Goal: Task Accomplishment & Management: Manage account settings

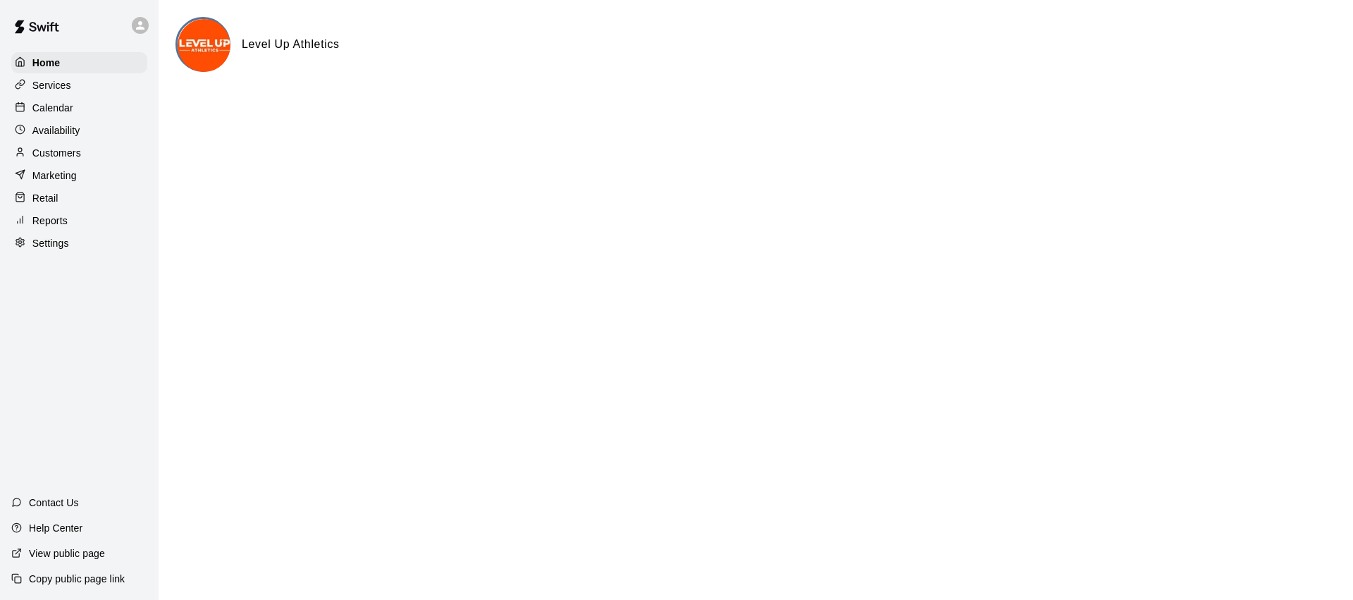
click at [89, 84] on div "Services" at bounding box center [79, 85] width 136 height 21
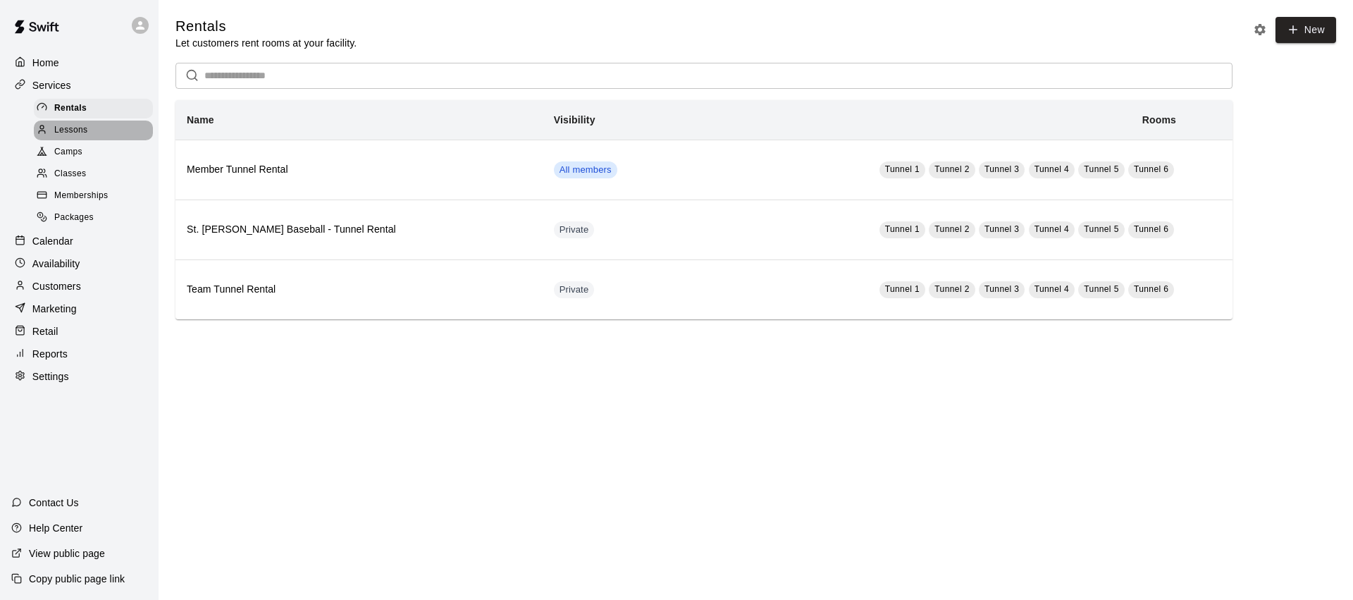
click at [100, 124] on div "Lessons" at bounding box center [93, 130] width 119 height 20
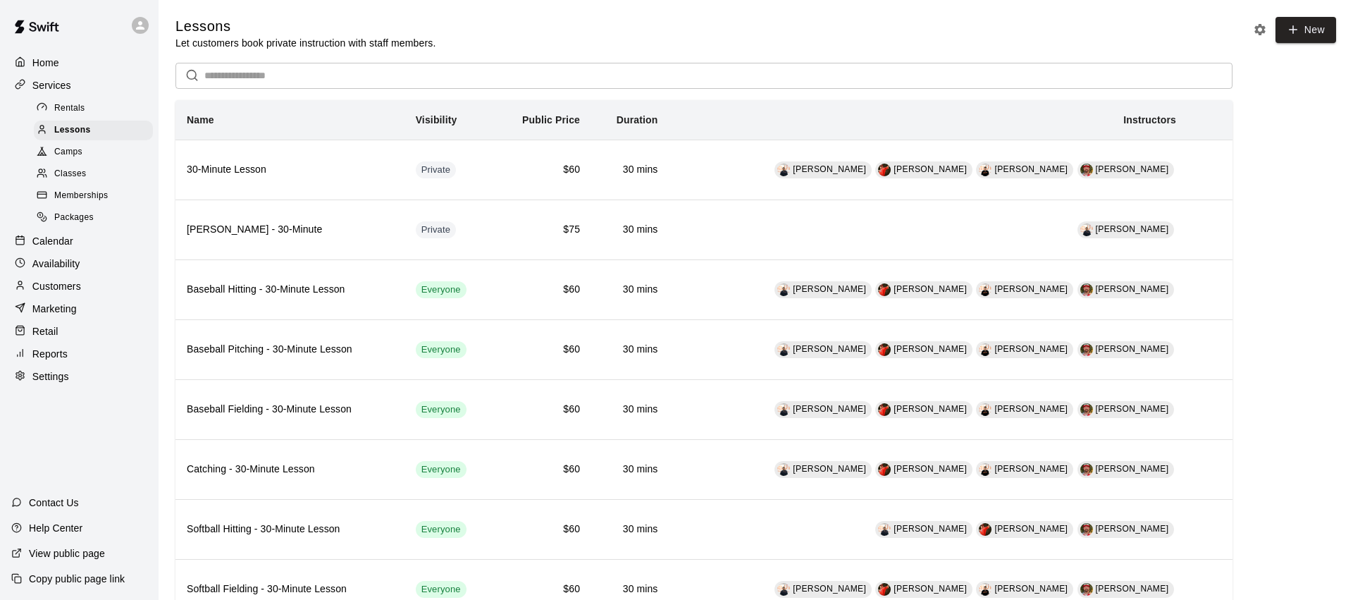
scroll to position [58, 0]
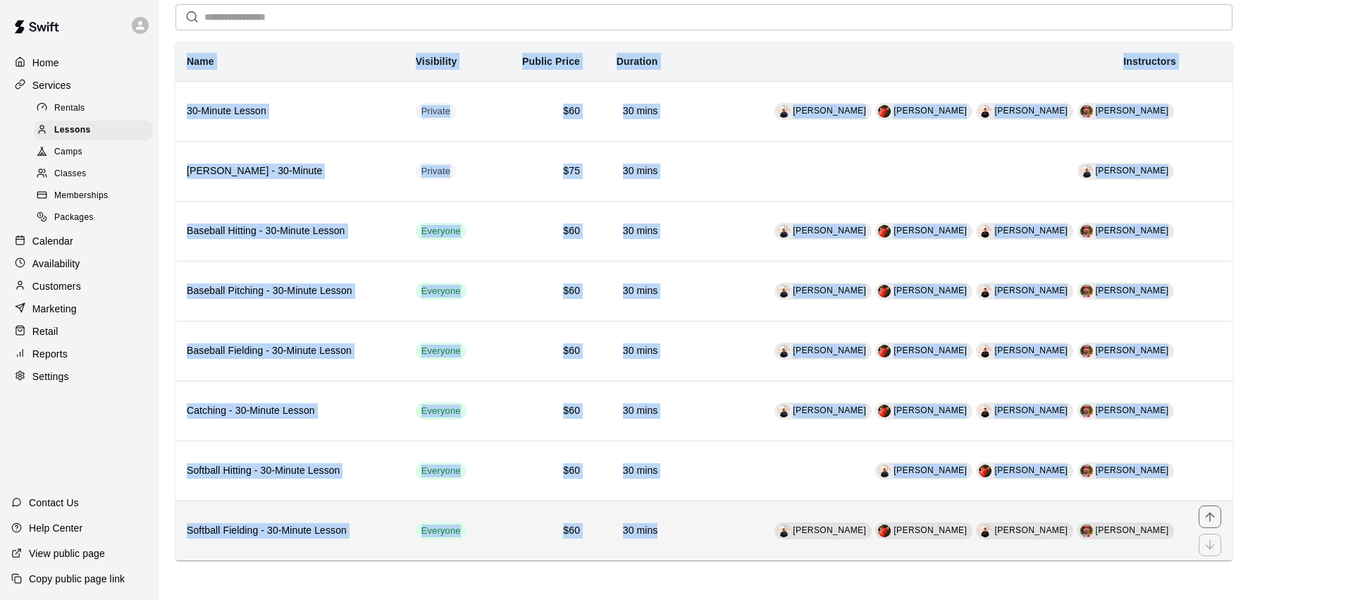
drag, startPoint x: 173, startPoint y: 210, endPoint x: 678, endPoint y: 547, distance: 606.6
click at [676, 547] on div "Lessons Let customers book private instruction with staff members. New ​ Name V…" at bounding box center [755, 259] width 1183 height 602
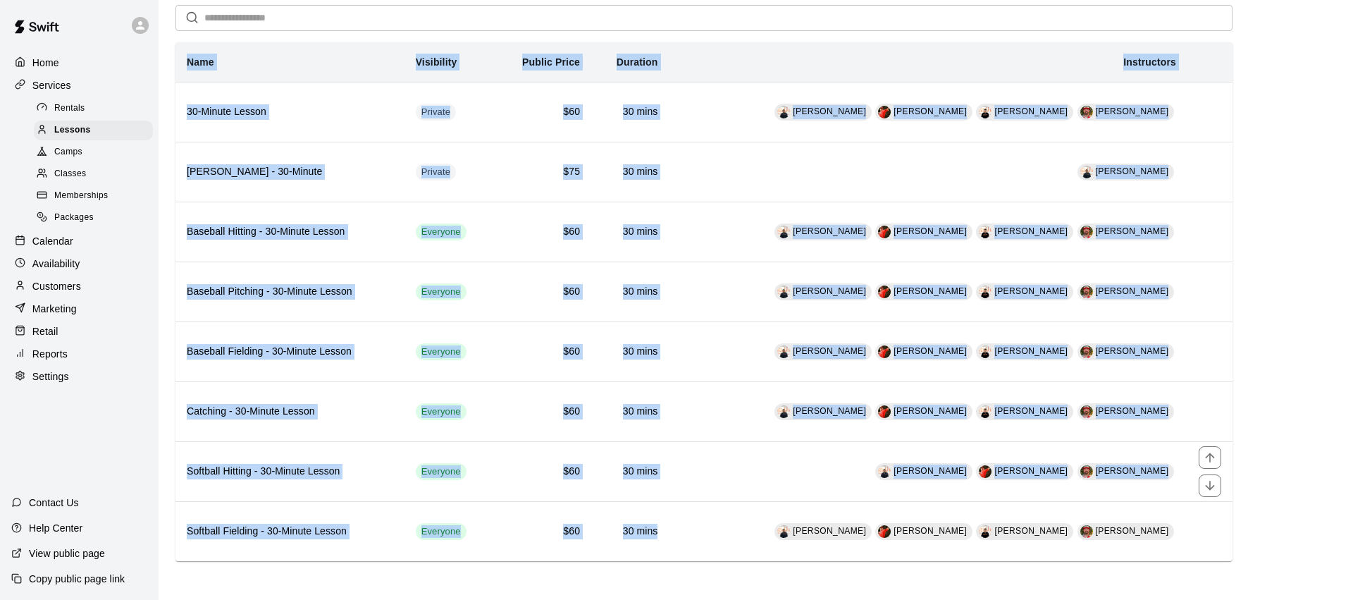
copy table "Name Visibility Public Price Duration Instructors 30-Minute Lesson Private $60 …"
click at [80, 192] on span "Memberships" at bounding box center [81, 196] width 54 height 14
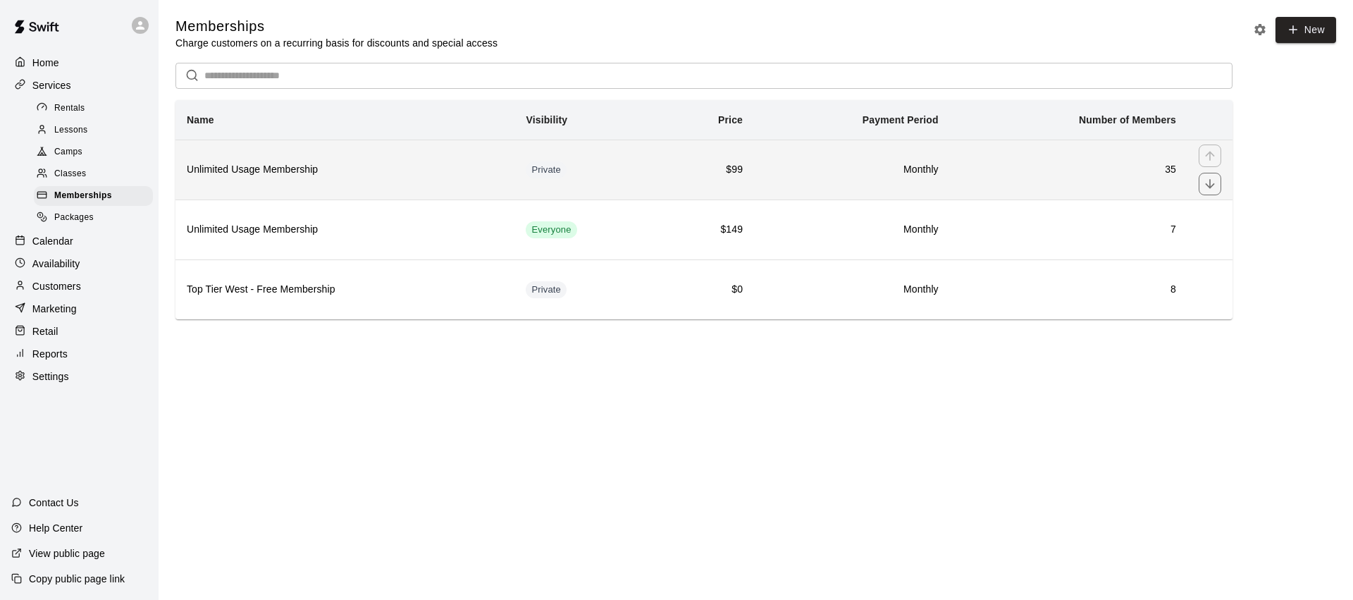
click at [345, 170] on h6 "Unlimited Usage Membership" at bounding box center [345, 170] width 316 height 16
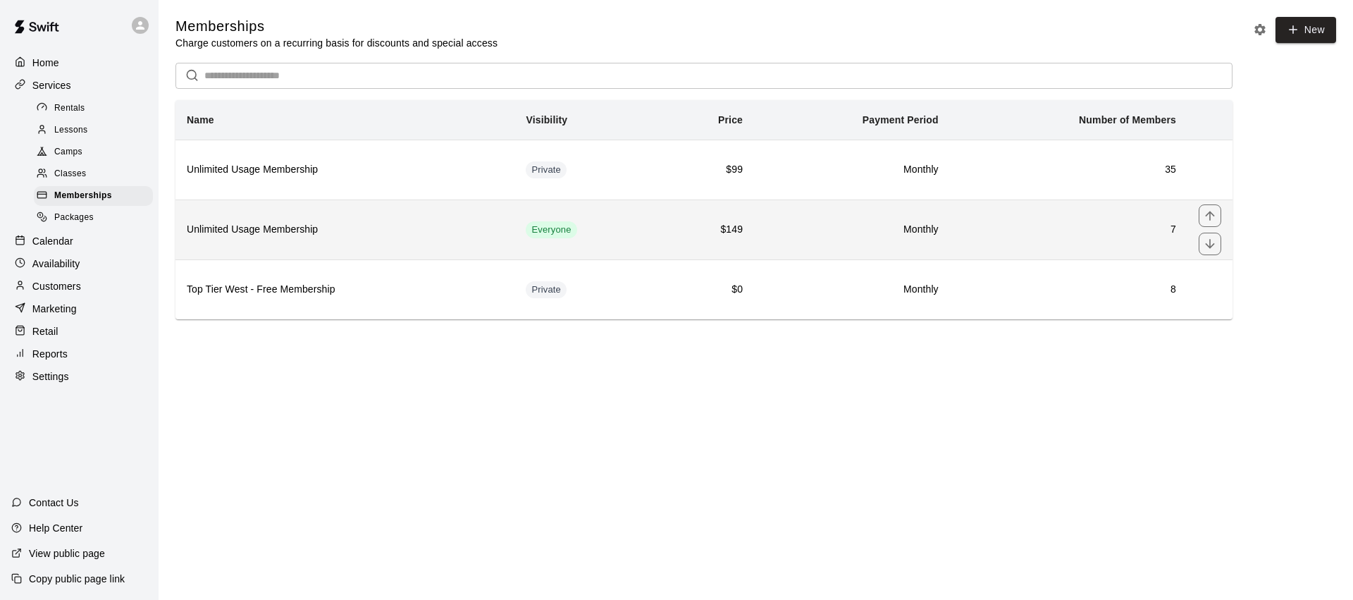
click at [359, 215] on th "Unlimited Usage Membership" at bounding box center [344, 229] width 339 height 60
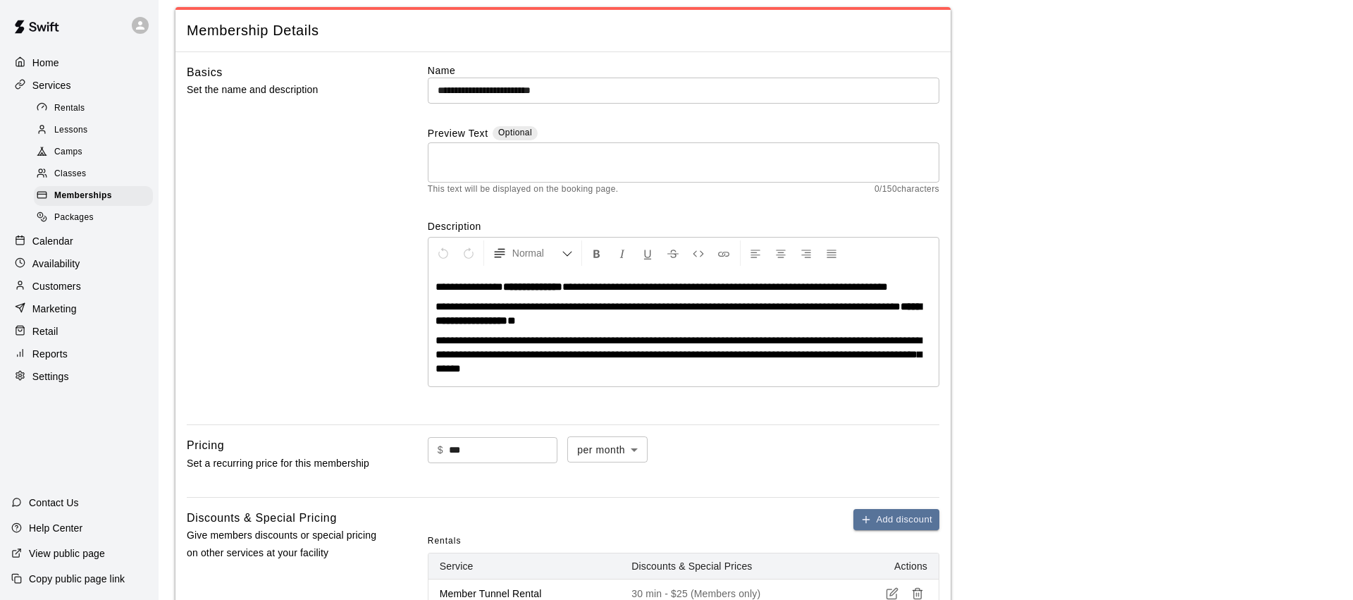
scroll to position [118, 0]
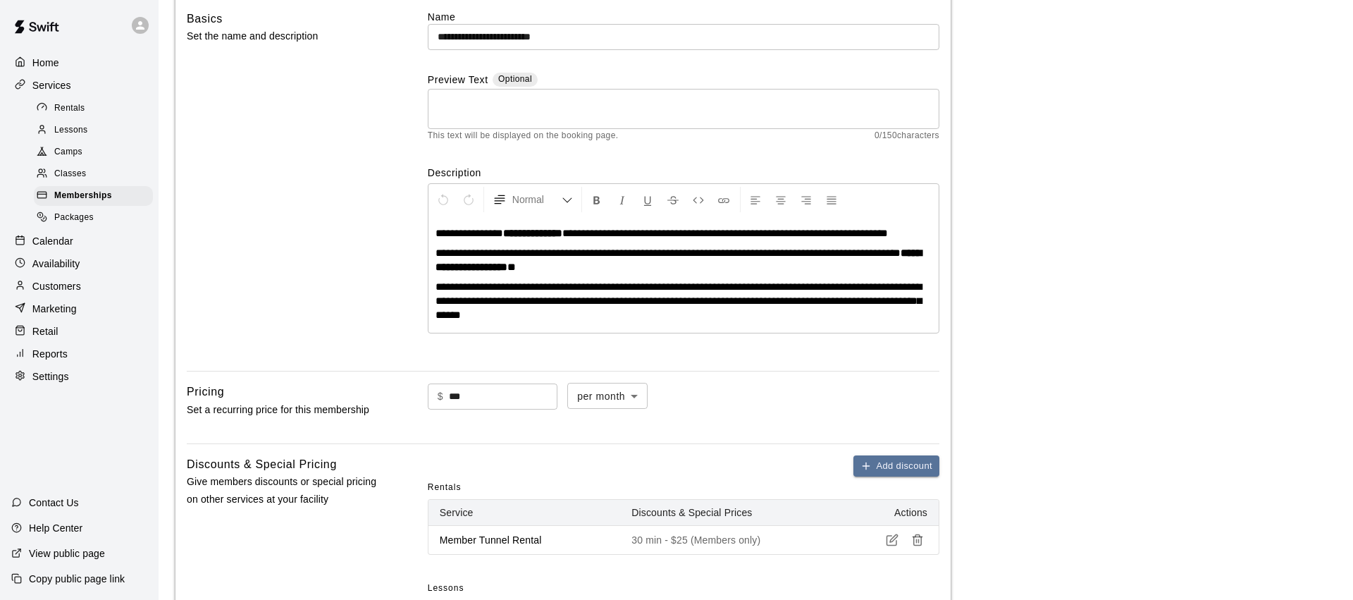
click at [558, 258] on span "**********" at bounding box center [667, 252] width 465 height 11
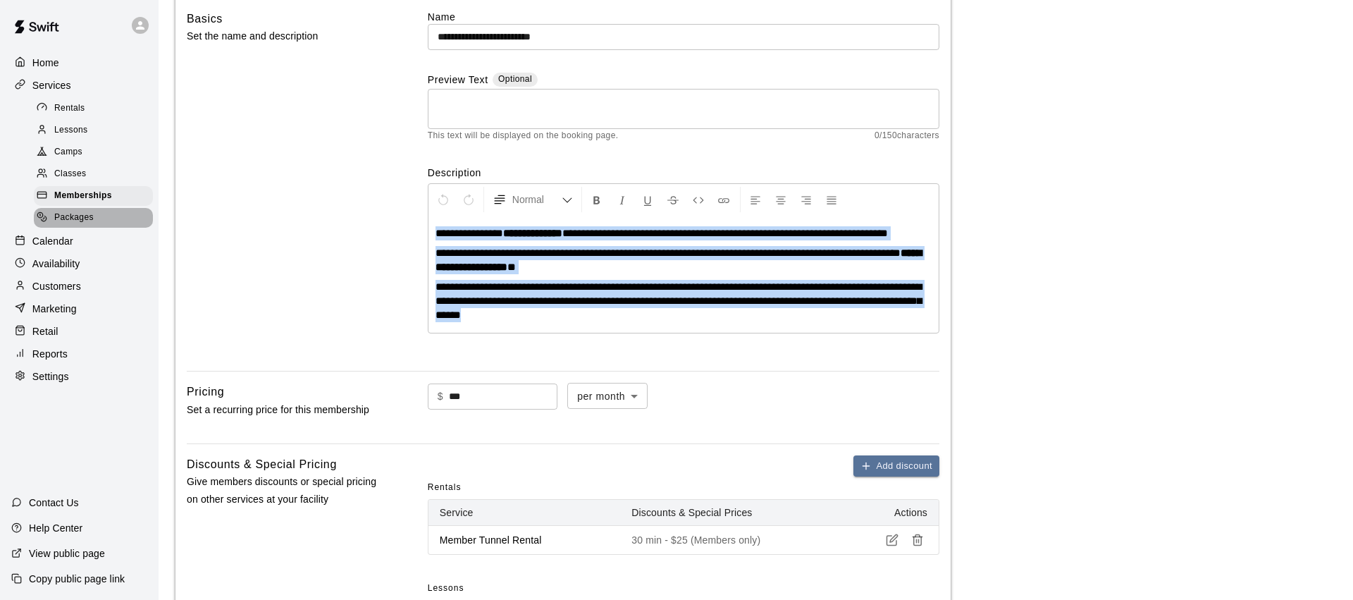
drag, startPoint x: 103, startPoint y: 215, endPoint x: 152, endPoint y: 214, distance: 49.3
click at [102, 215] on div "Packages" at bounding box center [93, 218] width 119 height 20
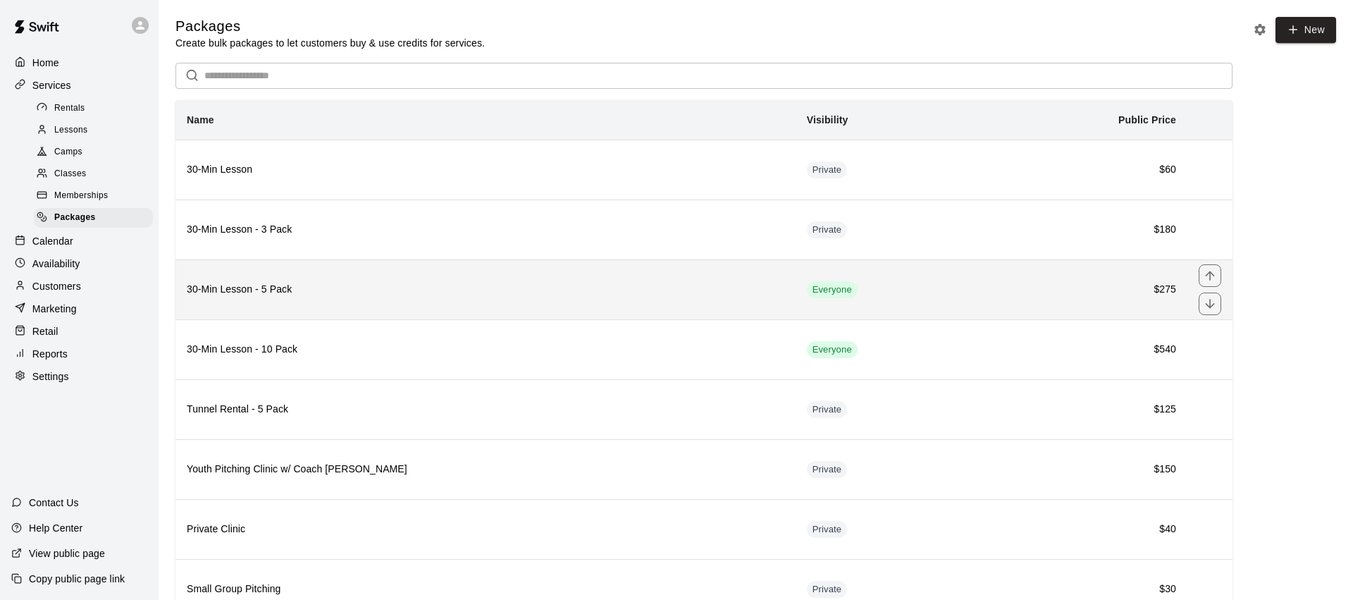
click at [311, 278] on th "30-Min Lesson - 5 Pack" at bounding box center [485, 289] width 620 height 60
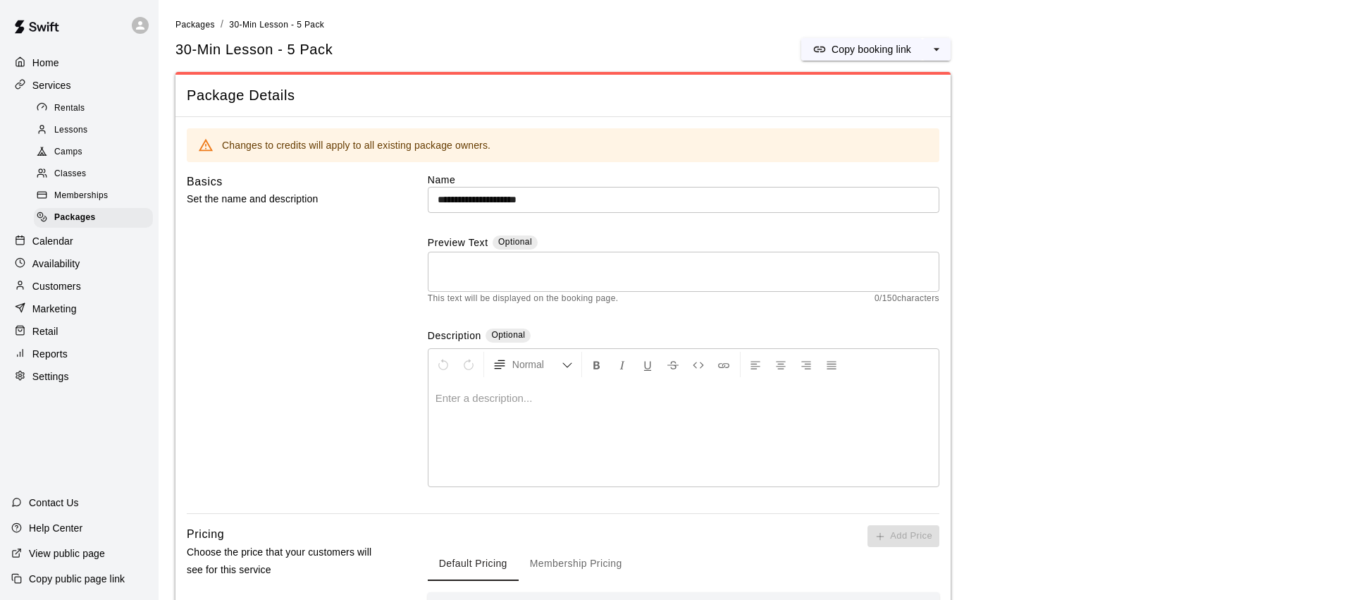
click at [269, 24] on span "30-Min Lesson - 5 Pack" at bounding box center [276, 25] width 95 height 10
click at [206, 30] on li "Packages" at bounding box center [194, 25] width 39 height 16
drag, startPoint x: 204, startPoint y: 20, endPoint x: 211, endPoint y: 23, distance: 7.9
click at [205, 20] on span "Packages" at bounding box center [194, 25] width 39 height 10
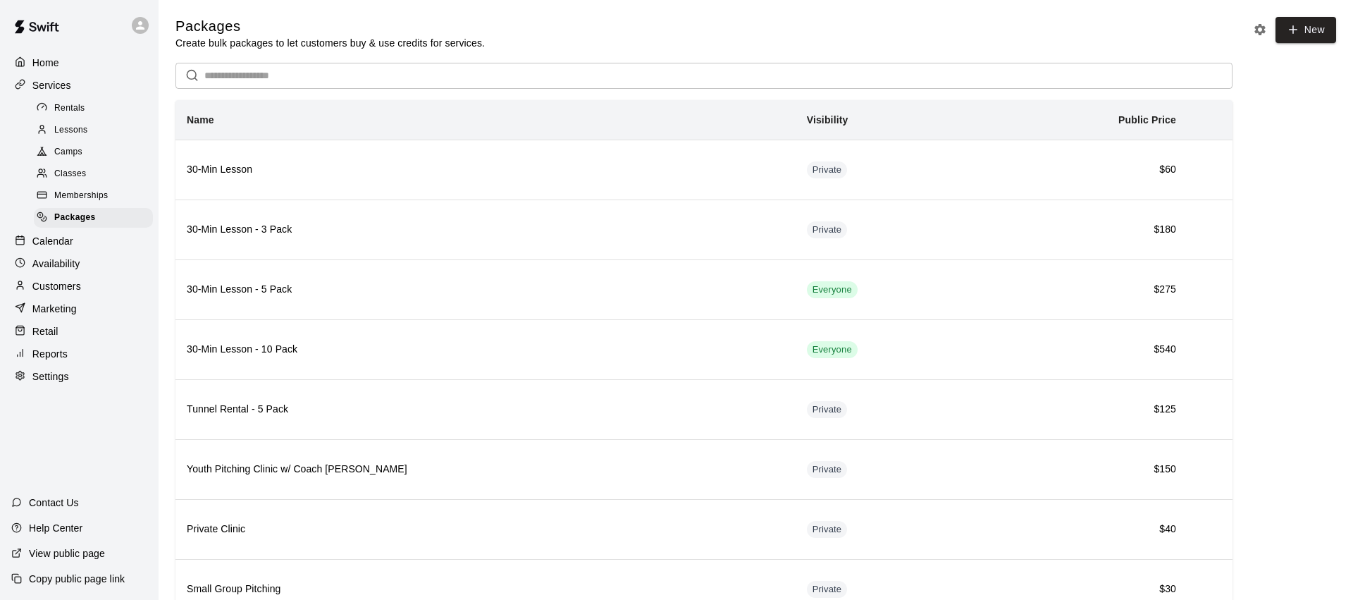
click at [63, 352] on p "Reports" at bounding box center [49, 354] width 35 height 14
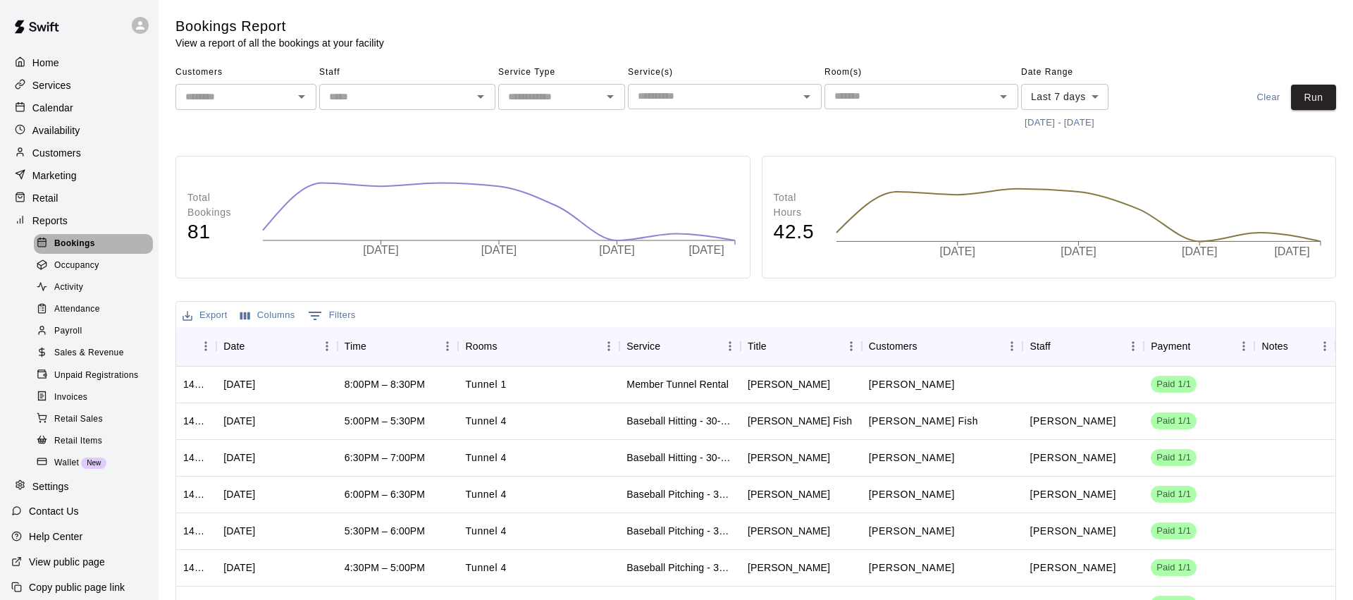
click at [82, 240] on span "Bookings" at bounding box center [74, 244] width 41 height 14
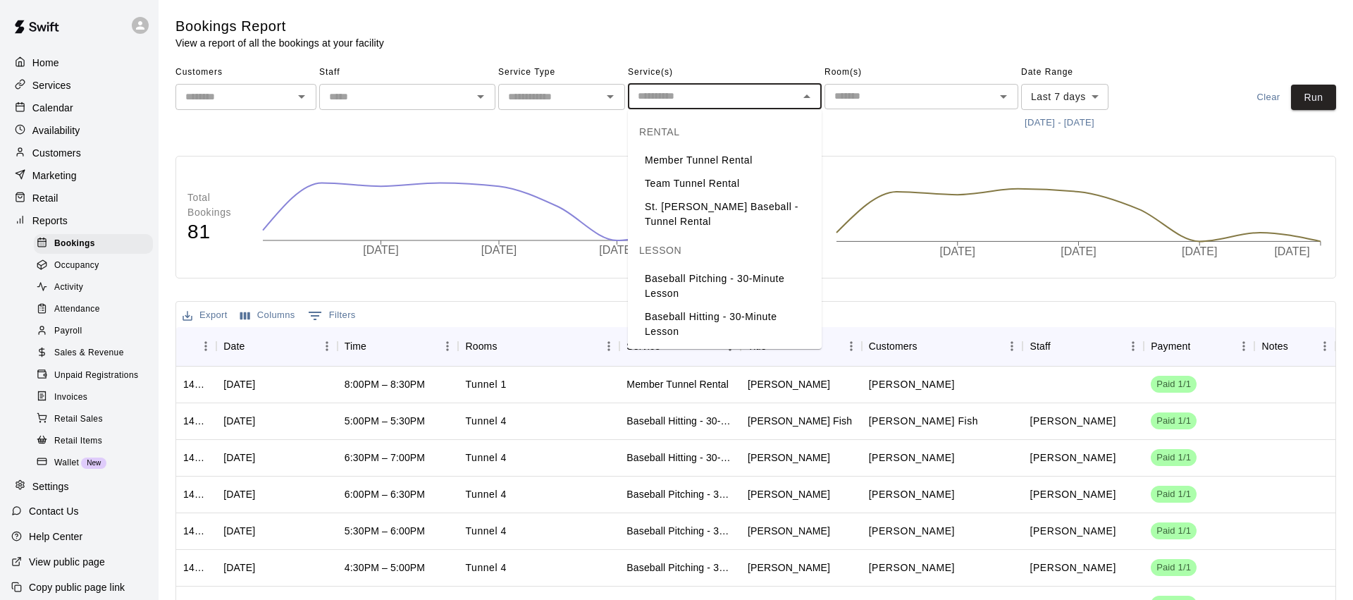
click at [732, 92] on input "text" at bounding box center [713, 96] width 162 height 18
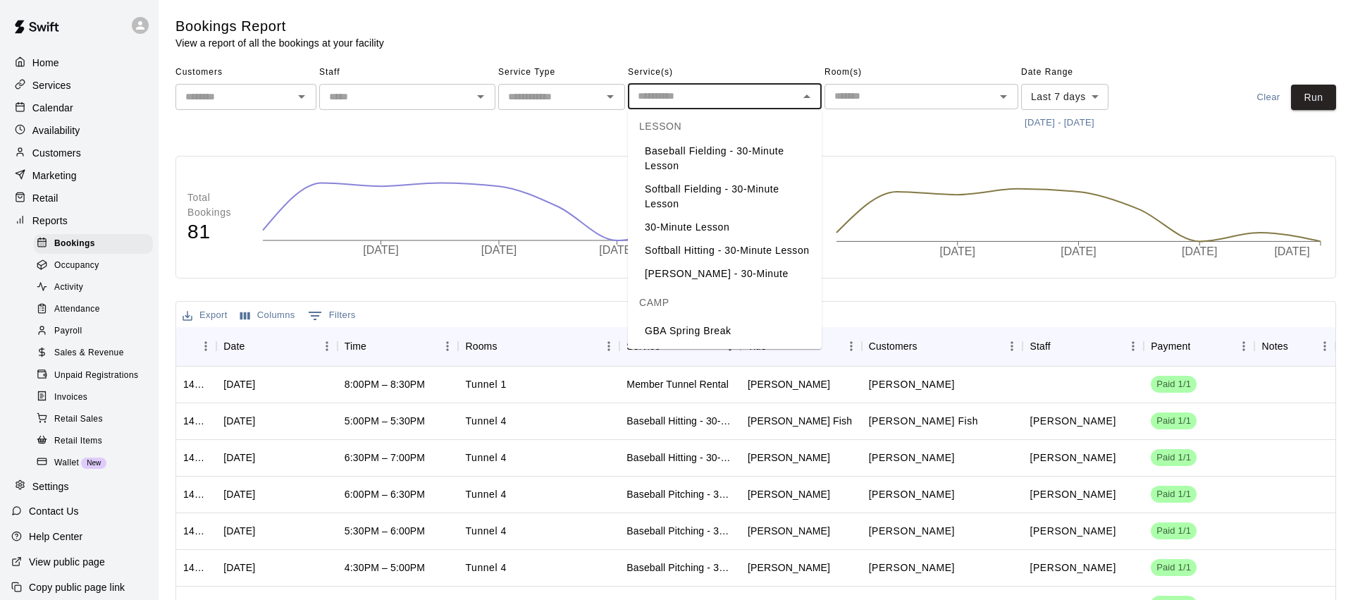
scroll to position [247, 0]
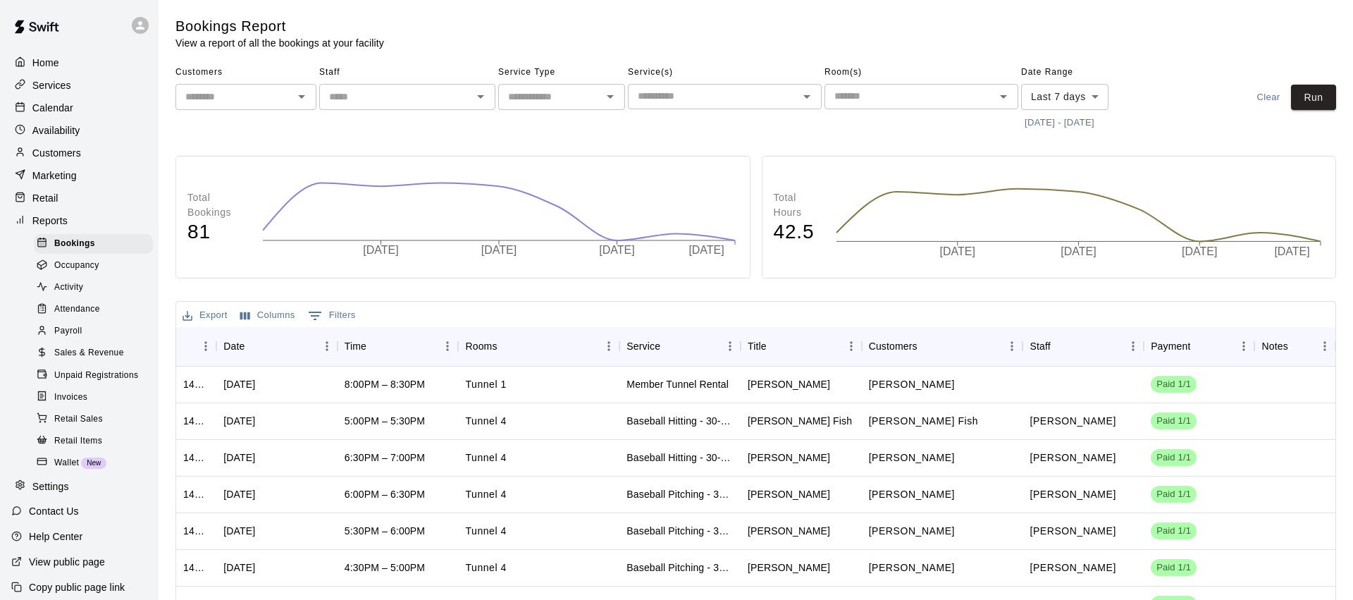
click at [688, 42] on div "Bookings Report View a report of all the bookings at your facility" at bounding box center [562, 33] width 775 height 33
click at [598, 95] on div "​" at bounding box center [561, 97] width 127 height 26
click at [560, 145] on li "Lessons" at bounding box center [561, 150] width 127 height 23
type input "*******"
click at [1082, 125] on button "[DATE] - [DATE]" at bounding box center [1059, 123] width 77 height 22
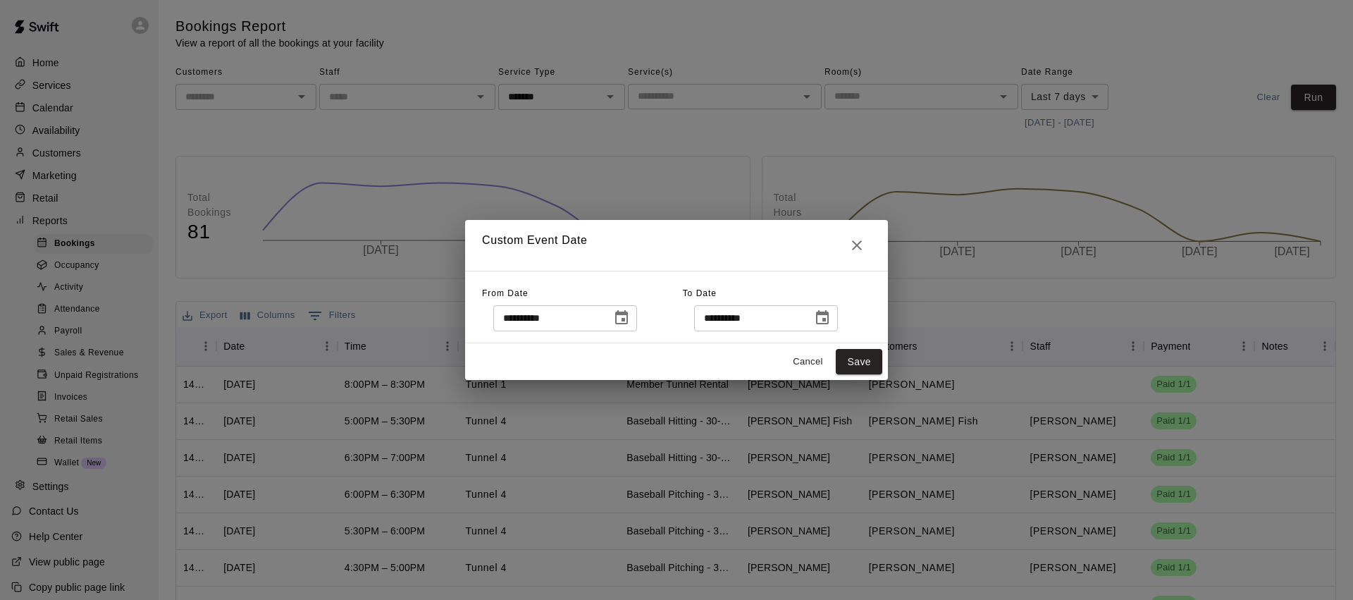
click at [627, 316] on icon "Choose date, selected date is Sep 14, 2025" at bounding box center [621, 317] width 17 height 17
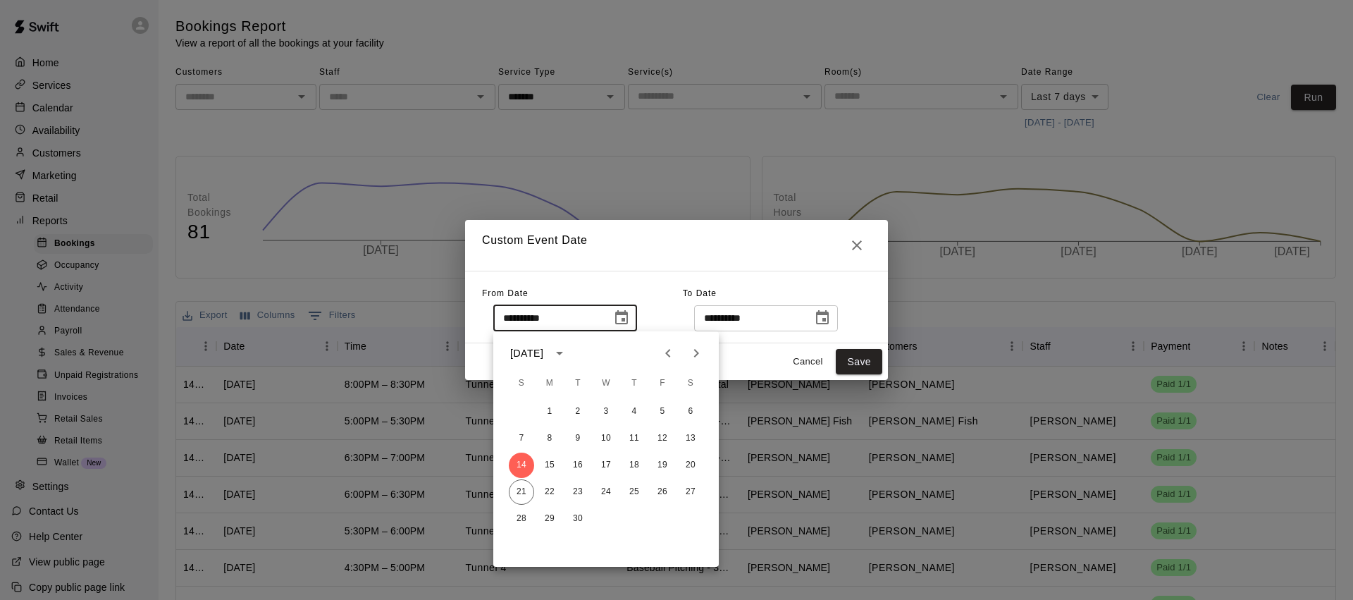
click at [543, 355] on div "[DATE]" at bounding box center [526, 353] width 33 height 15
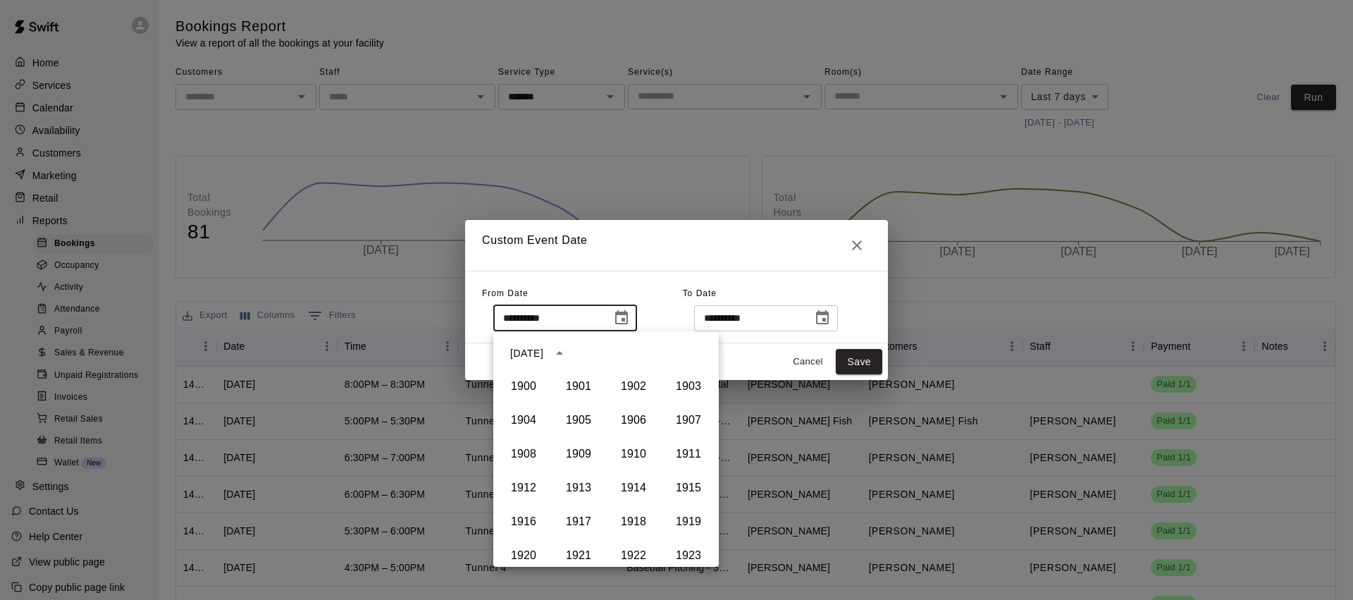
scroll to position [967, 0]
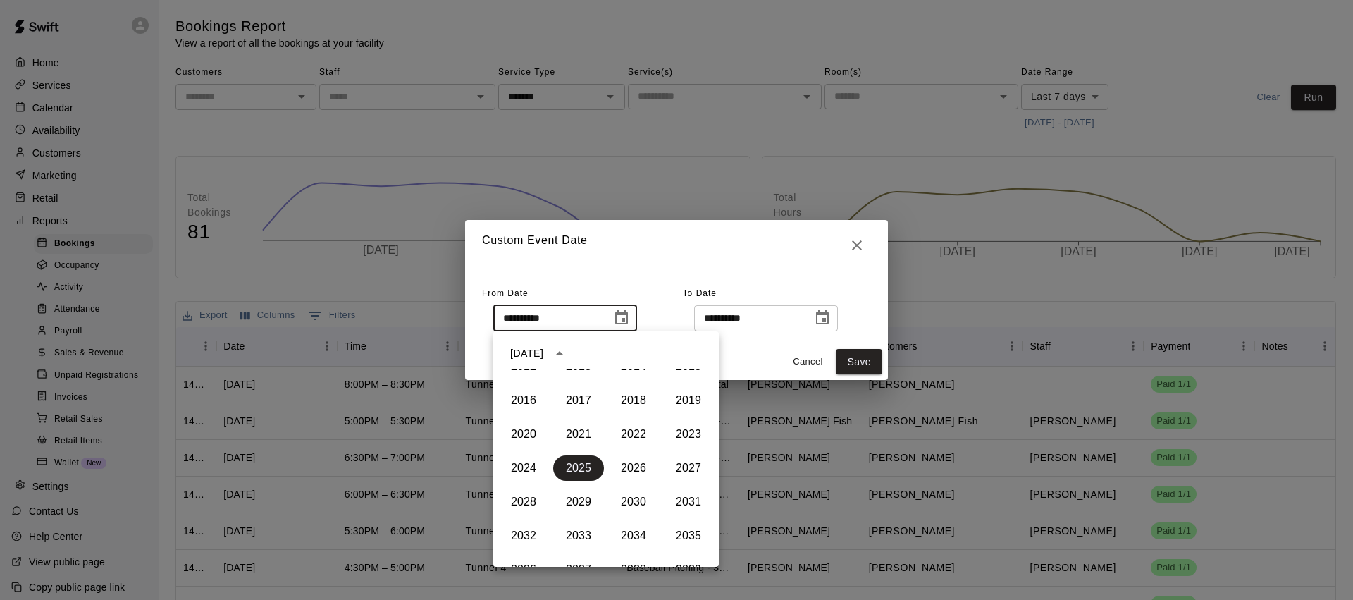
click at [543, 354] on div "[DATE]" at bounding box center [526, 353] width 33 height 15
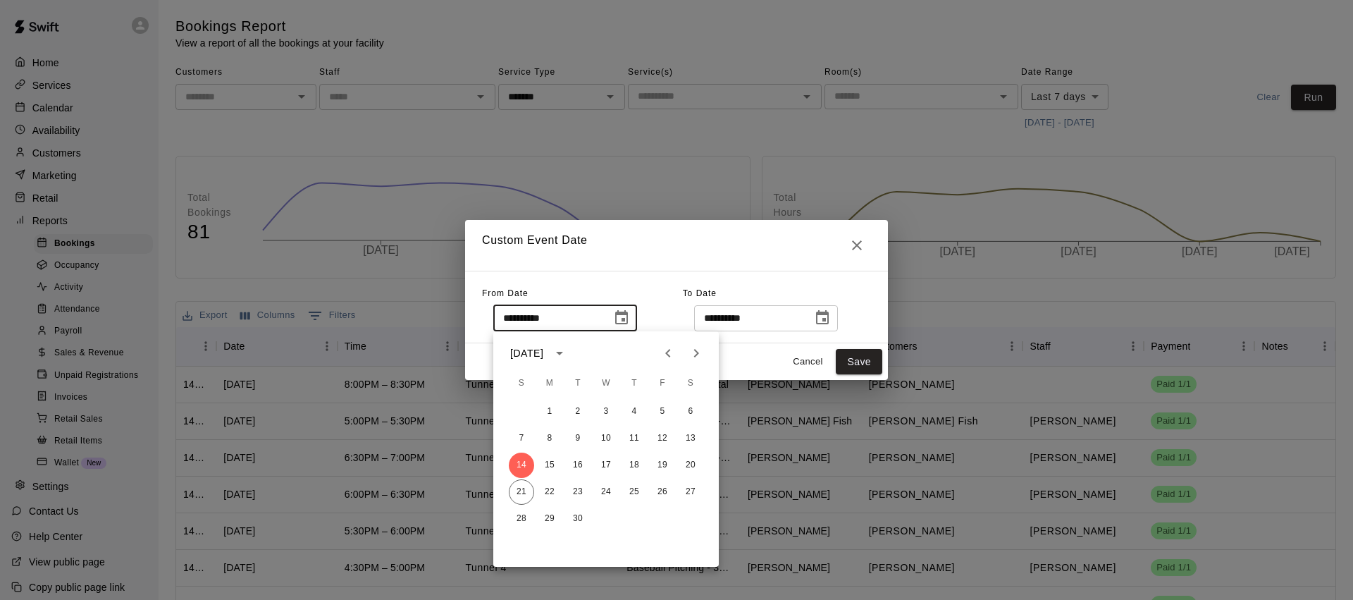
click at [666, 354] on icon "Previous month" at bounding box center [668, 353] width 17 height 17
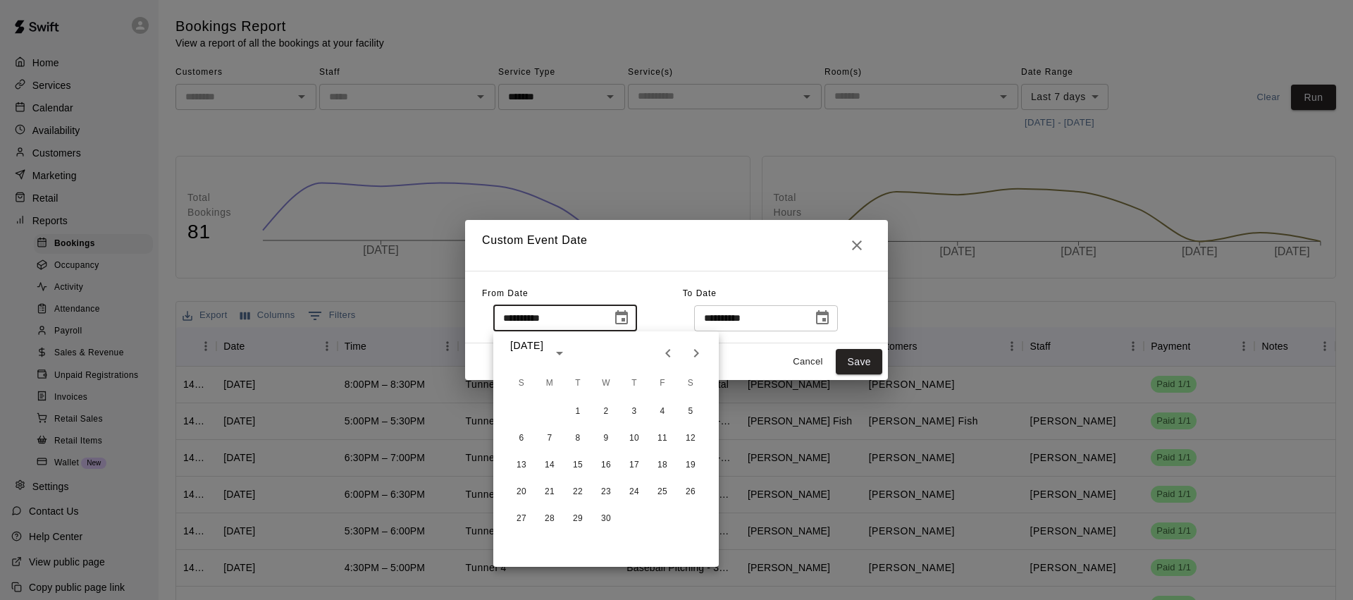
click at [666, 354] on icon "Previous month" at bounding box center [668, 353] width 17 height 17
click at [684, 416] on button "1" at bounding box center [690, 411] width 25 height 25
type input "**********"
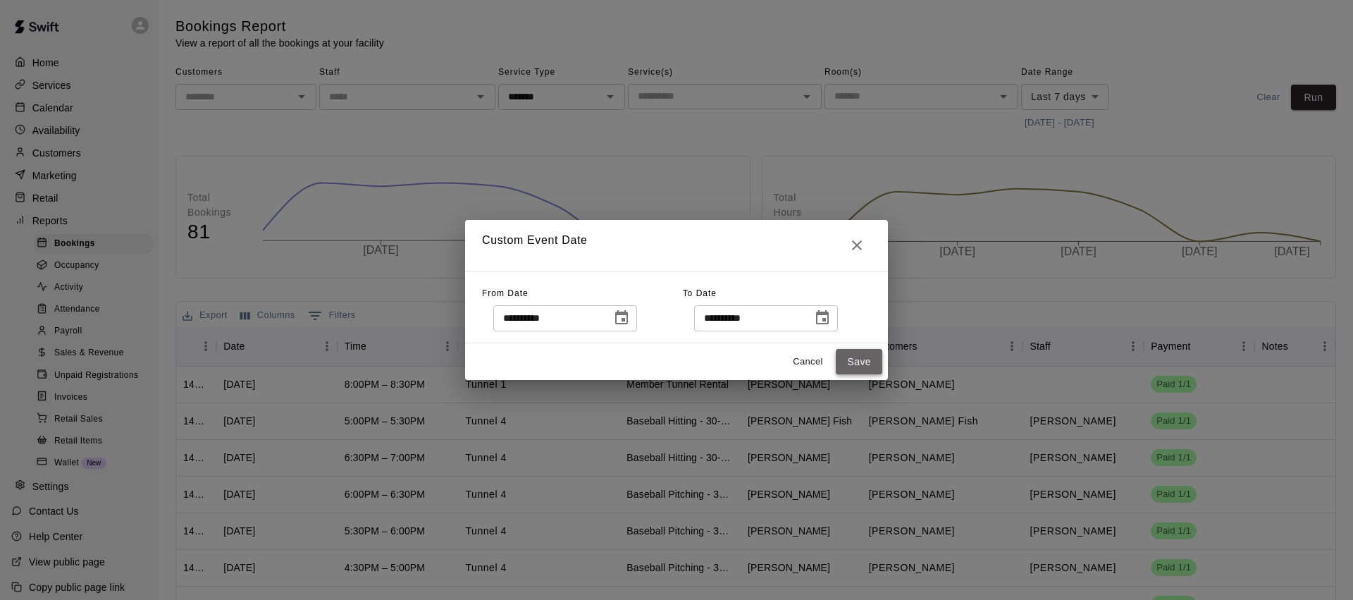
click at [872, 361] on button "Save" at bounding box center [859, 362] width 47 height 26
type input "******"
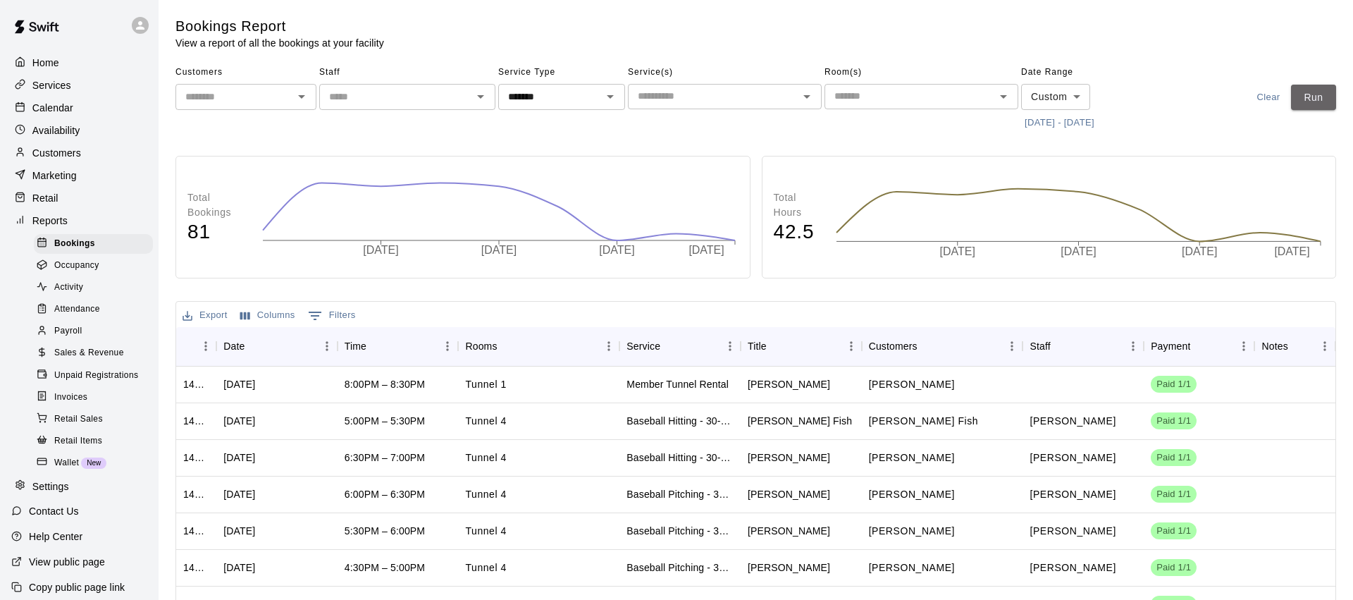
drag, startPoint x: 1305, startPoint y: 102, endPoint x: 1174, endPoint y: 110, distance: 131.3
click at [1304, 102] on button "Run" at bounding box center [1313, 98] width 45 height 26
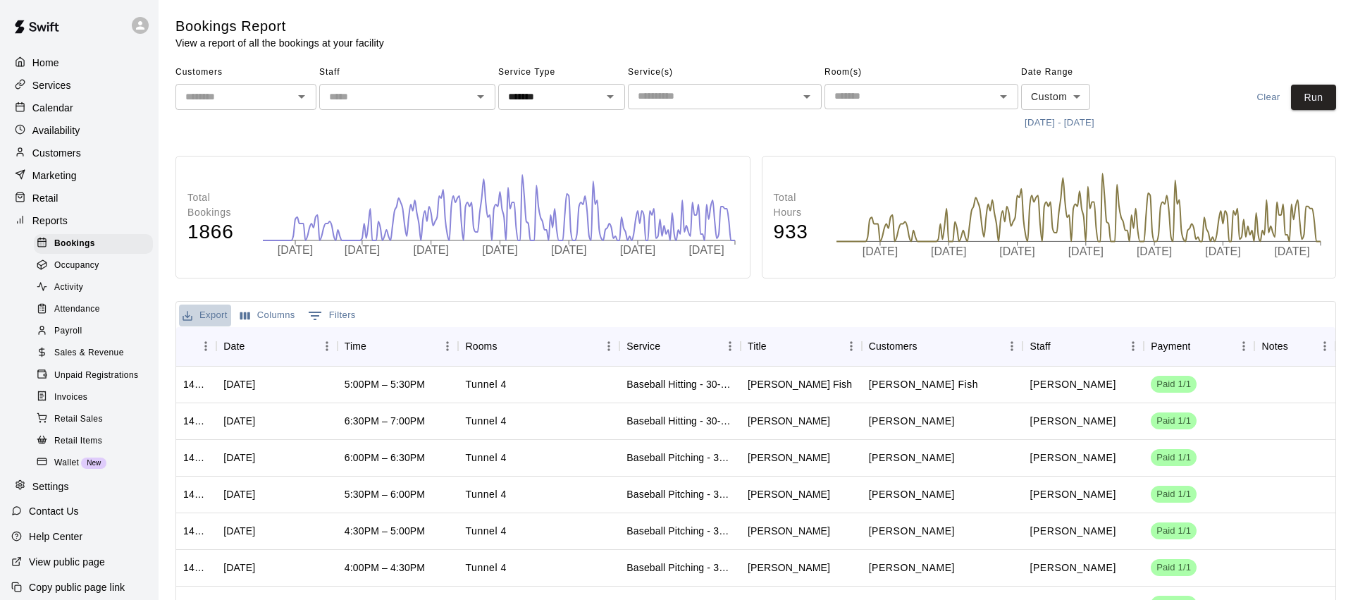
click at [215, 321] on button "Export" at bounding box center [205, 315] width 52 height 22
drag, startPoint x: 248, startPoint y: 340, endPoint x: 402, endPoint y: 314, distance: 156.6
click at [248, 340] on li "Download as CSV" at bounding box center [233, 343] width 109 height 23
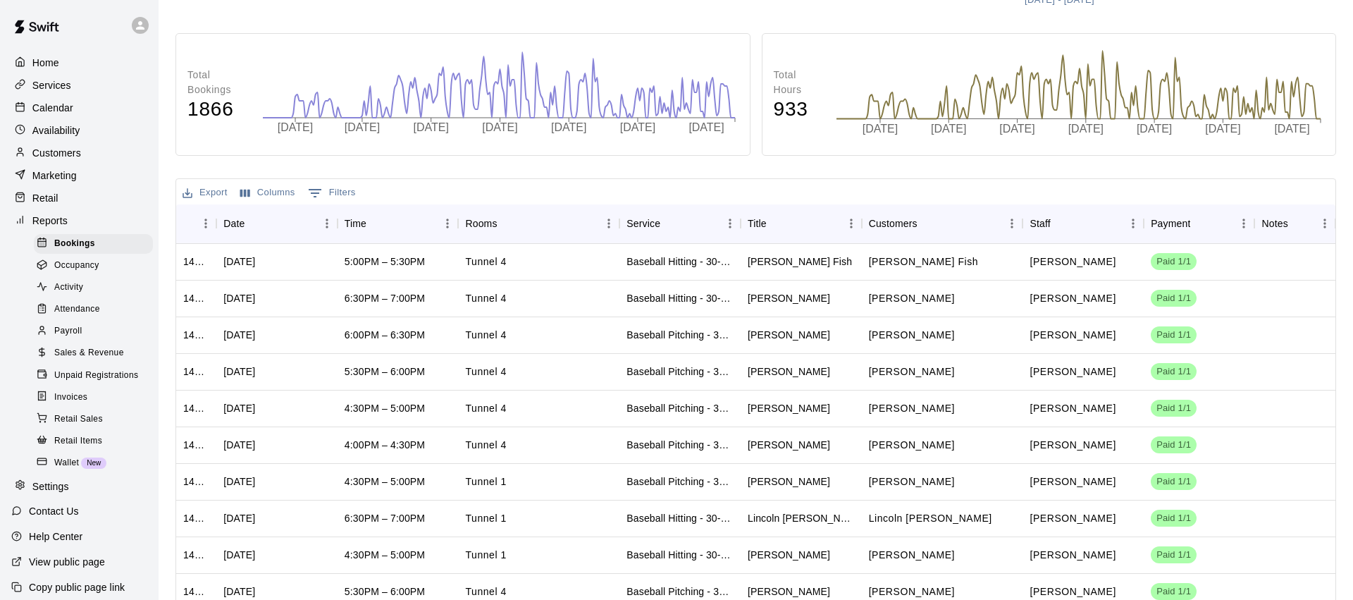
scroll to position [200, 0]
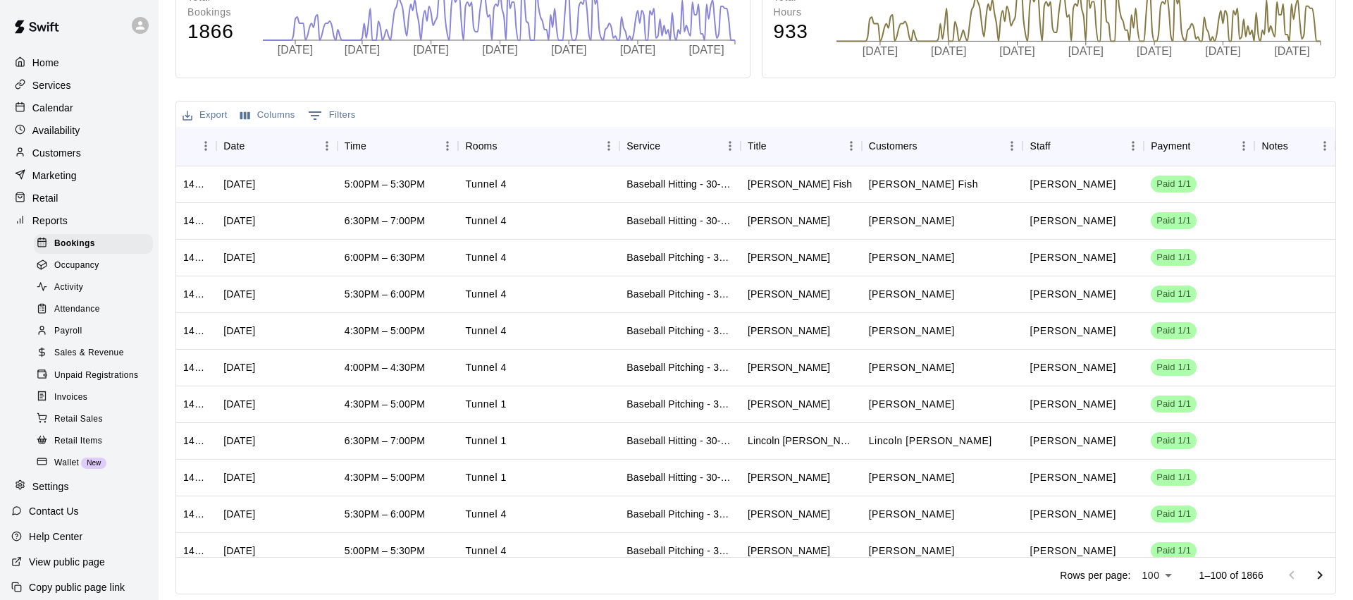
click at [1169, 577] on body "Home Services Calendar Availability Customers Marketing Retail Reports Bookings…" at bounding box center [676, 200] width 1353 height 800
click at [934, 399] on div at bounding box center [676, 300] width 1353 height 600
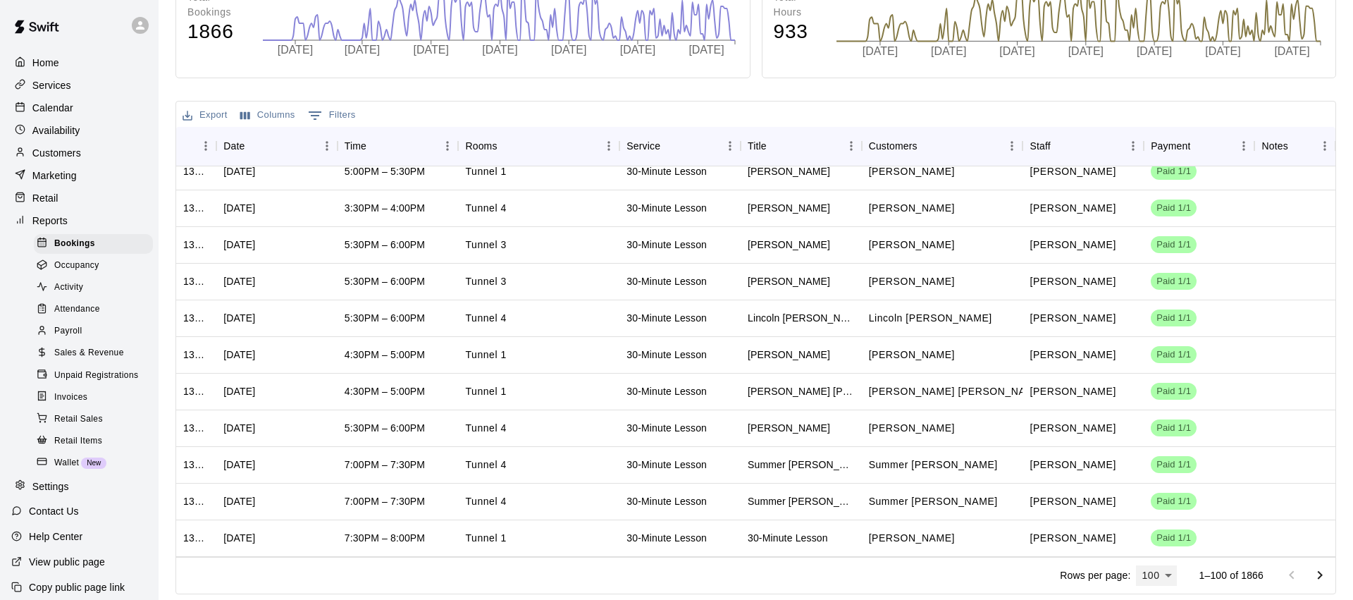
scroll to position [3129, 0]
click at [51, 101] on p "Calendar" at bounding box center [52, 108] width 41 height 14
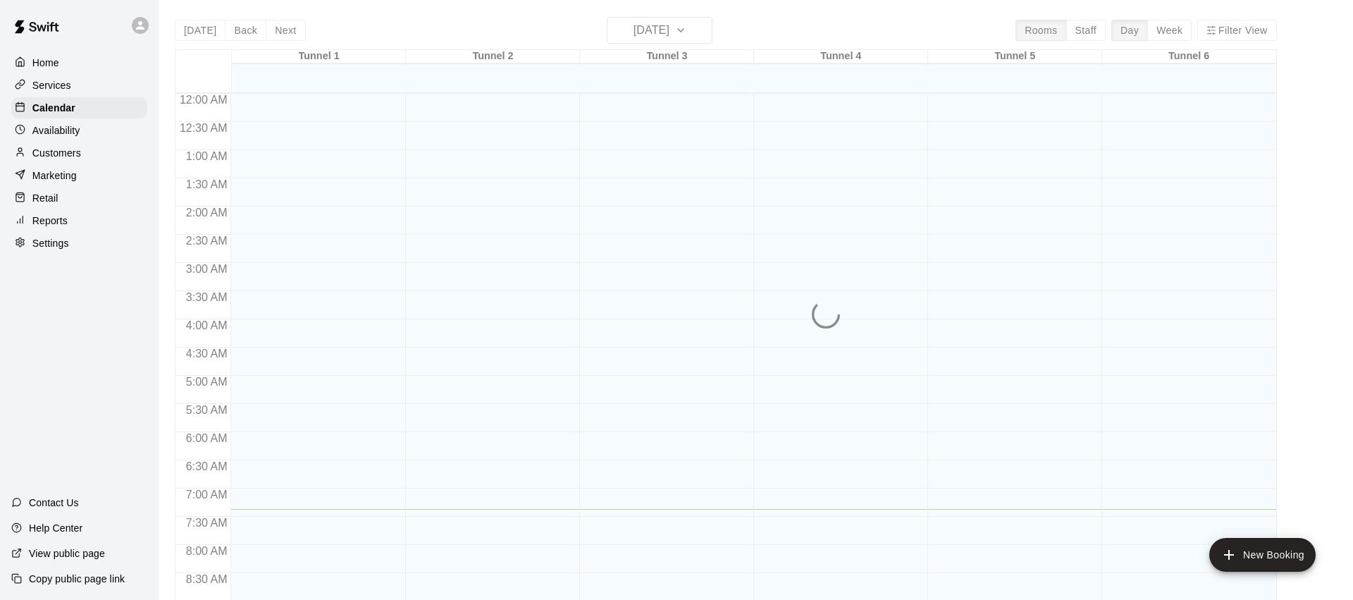
scroll to position [416, 0]
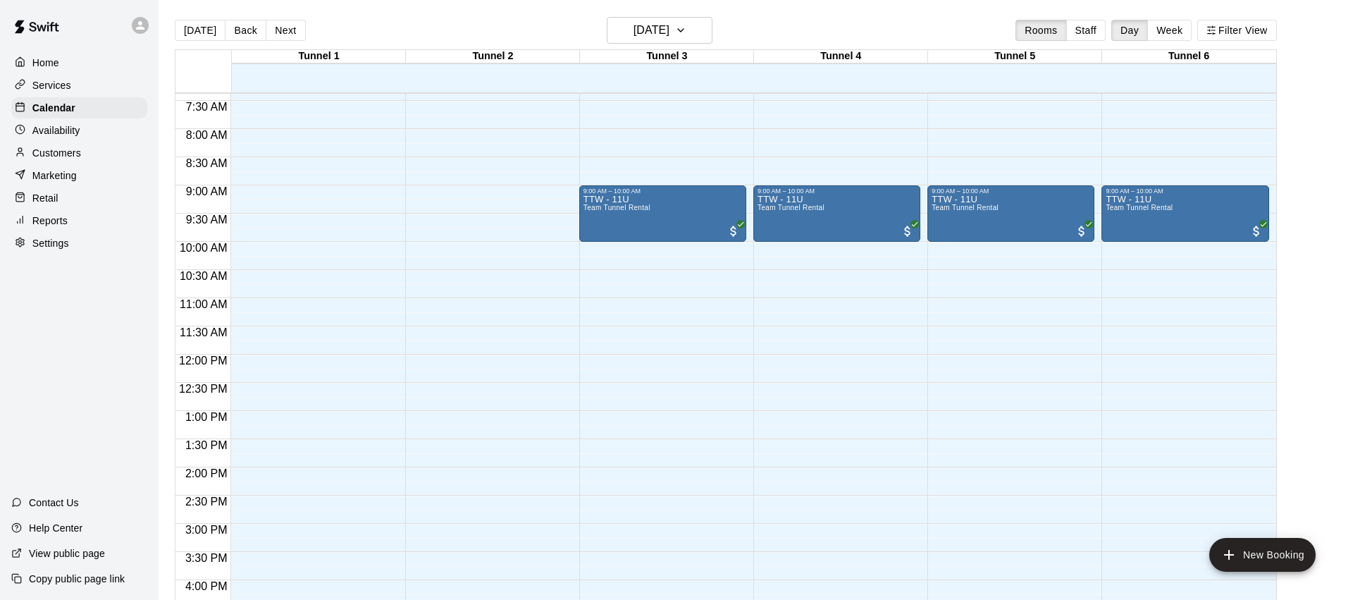
drag, startPoint x: 288, startPoint y: 30, endPoint x: 300, endPoint y: 100, distance: 70.8
click at [288, 30] on button "Next" at bounding box center [285, 30] width 39 height 21
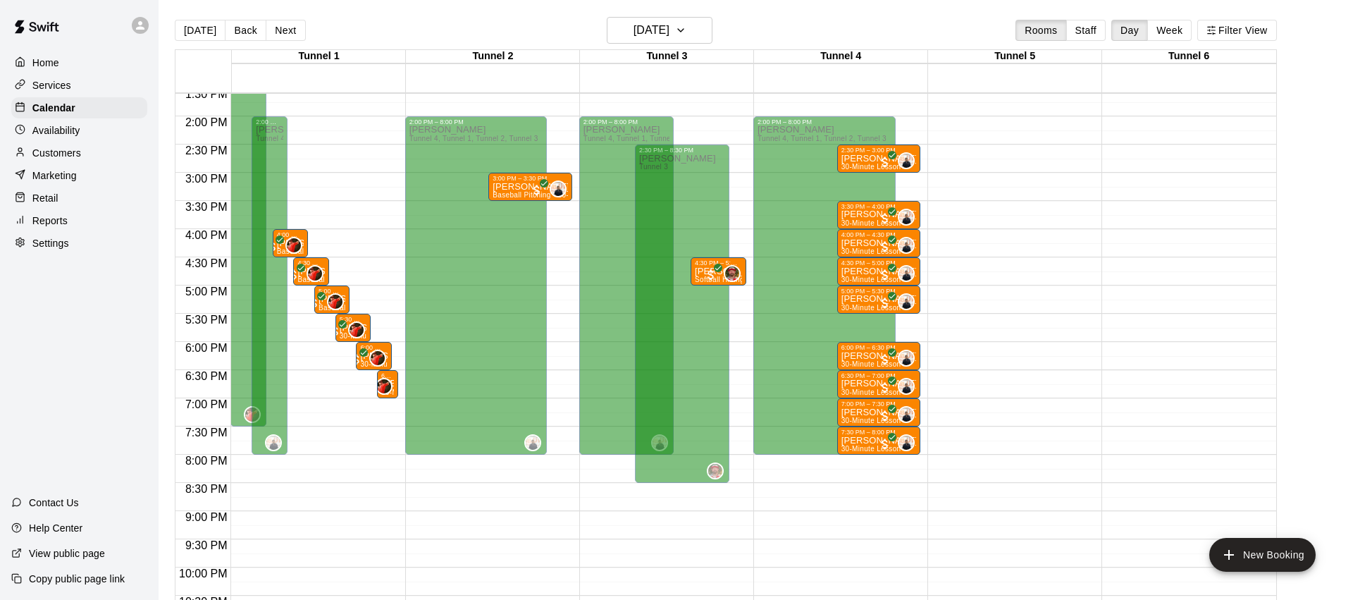
scroll to position [707, 0]
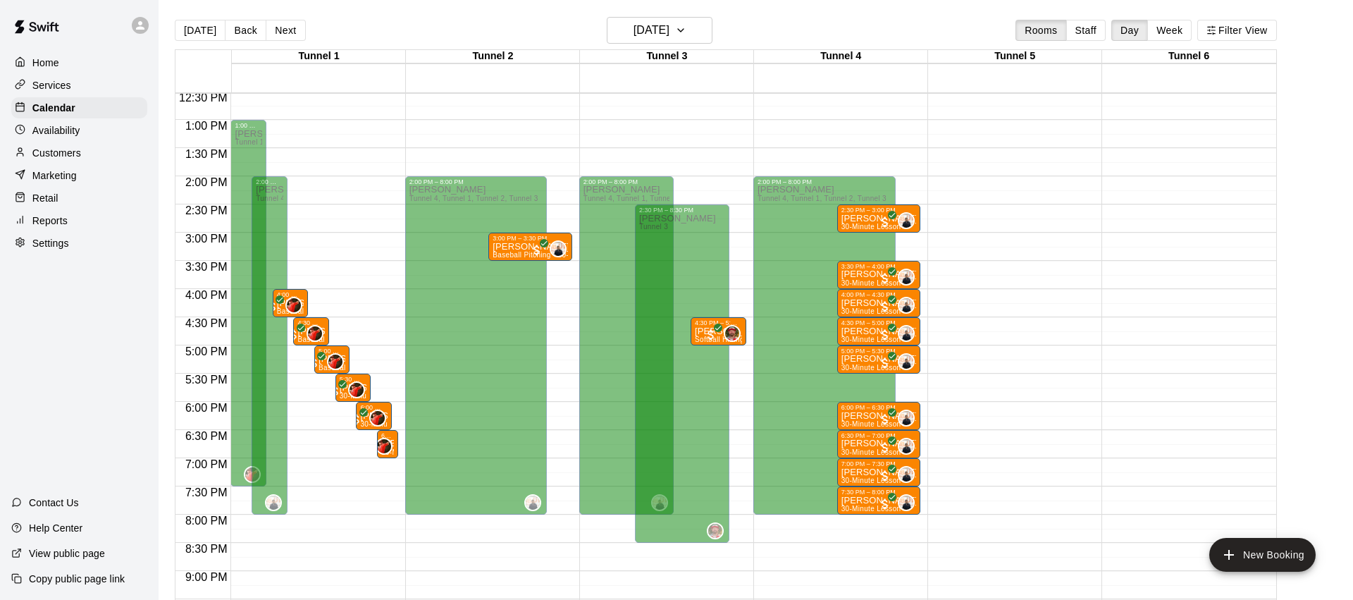
click at [741, 409] on div "2:00 PM – 8:00 PM [PERSON_NAME][GEOGRAPHIC_DATA] 4, Tunnel 1, Tunnel 2, Tunnel …" at bounding box center [662, 63] width 167 height 1353
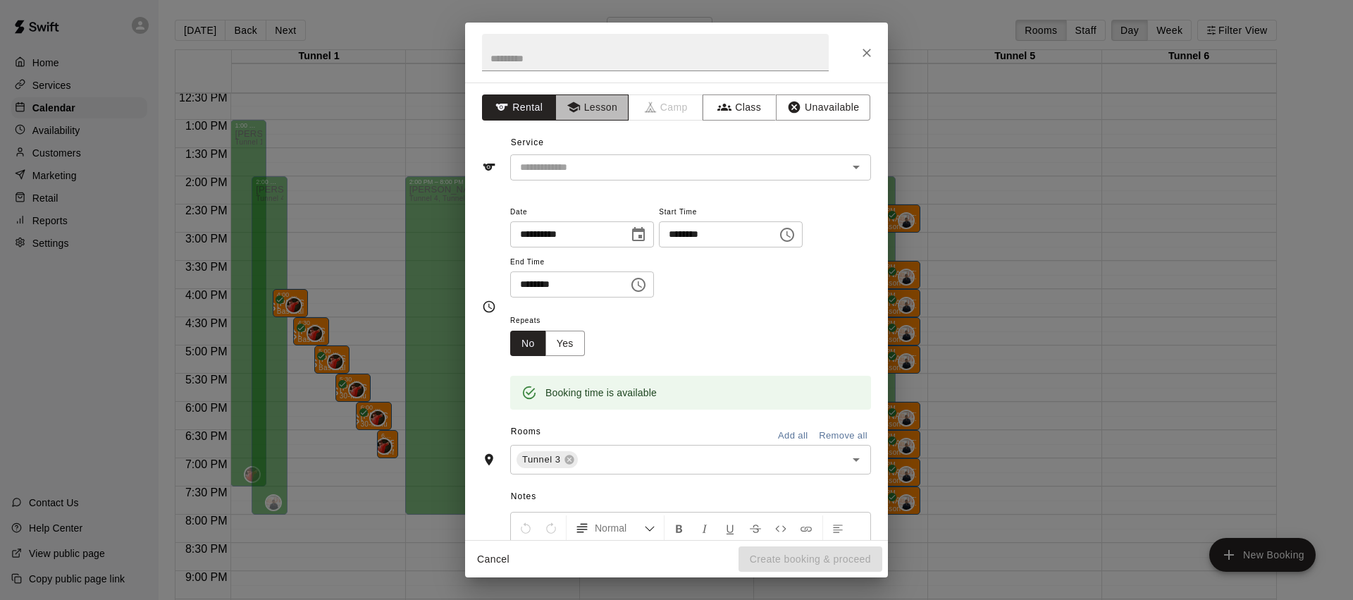
click at [596, 104] on button "Lesson" at bounding box center [592, 107] width 74 height 26
click at [870, 46] on icon "Close" at bounding box center [867, 53] width 14 height 14
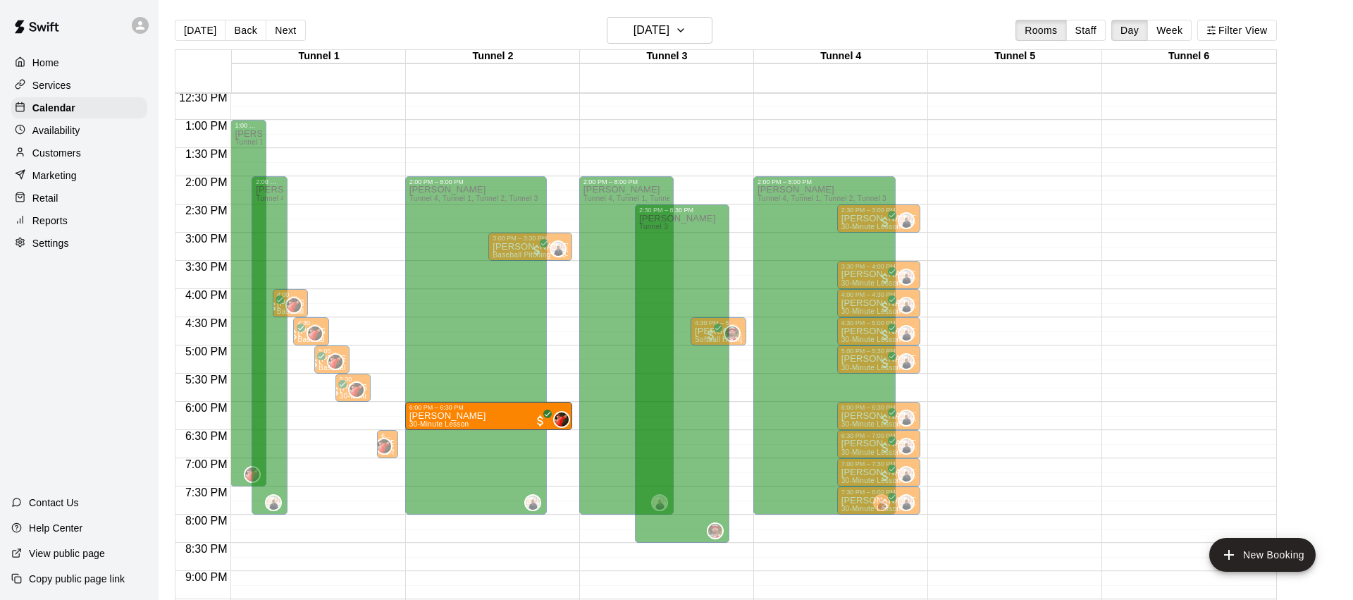
drag, startPoint x: 369, startPoint y: 409, endPoint x: 494, endPoint y: 414, distance: 124.8
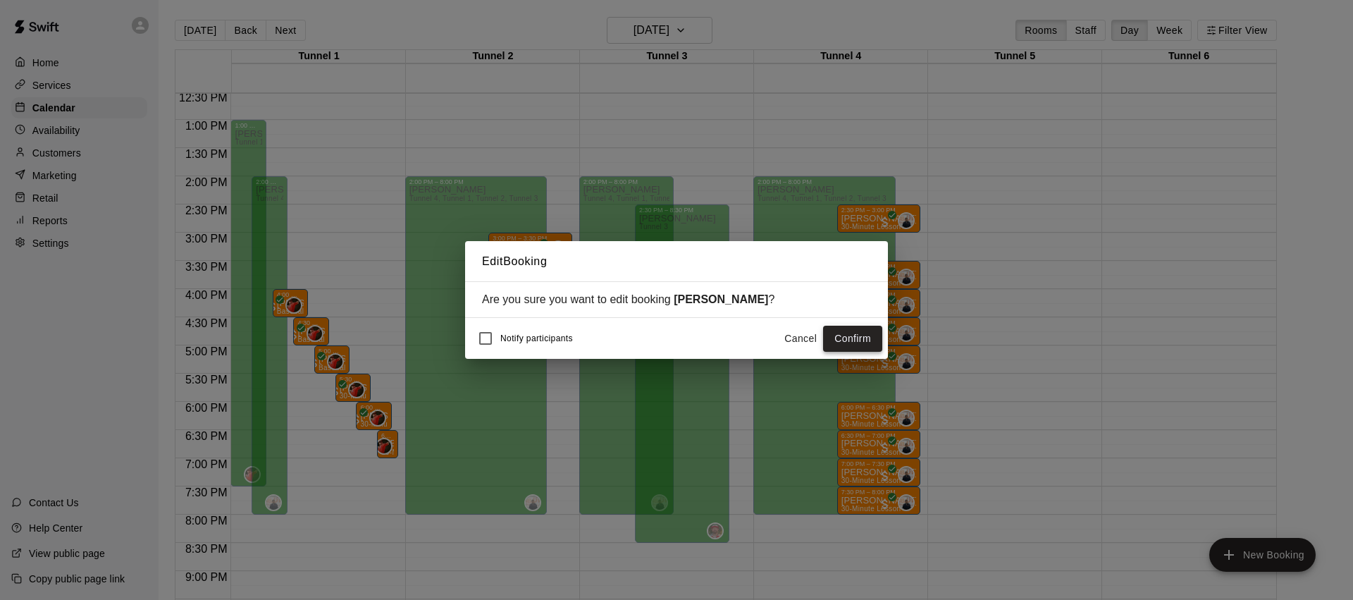
click at [843, 340] on button "Confirm" at bounding box center [852, 339] width 59 height 26
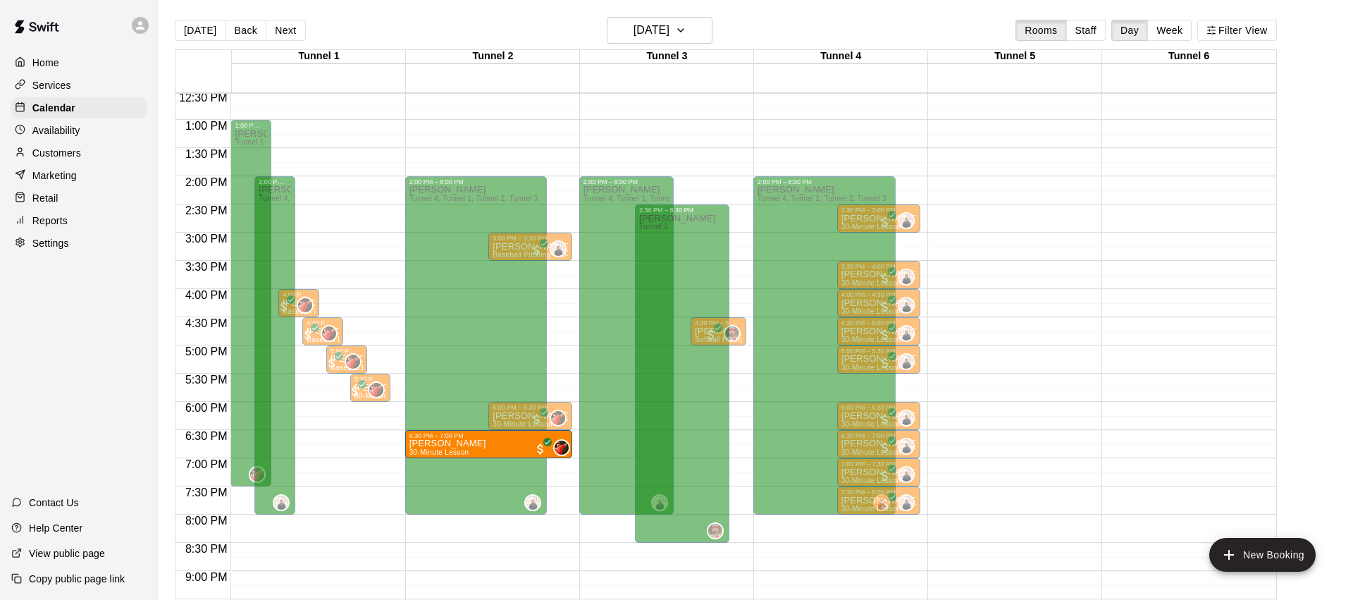
drag, startPoint x: 392, startPoint y: 438, endPoint x: 538, endPoint y: 440, distance: 145.9
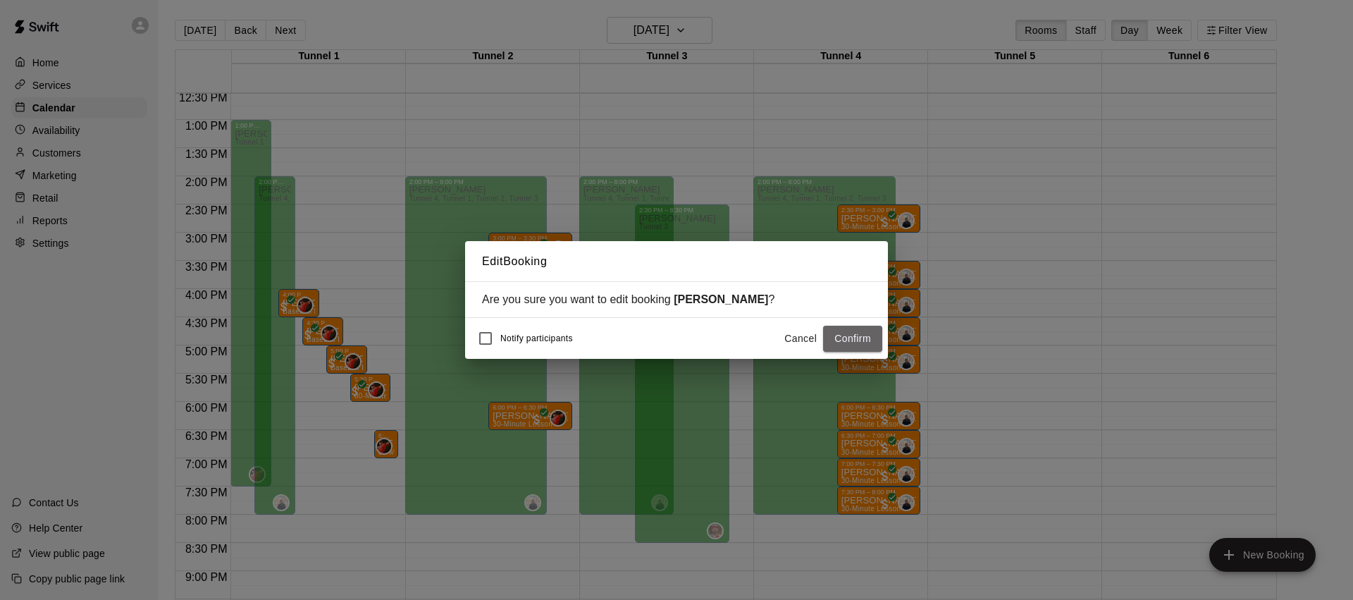
drag, startPoint x: 860, startPoint y: 340, endPoint x: 748, endPoint y: 390, distance: 122.1
click at [859, 340] on button "Confirm" at bounding box center [852, 339] width 59 height 26
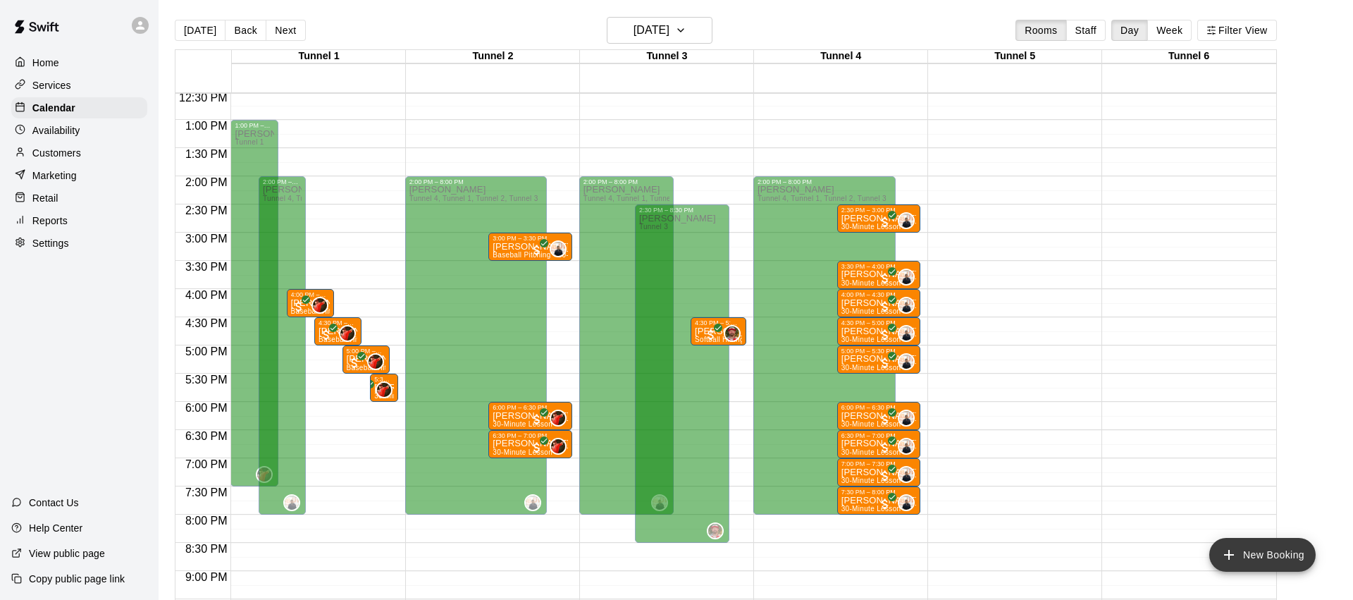
click at [1256, 549] on button "New Booking" at bounding box center [1262, 555] width 106 height 34
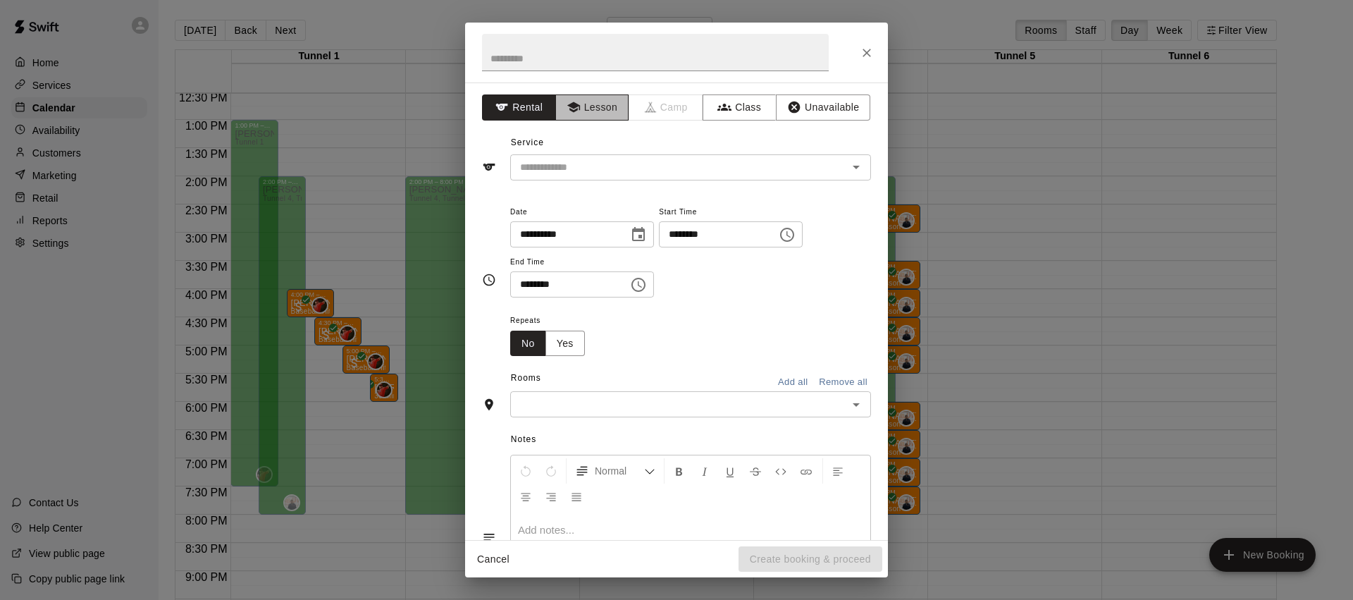
click at [581, 106] on button "Lesson" at bounding box center [592, 107] width 74 height 26
click at [613, 165] on input "text" at bounding box center [669, 168] width 311 height 18
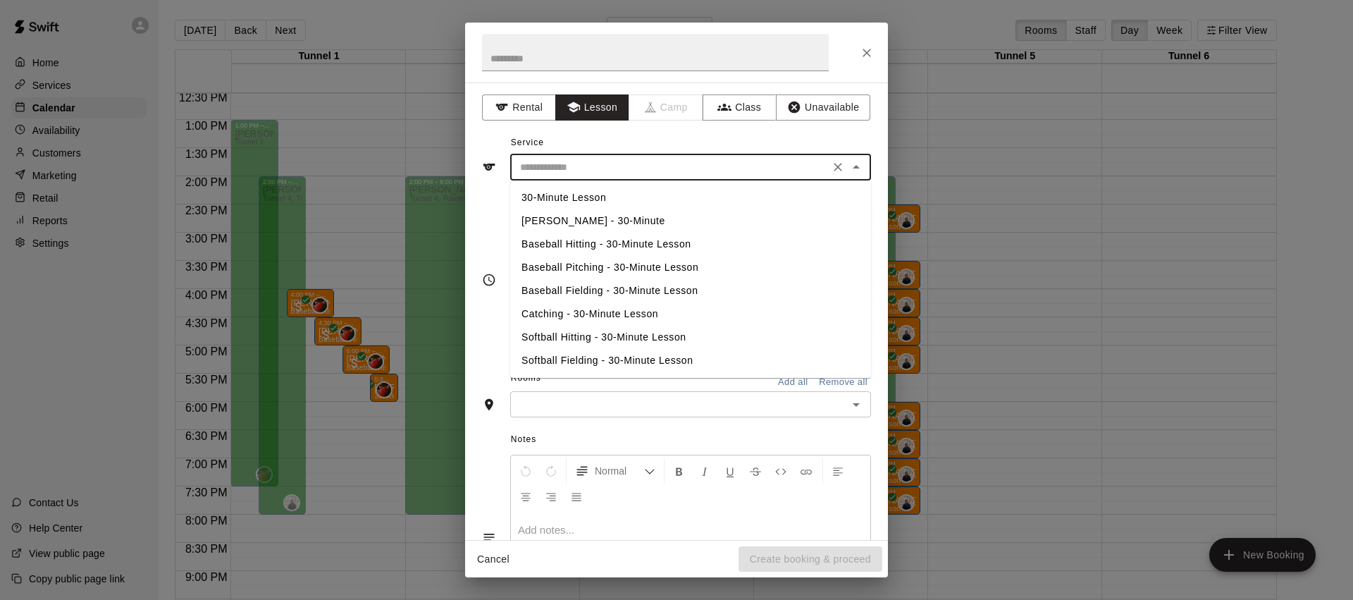
drag, startPoint x: 624, startPoint y: 335, endPoint x: 633, endPoint y: 333, distance: 9.4
click at [624, 335] on li "Softball Hitting - 30-Minute Lesson" at bounding box center [690, 337] width 361 height 23
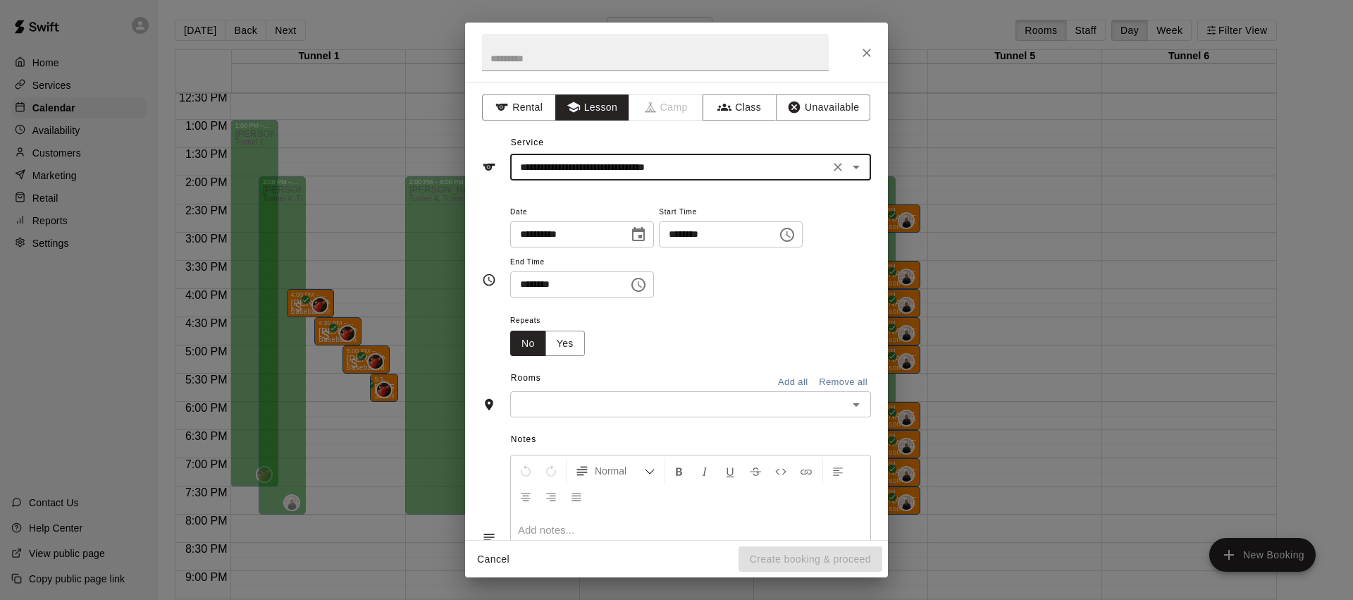
click at [593, 167] on input "**********" at bounding box center [669, 168] width 311 height 18
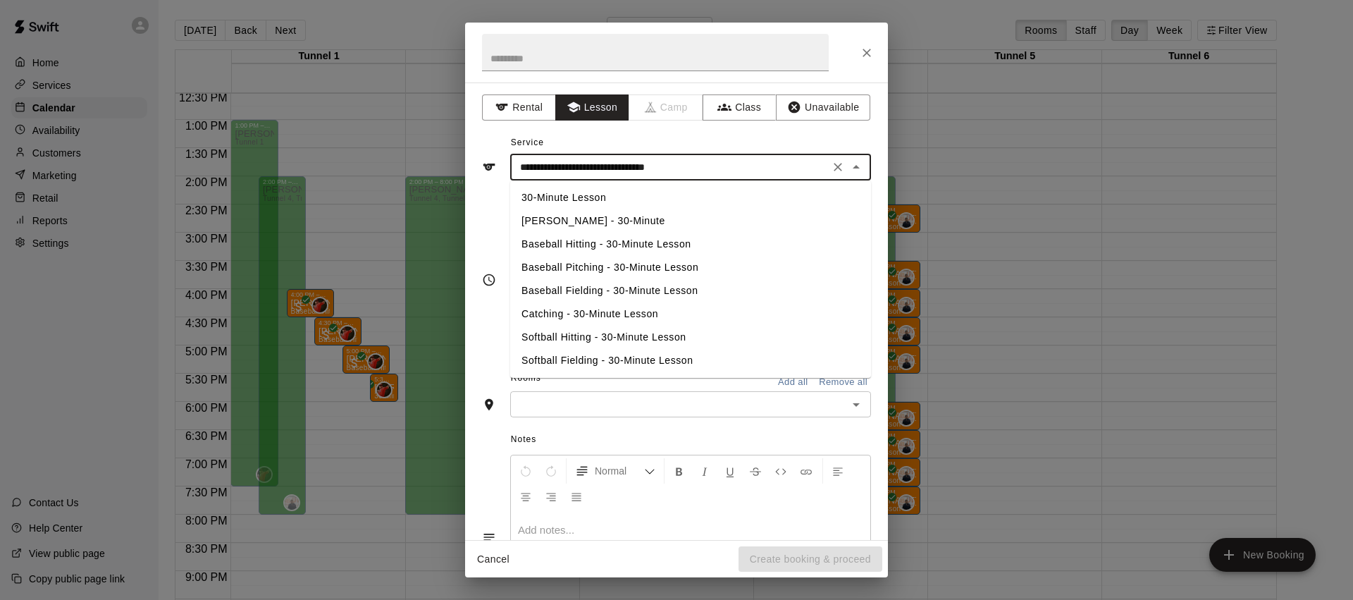
click at [600, 243] on li "Baseball Hitting - 30-Minute Lesson" at bounding box center [690, 244] width 361 height 23
type input "**********"
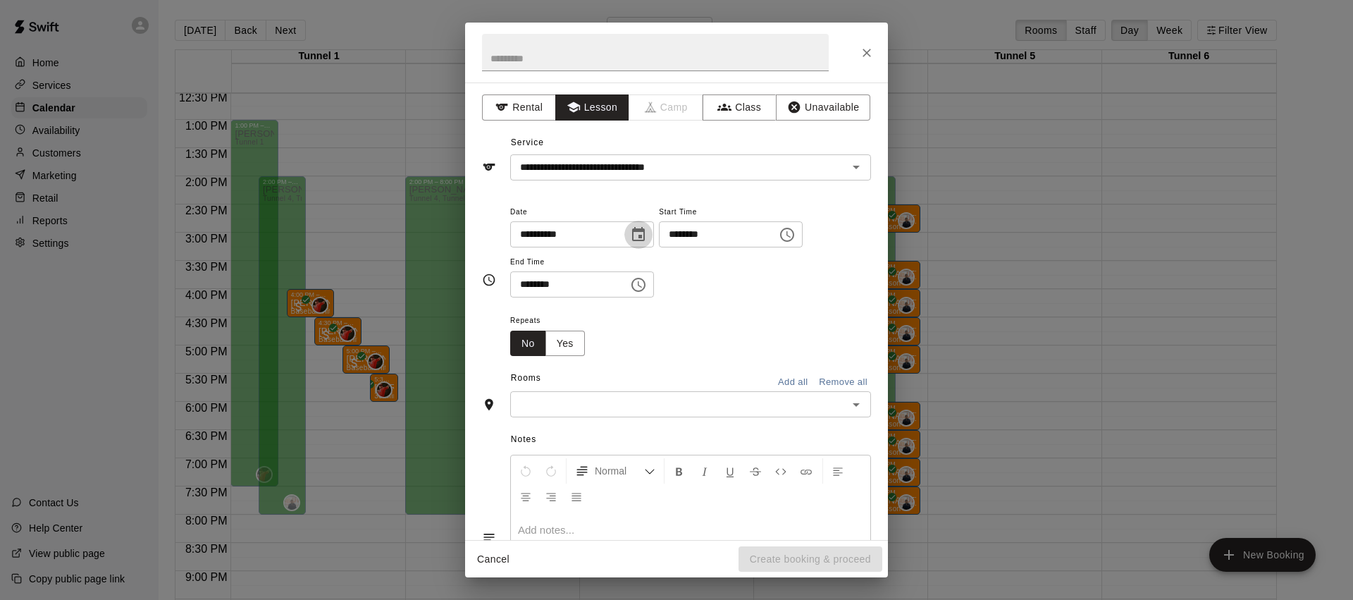
click at [642, 233] on icon "Choose date, selected date is Sep 22, 2025" at bounding box center [638, 234] width 17 height 17
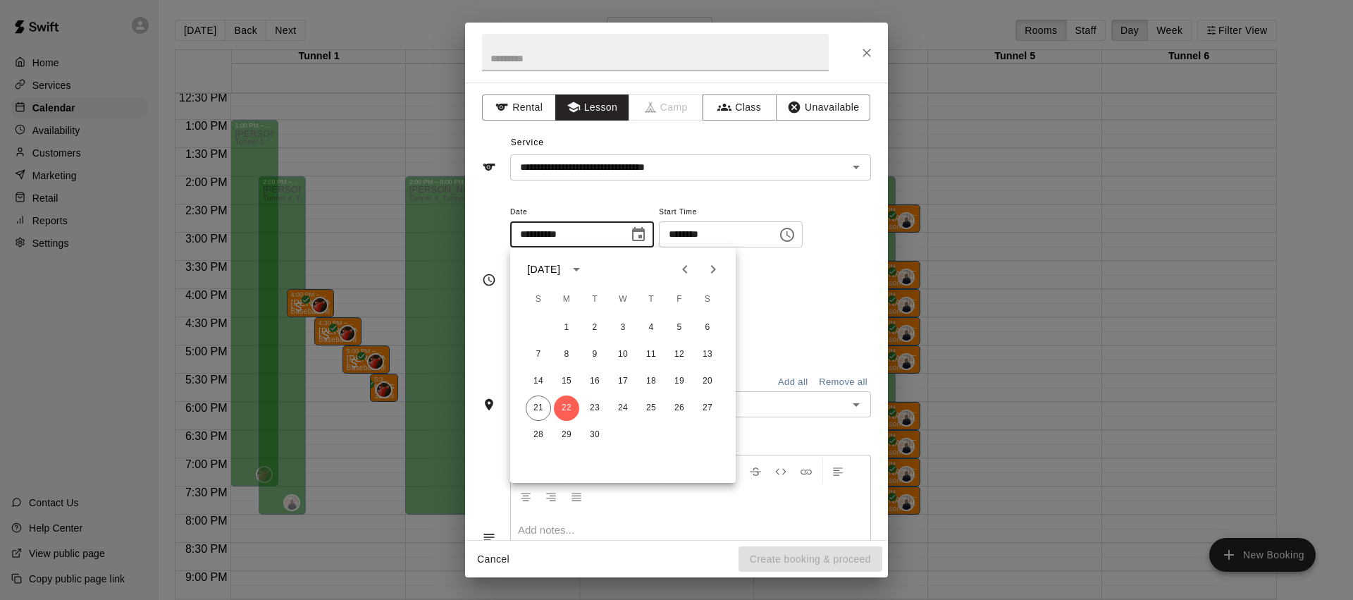
click at [681, 231] on input "********" at bounding box center [713, 234] width 109 height 26
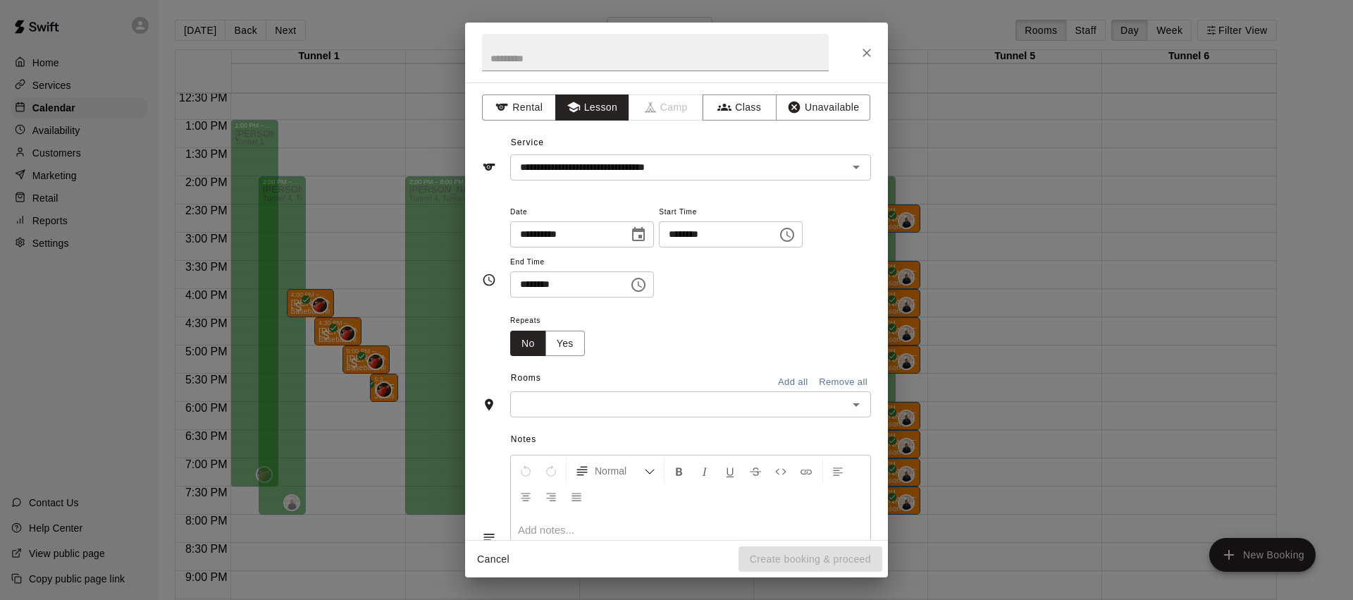
click at [676, 237] on input "********" at bounding box center [713, 234] width 109 height 26
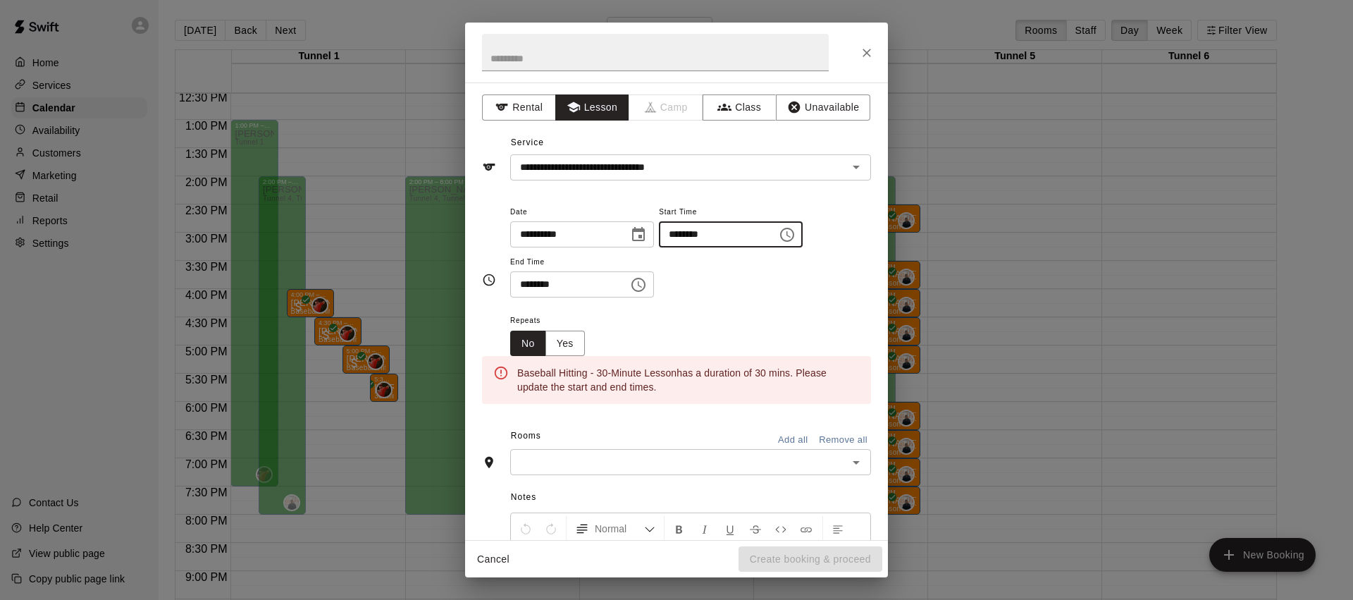
type input "********"
click at [714, 237] on input "********" at bounding box center [713, 234] width 109 height 26
click at [709, 236] on input "********" at bounding box center [713, 234] width 109 height 26
type input "********"
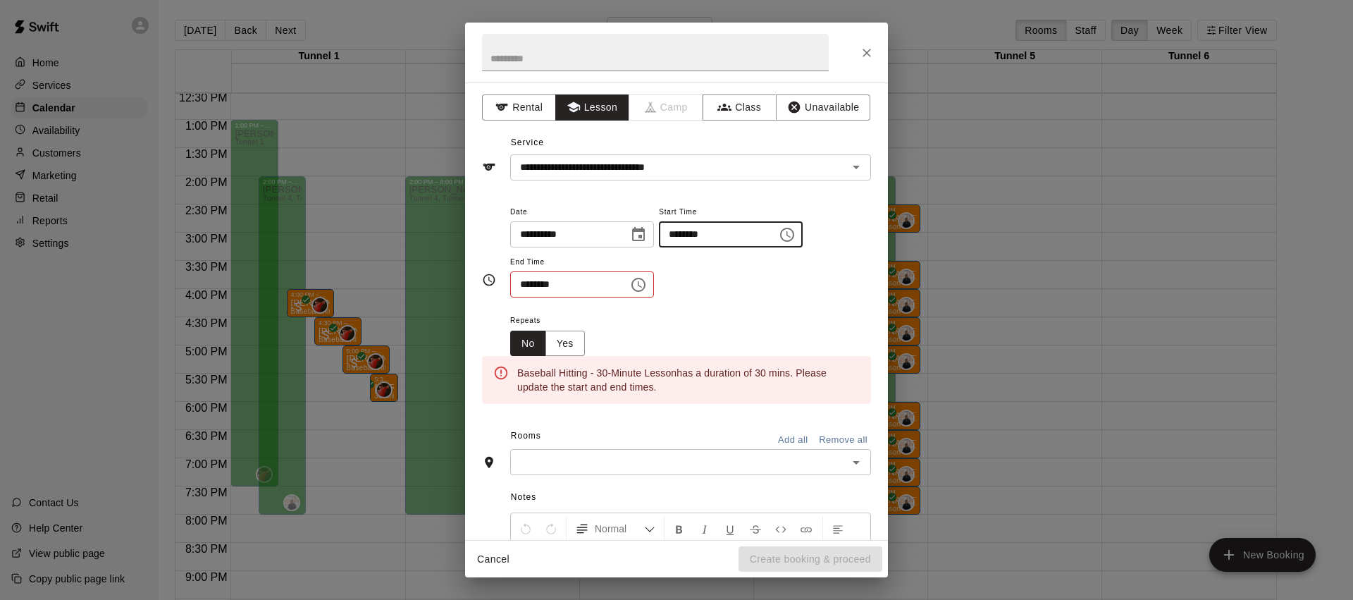
click at [526, 288] on input "********" at bounding box center [564, 284] width 109 height 26
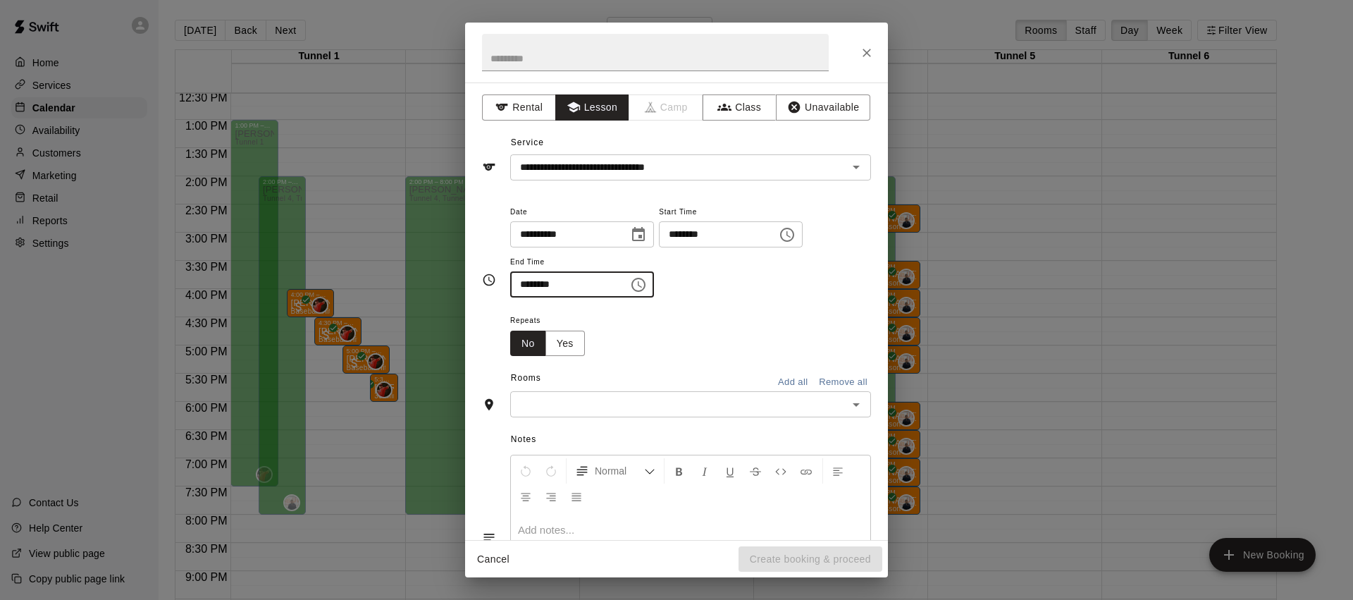
type input "********"
click at [751, 320] on div "Repeats No Yes" at bounding box center [690, 333] width 361 height 44
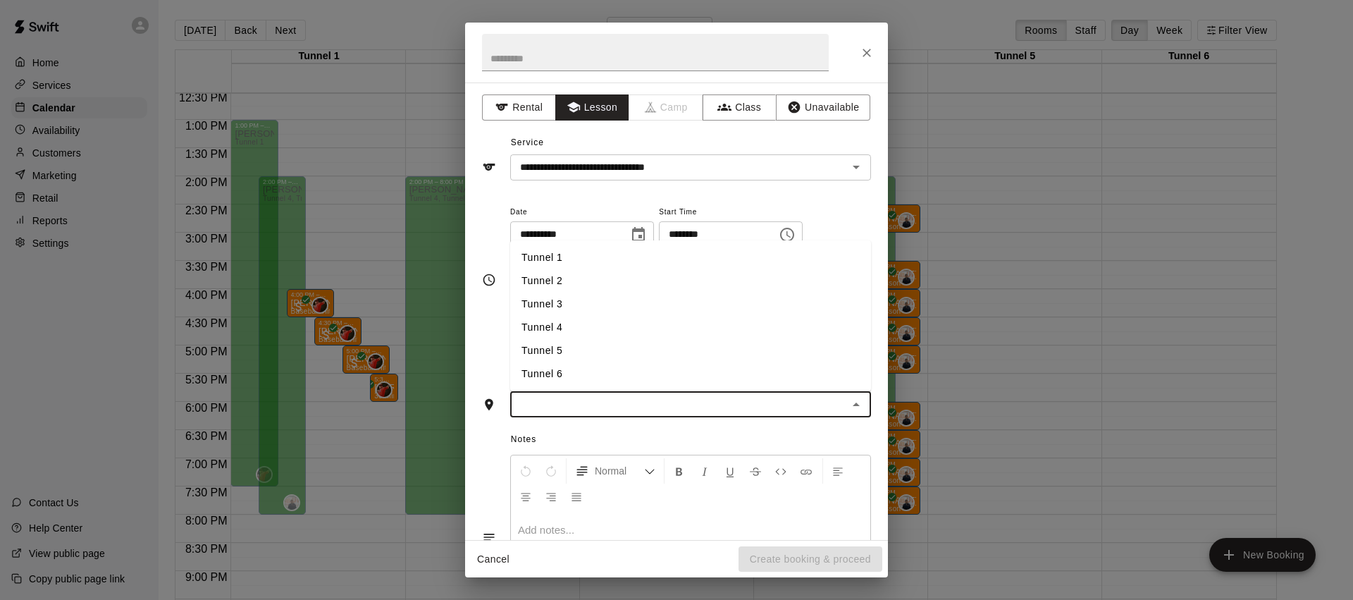
click at [624, 407] on input "text" at bounding box center [678, 404] width 329 height 18
drag, startPoint x: 562, startPoint y: 261, endPoint x: 643, endPoint y: 305, distance: 92.1
click at [563, 261] on li "Tunnel 1" at bounding box center [690, 257] width 361 height 23
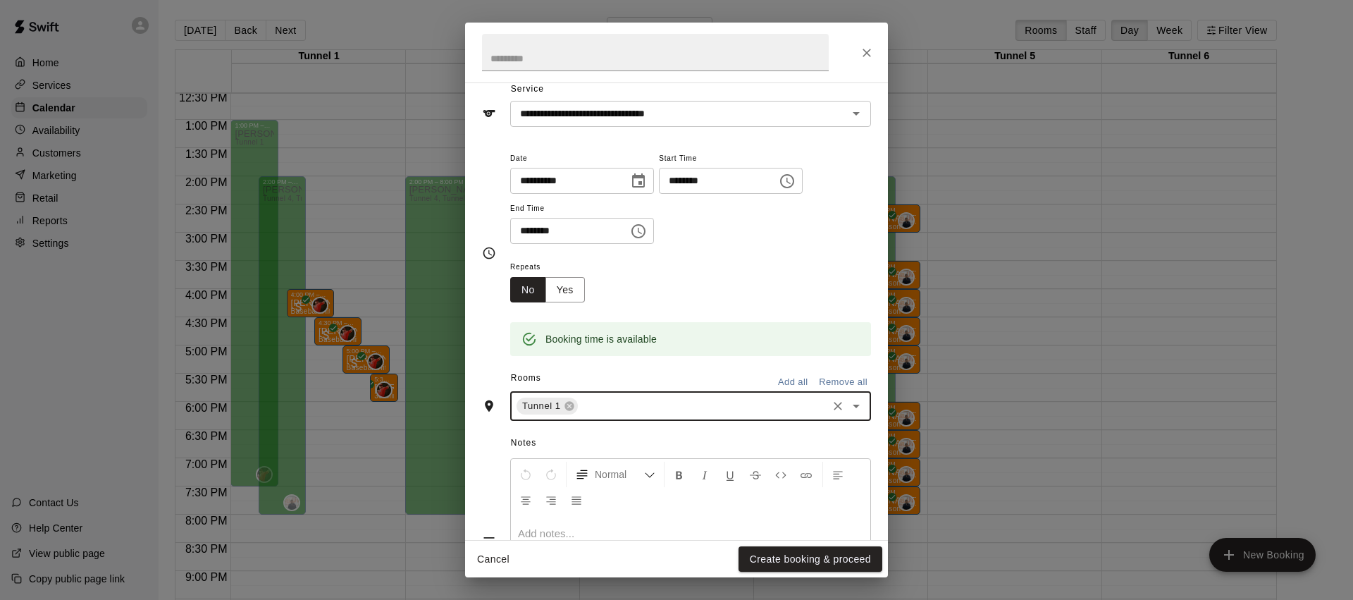
scroll to position [0, 0]
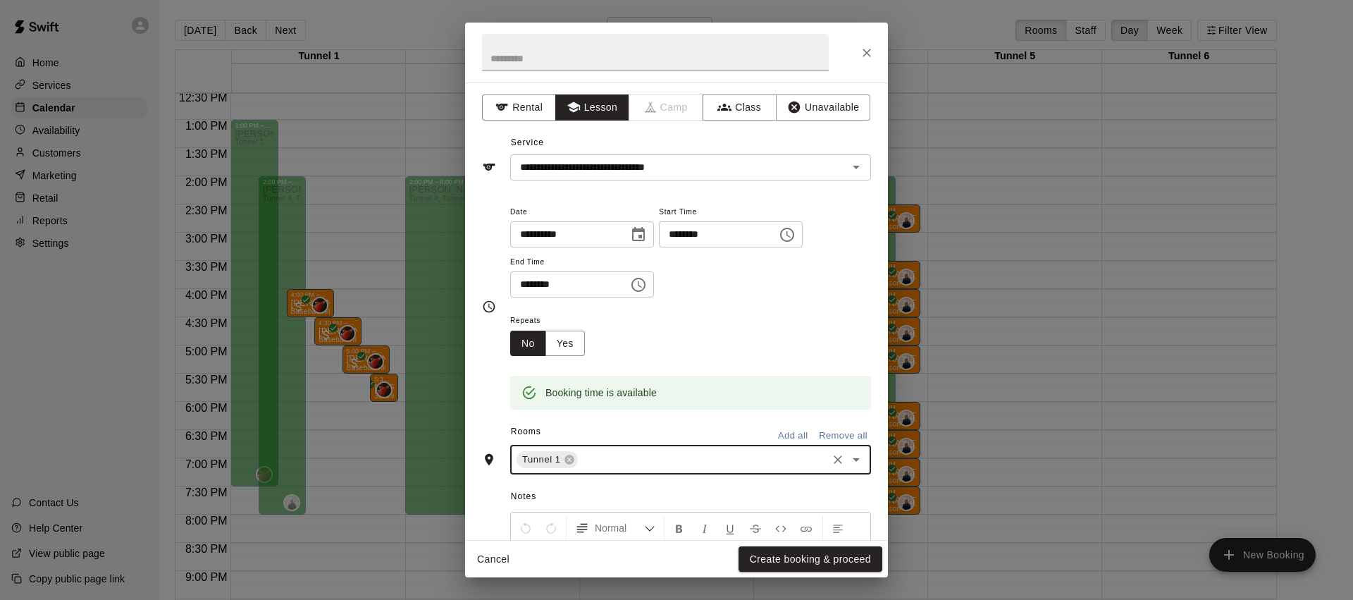
drag, startPoint x: 801, startPoint y: 555, endPoint x: 793, endPoint y: 547, distance: 11.0
click at [801, 555] on button "Create booking & proceed" at bounding box center [810, 559] width 144 height 26
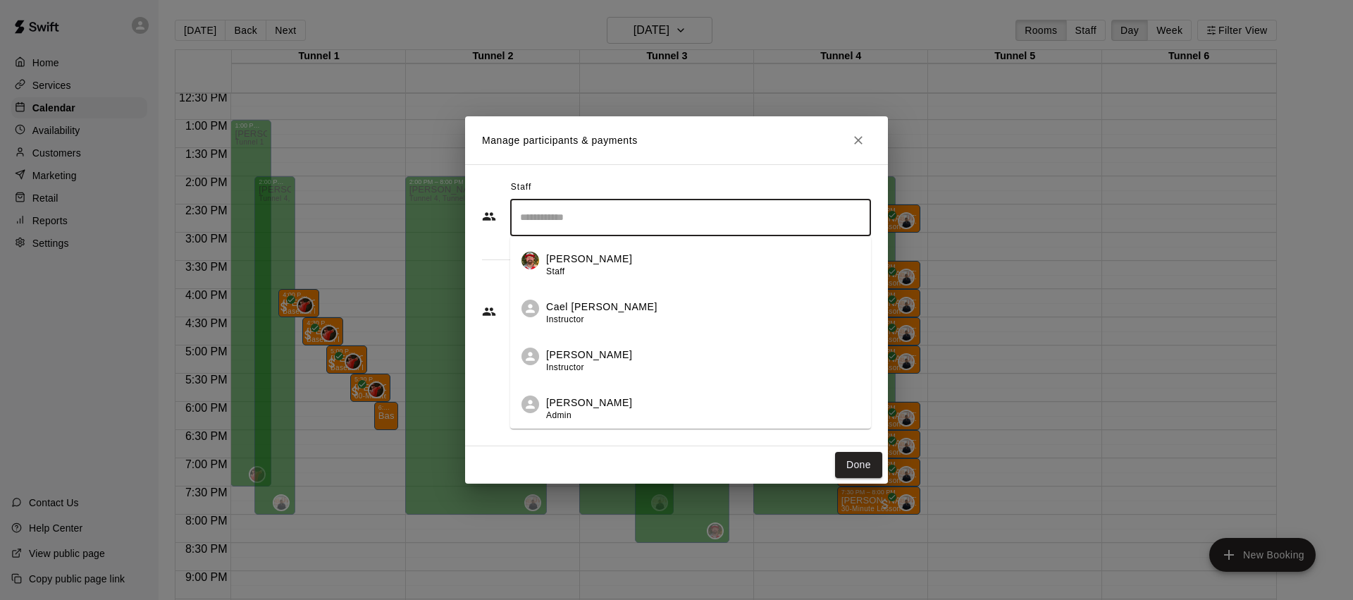
click at [595, 225] on input "Search staff" at bounding box center [690, 217] width 348 height 25
drag, startPoint x: 568, startPoint y: 258, endPoint x: 614, endPoint y: 266, distance: 46.5
click at [570, 259] on p "[PERSON_NAME]" at bounding box center [589, 259] width 86 height 15
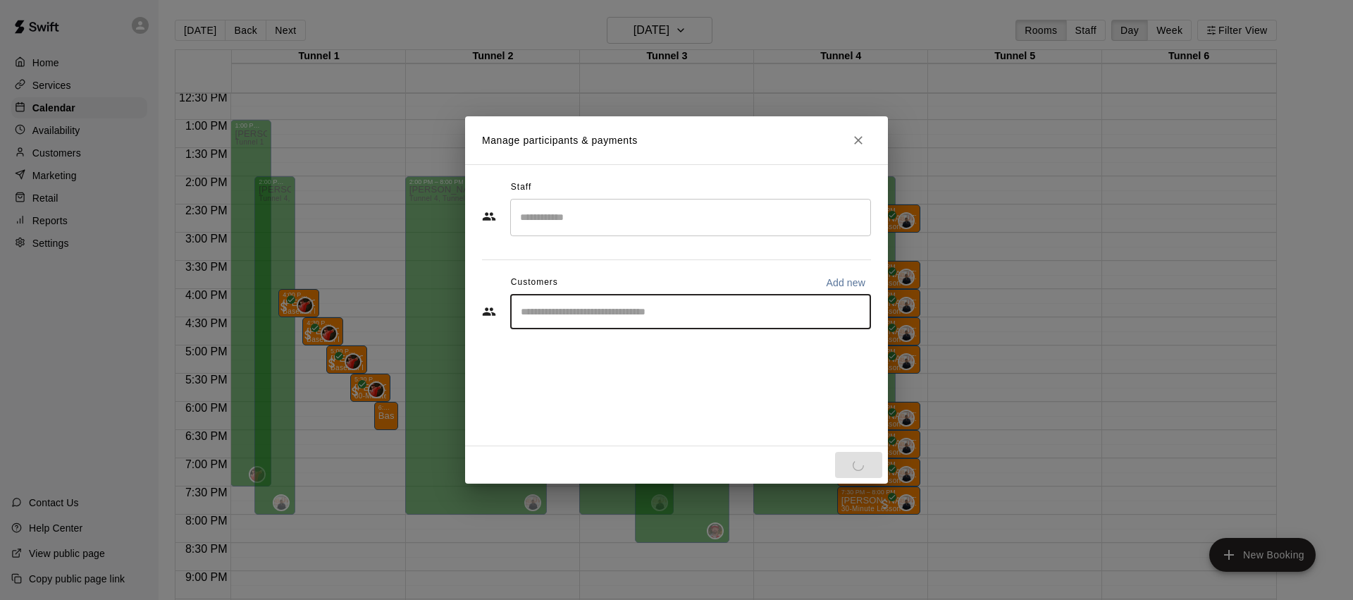
click at [602, 313] on input "Start typing to search customers..." at bounding box center [690, 311] width 348 height 14
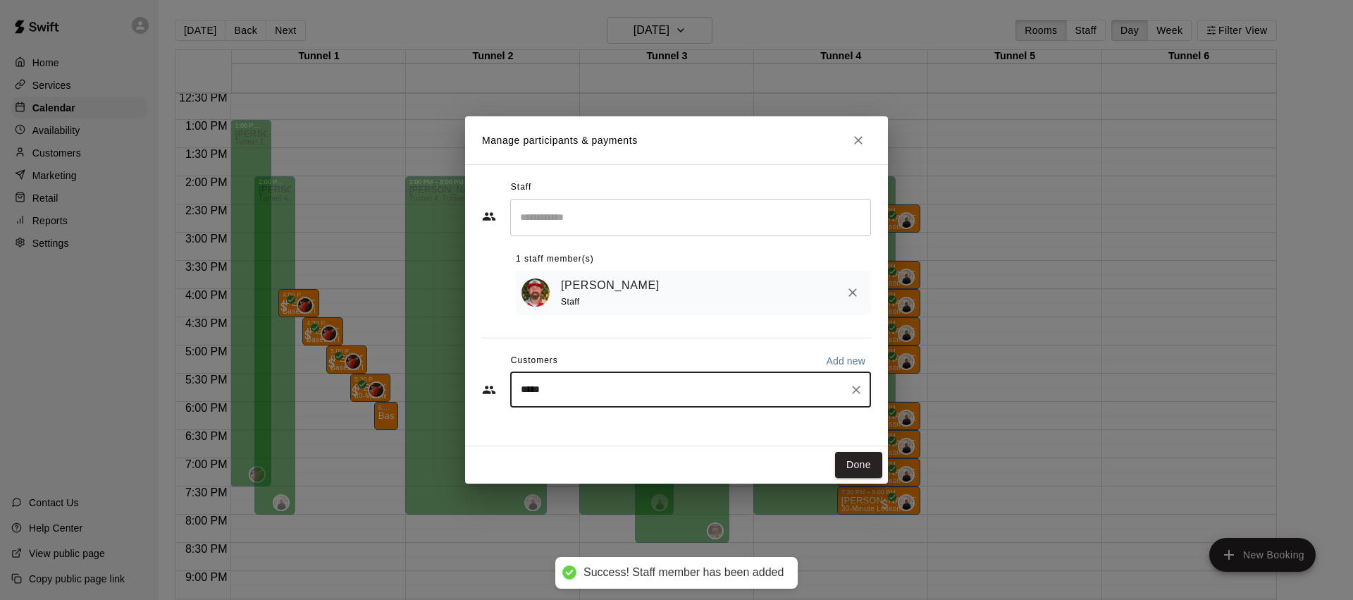
type input "******"
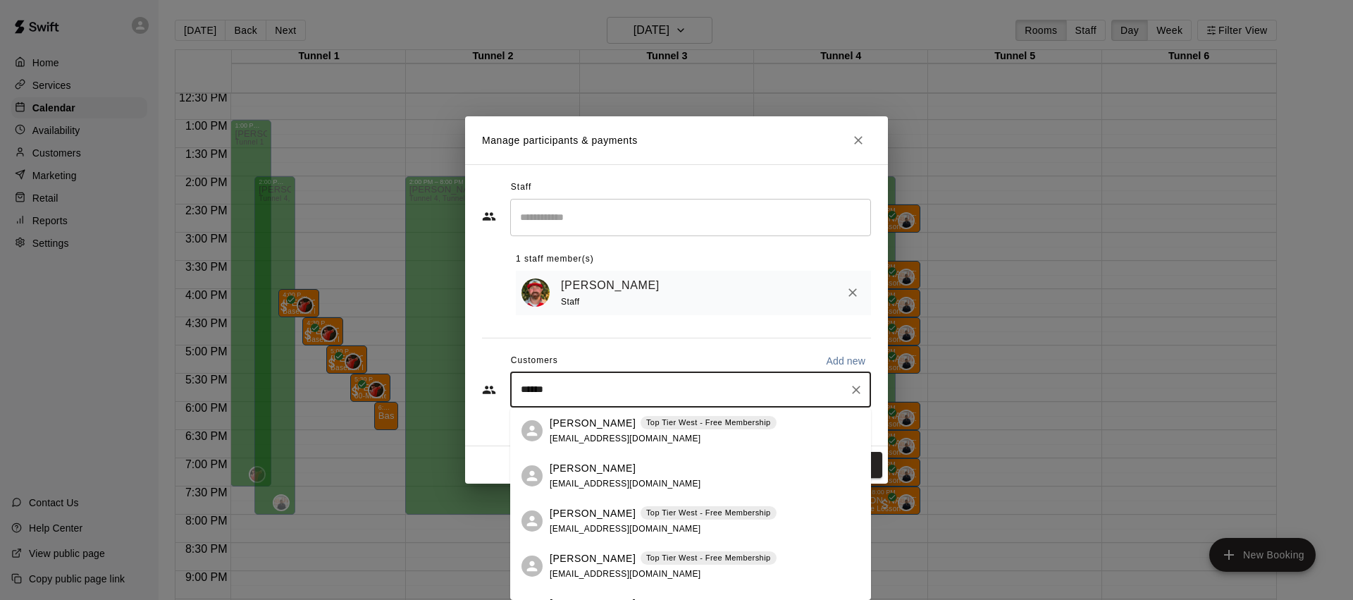
scroll to position [34, 0]
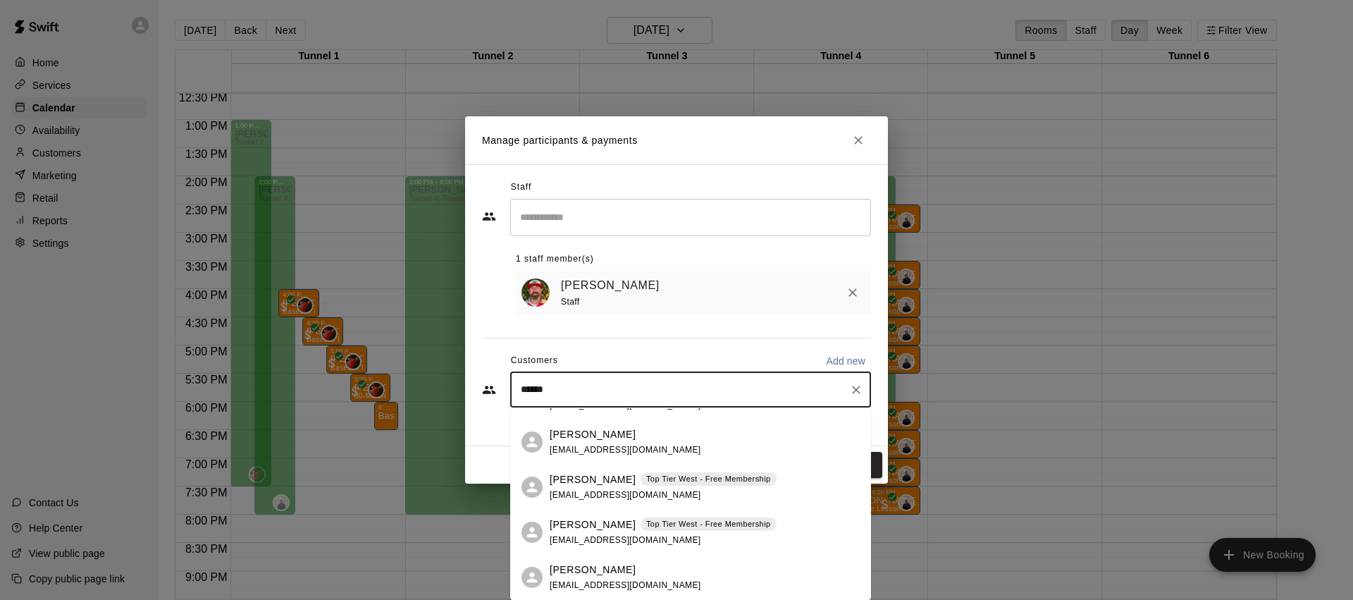
click at [590, 487] on div "[PERSON_NAME] Top Tier West - Free Membership [EMAIL_ADDRESS][DOMAIN_NAME]" at bounding box center [663, 487] width 227 height 30
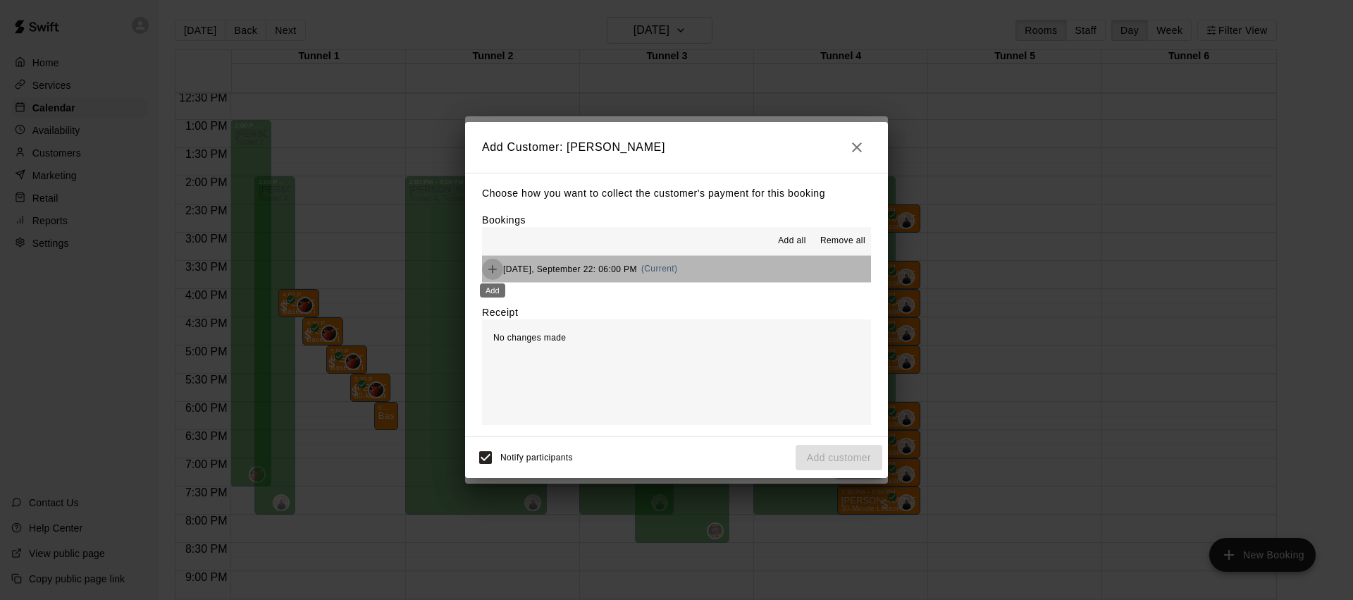
click at [485, 267] on icon "Add" at bounding box center [492, 269] width 14 height 14
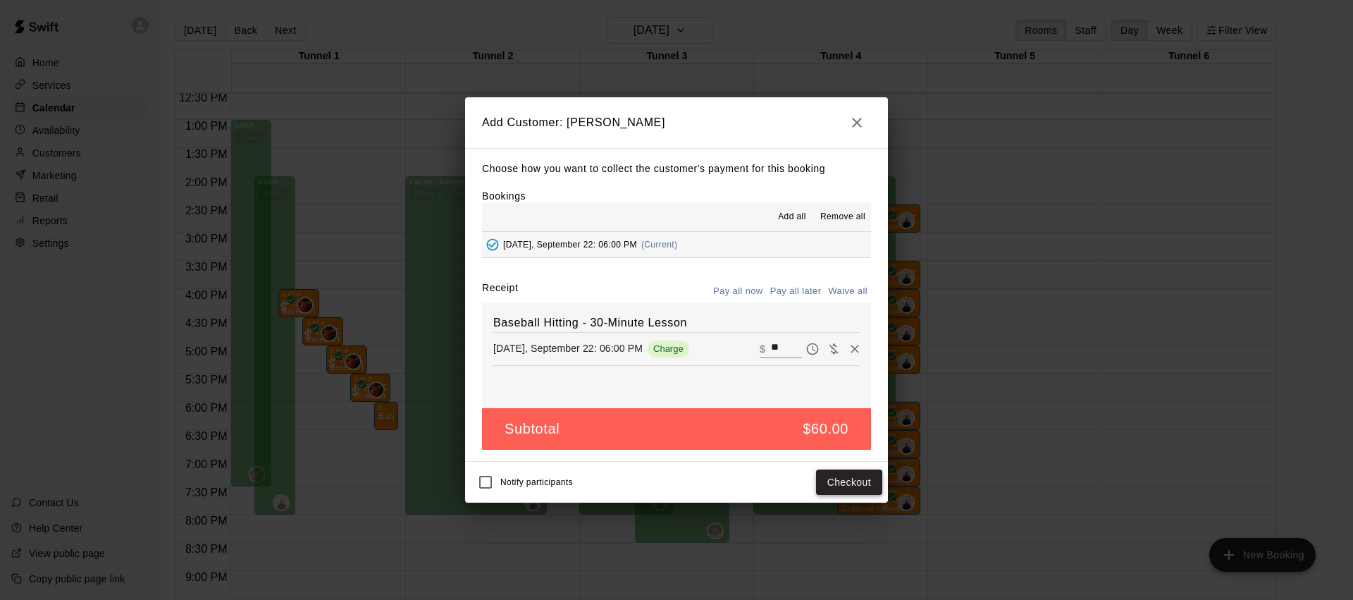
click at [851, 481] on button "Checkout" at bounding box center [849, 482] width 66 height 26
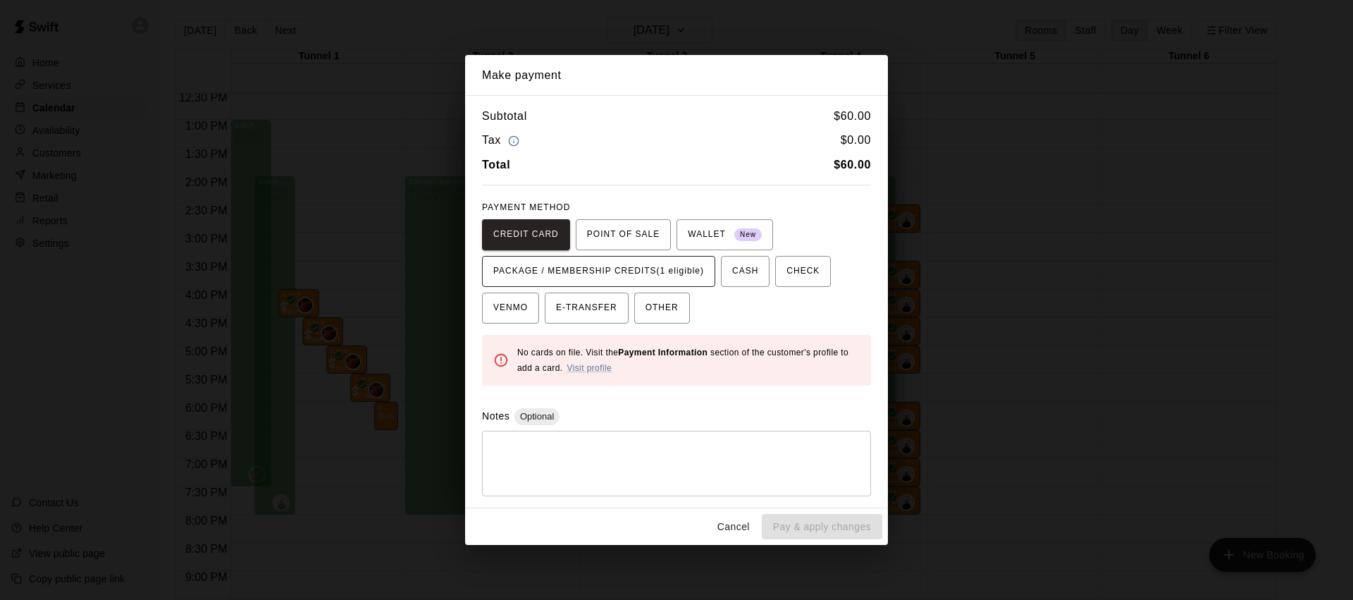
click at [686, 269] on span "PACKAGE / MEMBERSHIP CREDITS (1 eligible)" at bounding box center [598, 271] width 211 height 23
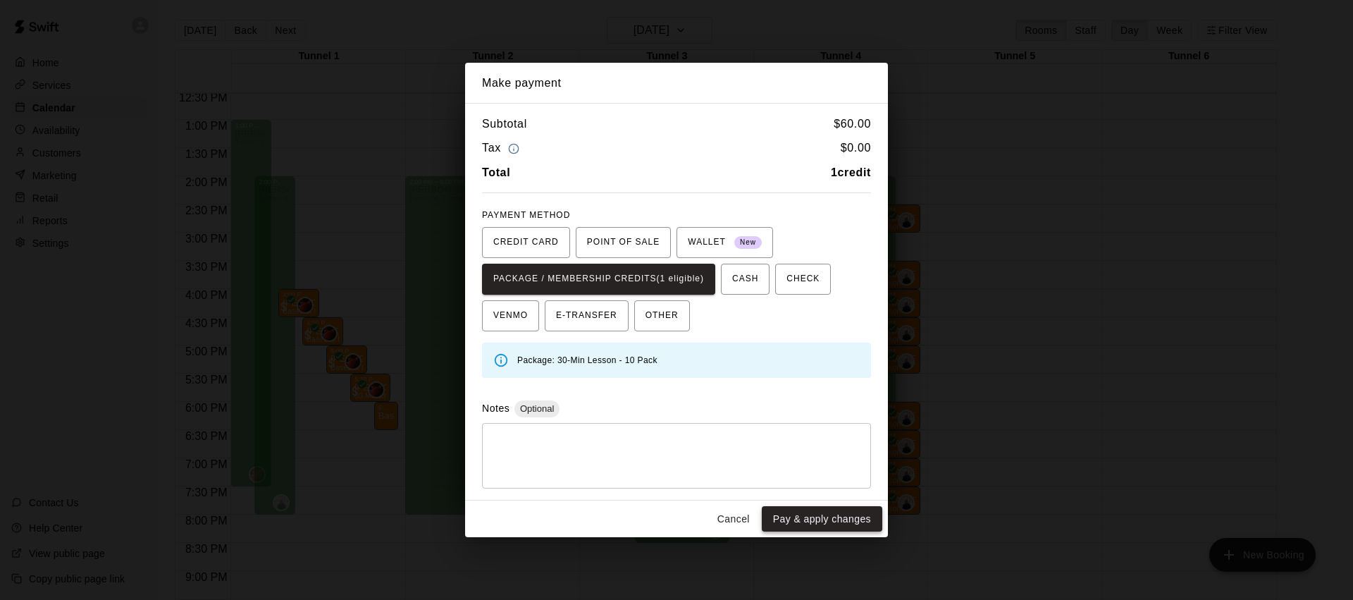
click at [822, 512] on button "Pay & apply changes" at bounding box center [822, 519] width 120 height 26
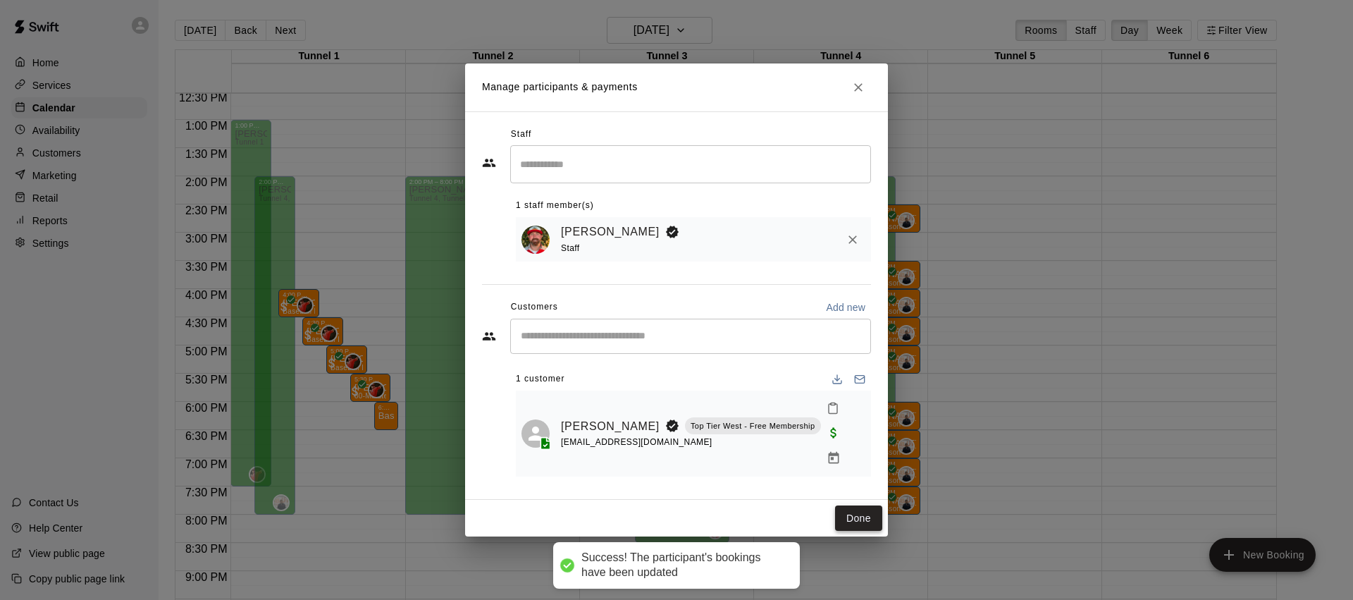
click at [868, 505] on button "Done" at bounding box center [858, 518] width 47 height 26
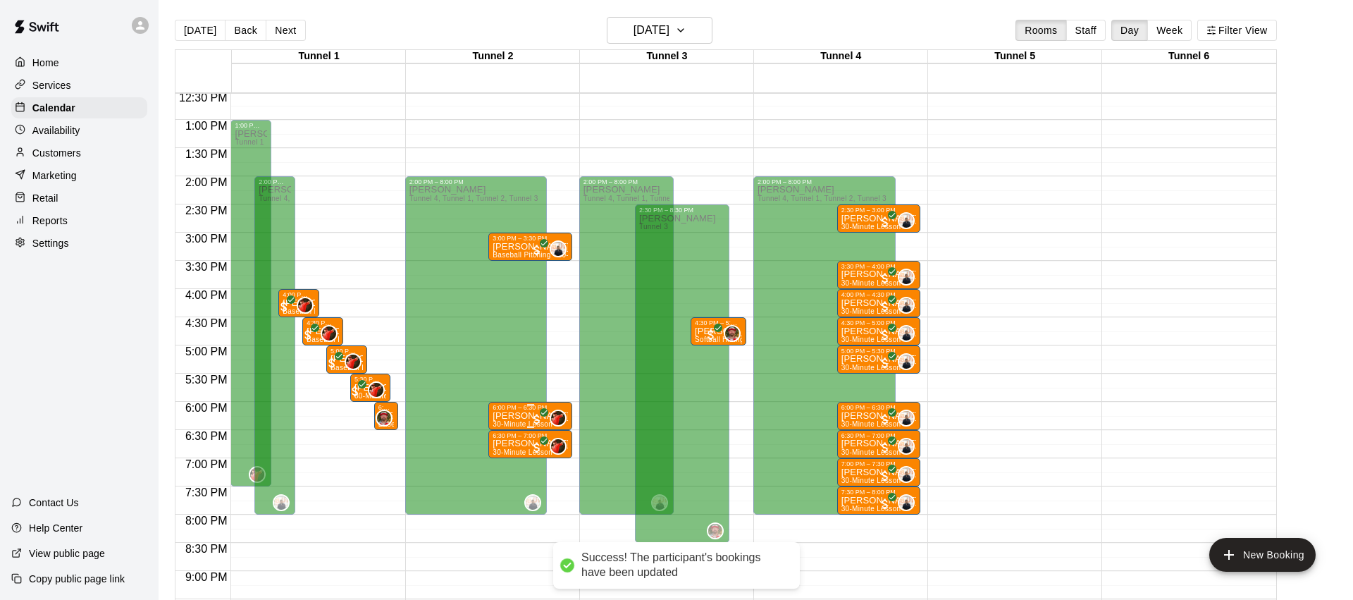
scroll to position [711, 0]
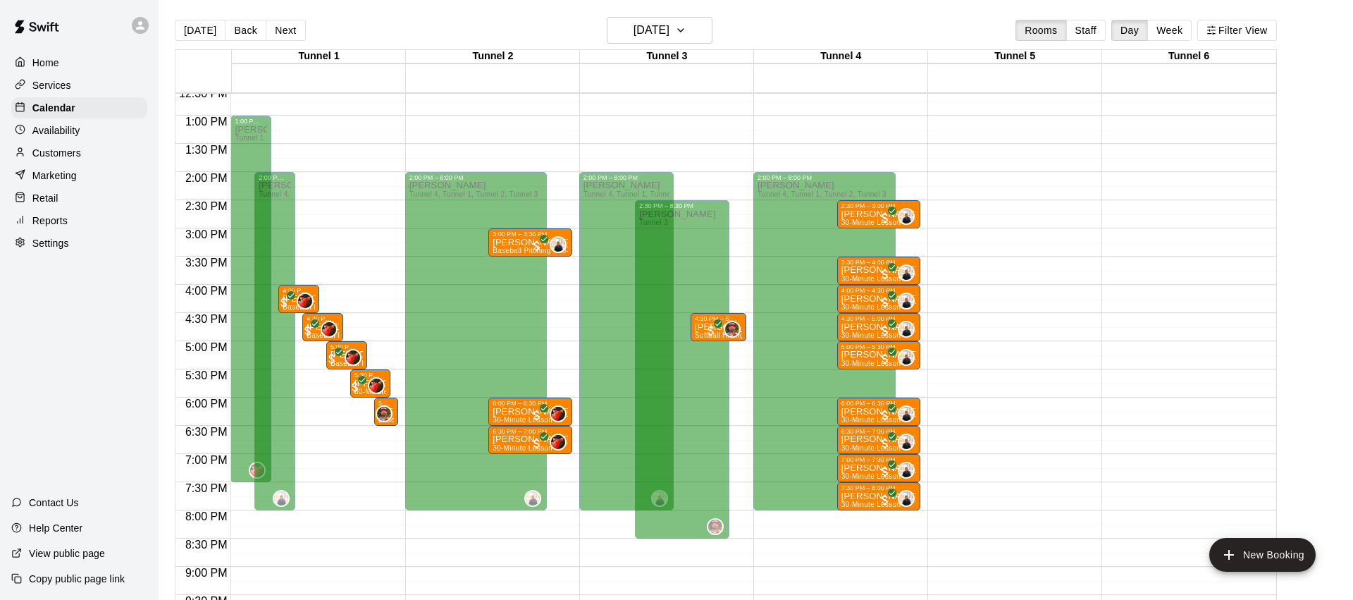
click at [71, 150] on p "Customers" at bounding box center [56, 153] width 49 height 14
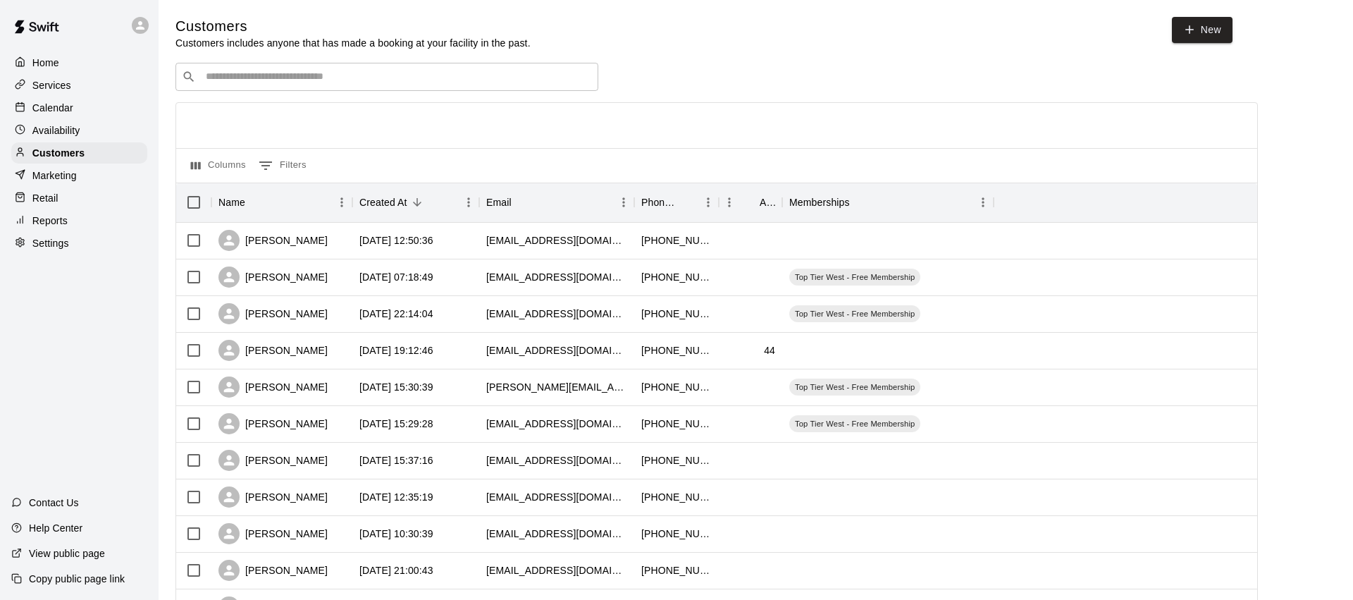
click at [385, 81] on input "Search customers by name or email" at bounding box center [397, 77] width 390 height 14
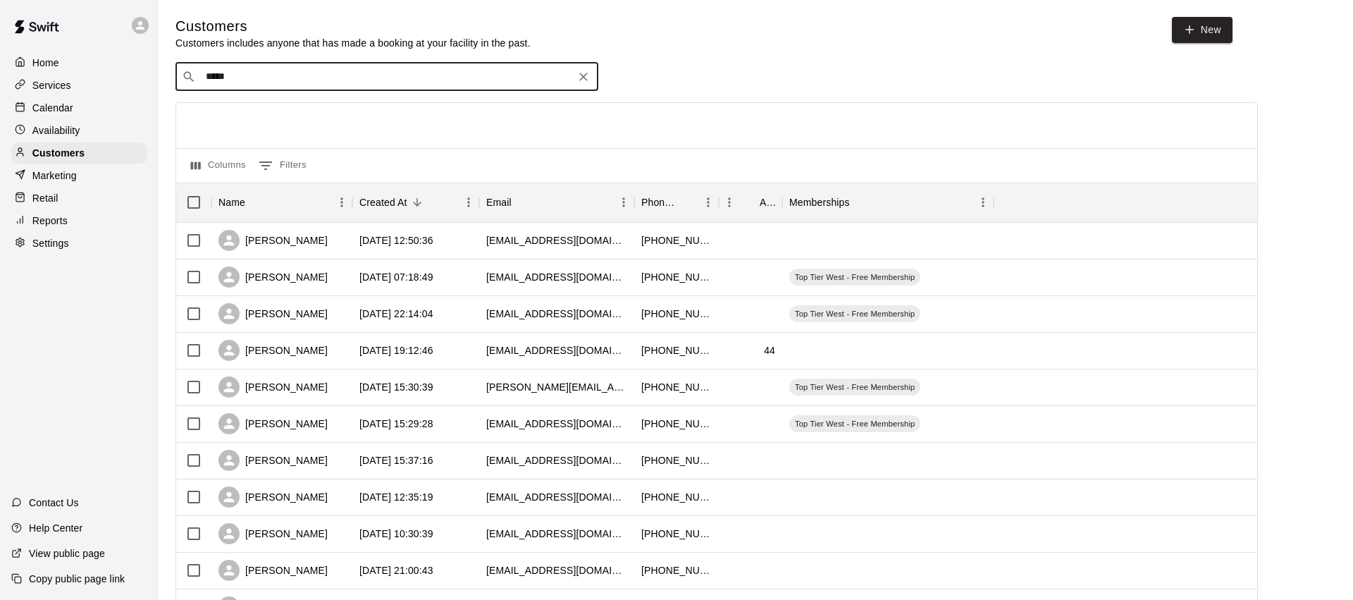
type input "******"
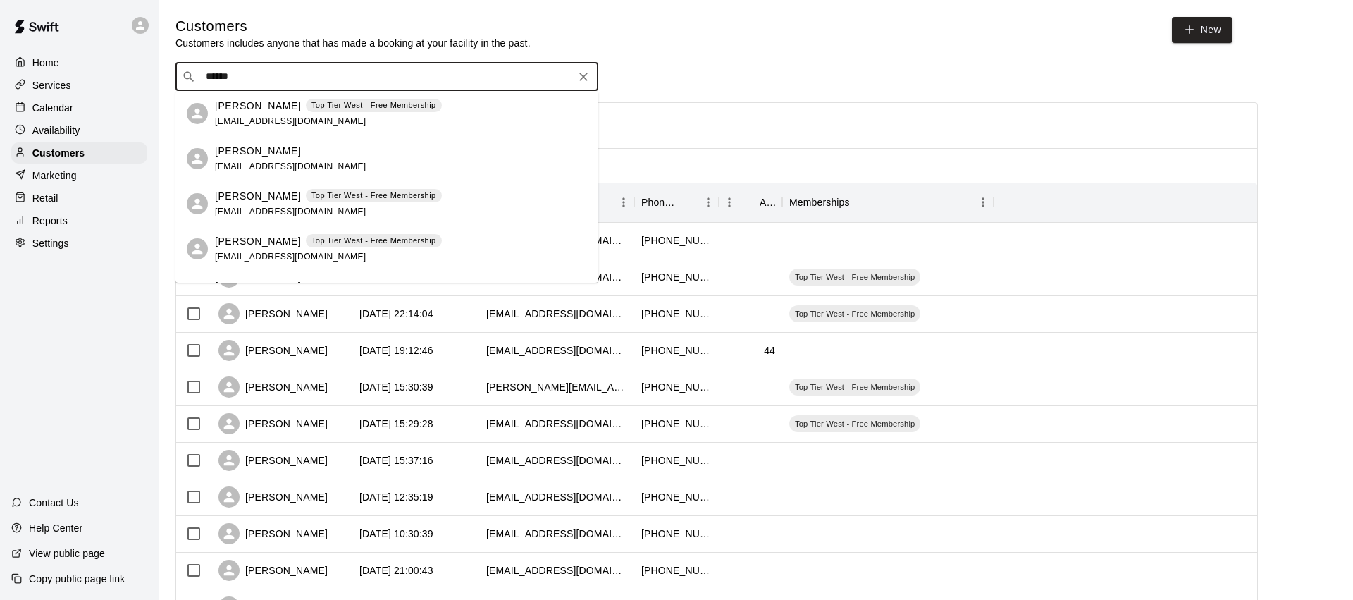
click at [242, 117] on span "[EMAIL_ADDRESS][DOMAIN_NAME]" at bounding box center [290, 121] width 151 height 10
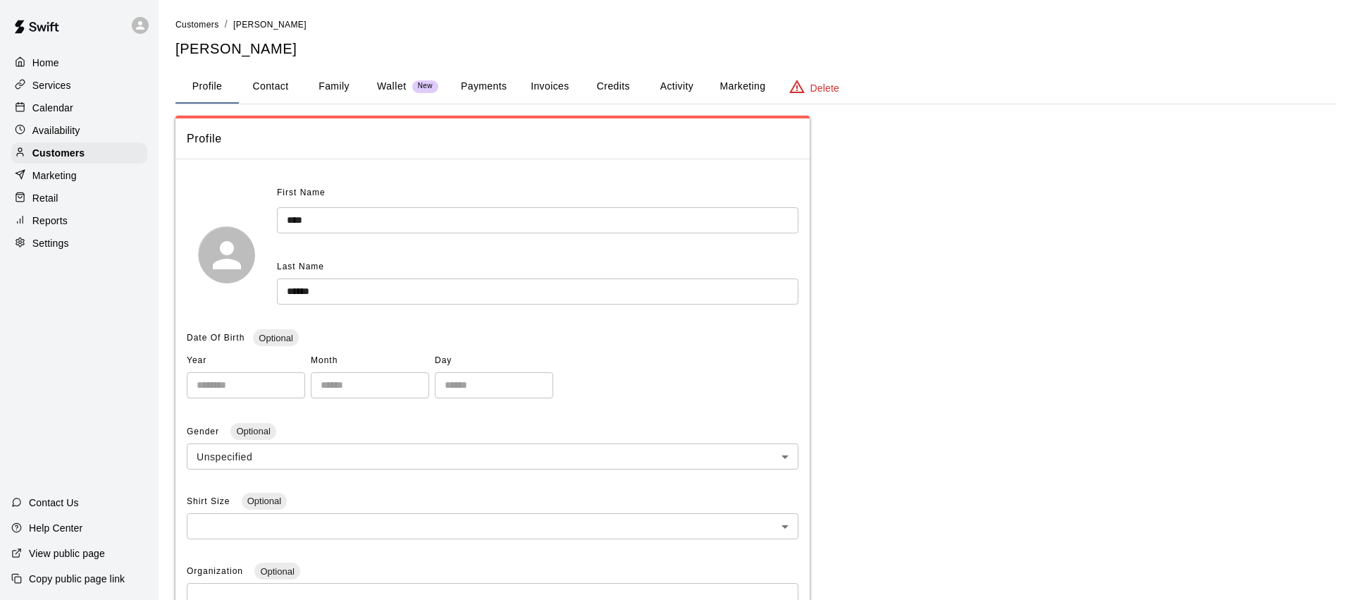
click at [681, 83] on button "Activity" at bounding box center [676, 87] width 63 height 34
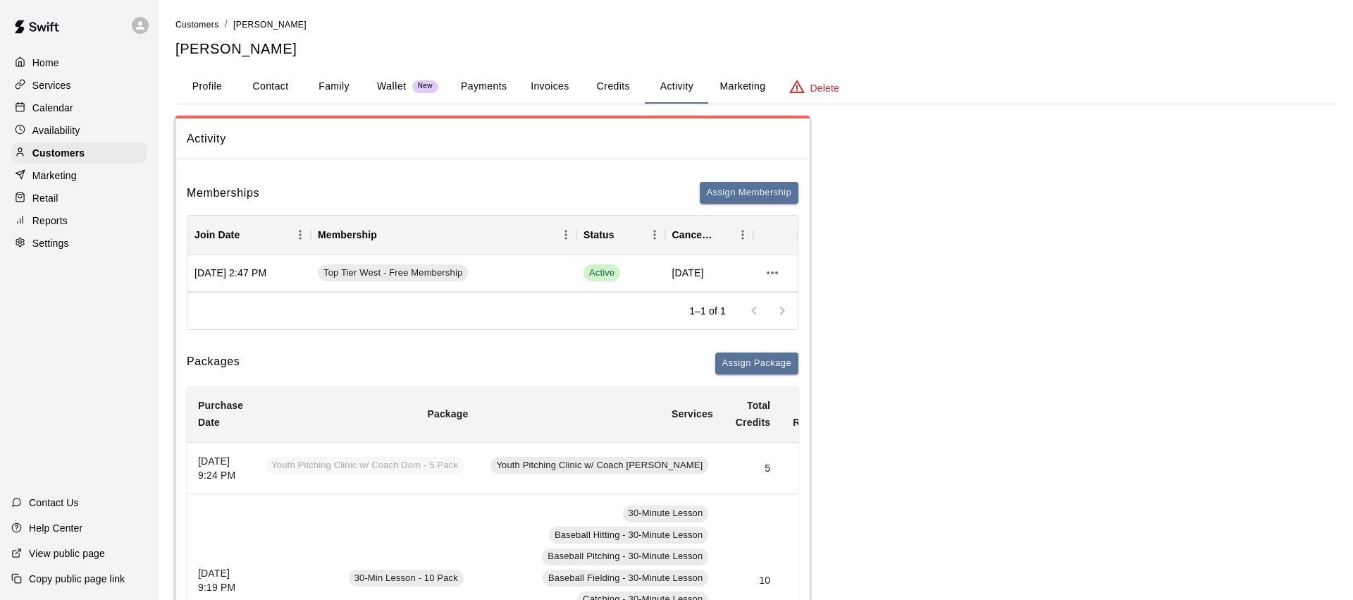
click at [590, 85] on button "Credits" at bounding box center [612, 87] width 63 height 34
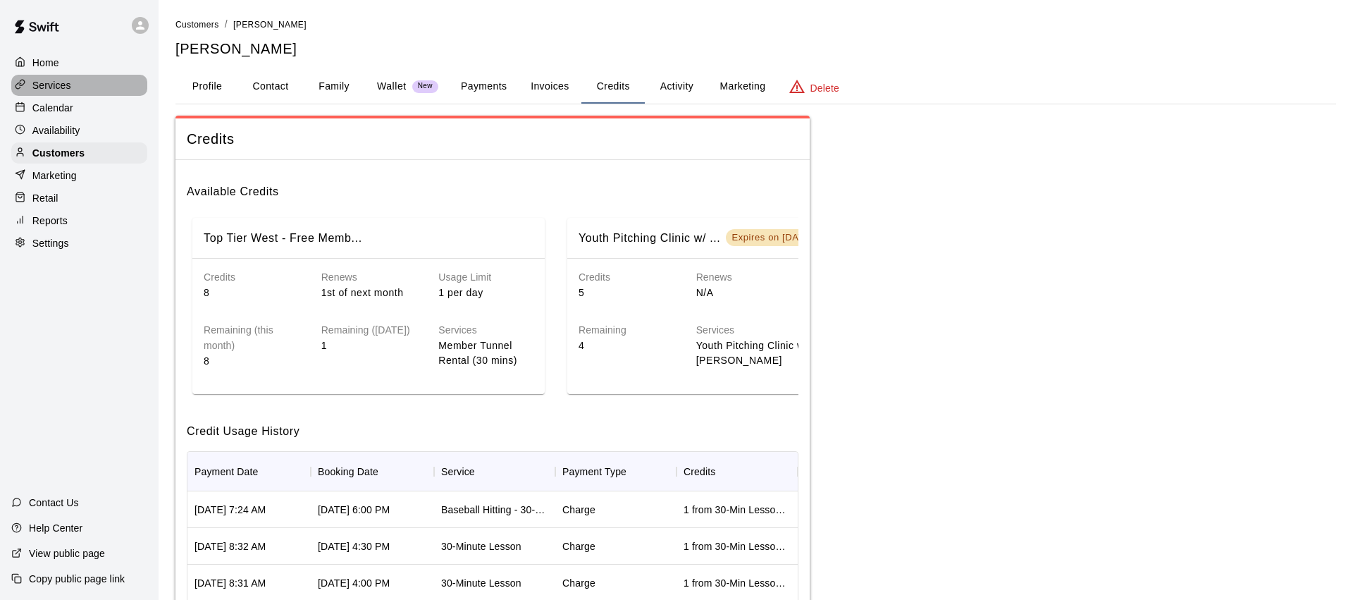
click at [56, 87] on p "Services" at bounding box center [51, 85] width 39 height 14
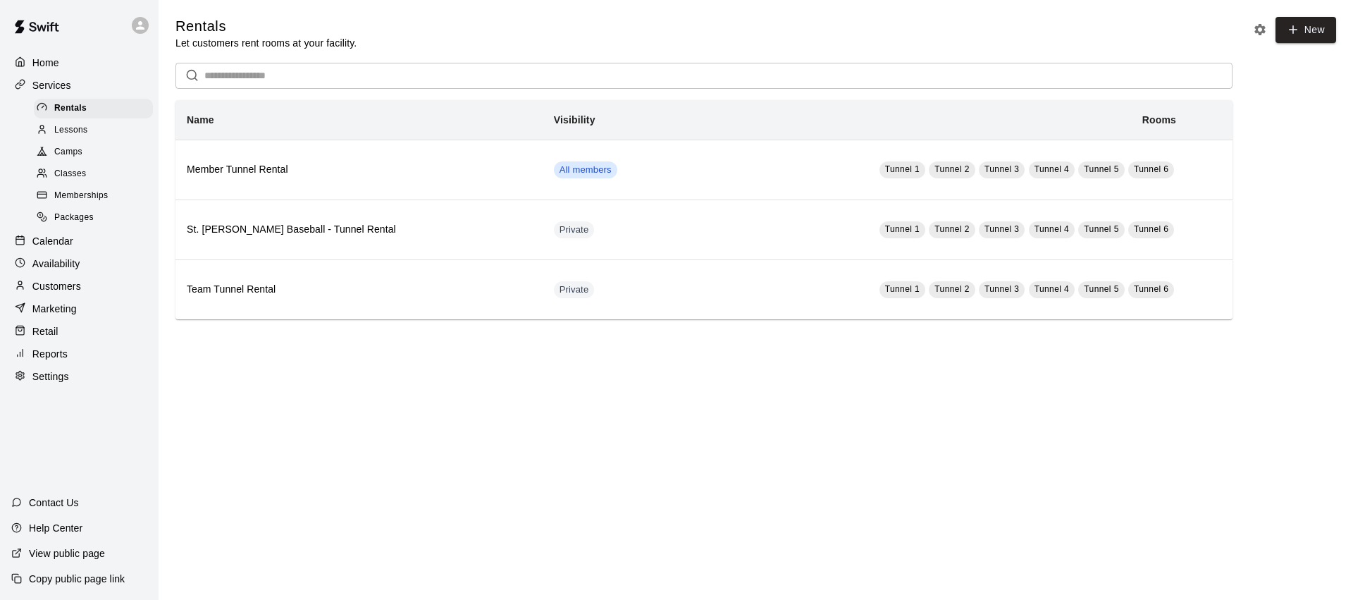
click at [78, 240] on div "Calendar" at bounding box center [79, 240] width 136 height 21
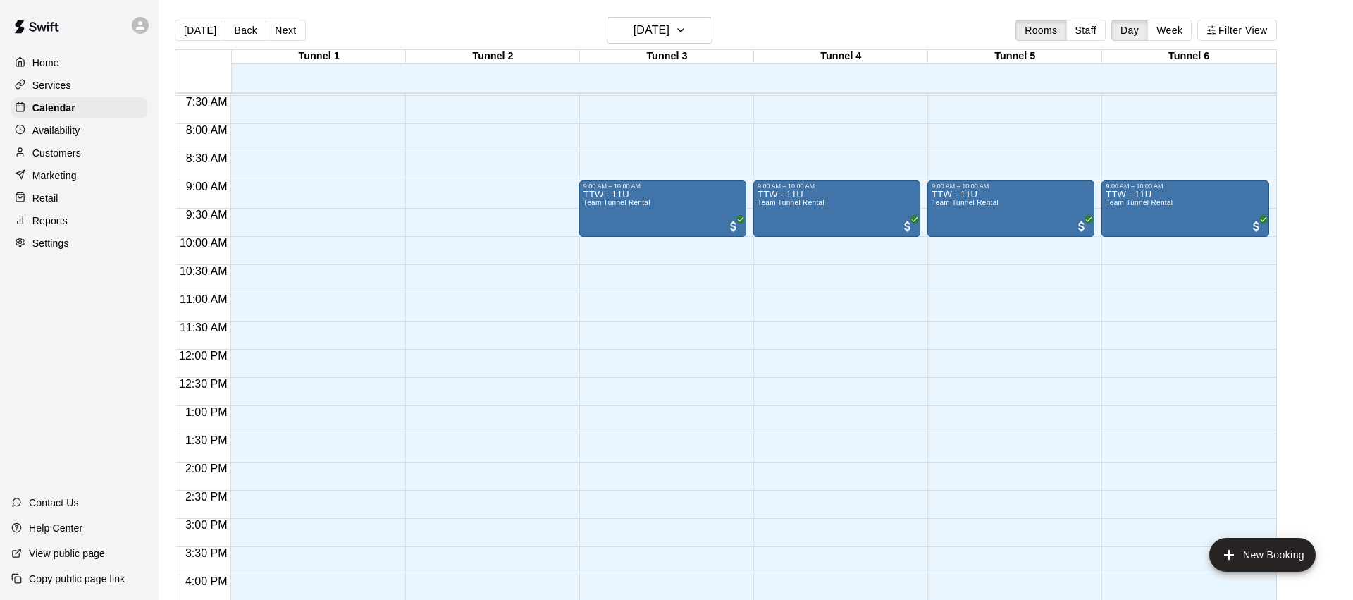
scroll to position [418, 0]
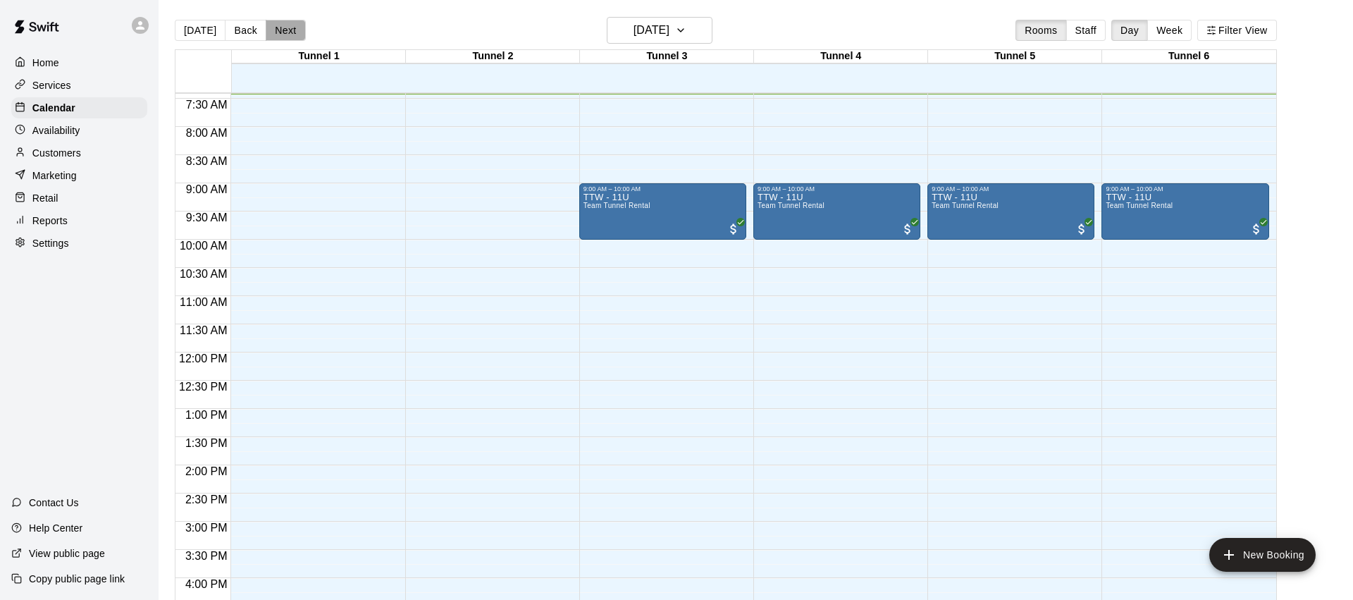
click at [273, 22] on button "Next" at bounding box center [285, 30] width 39 height 21
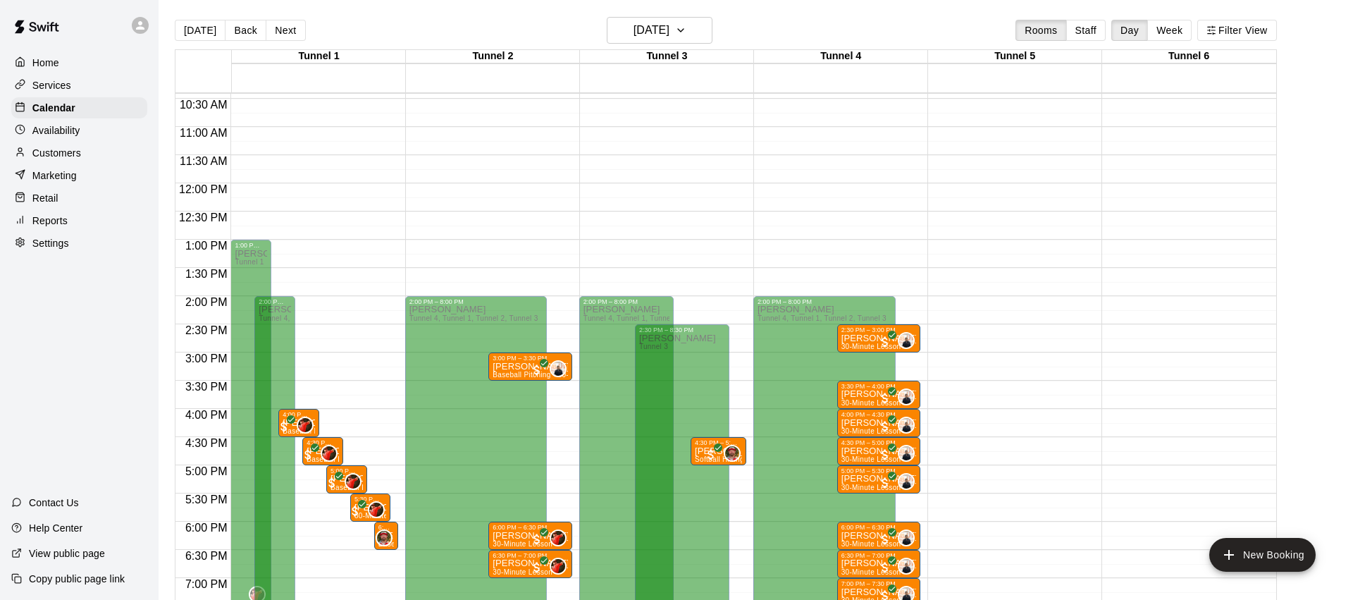
scroll to position [831, 0]
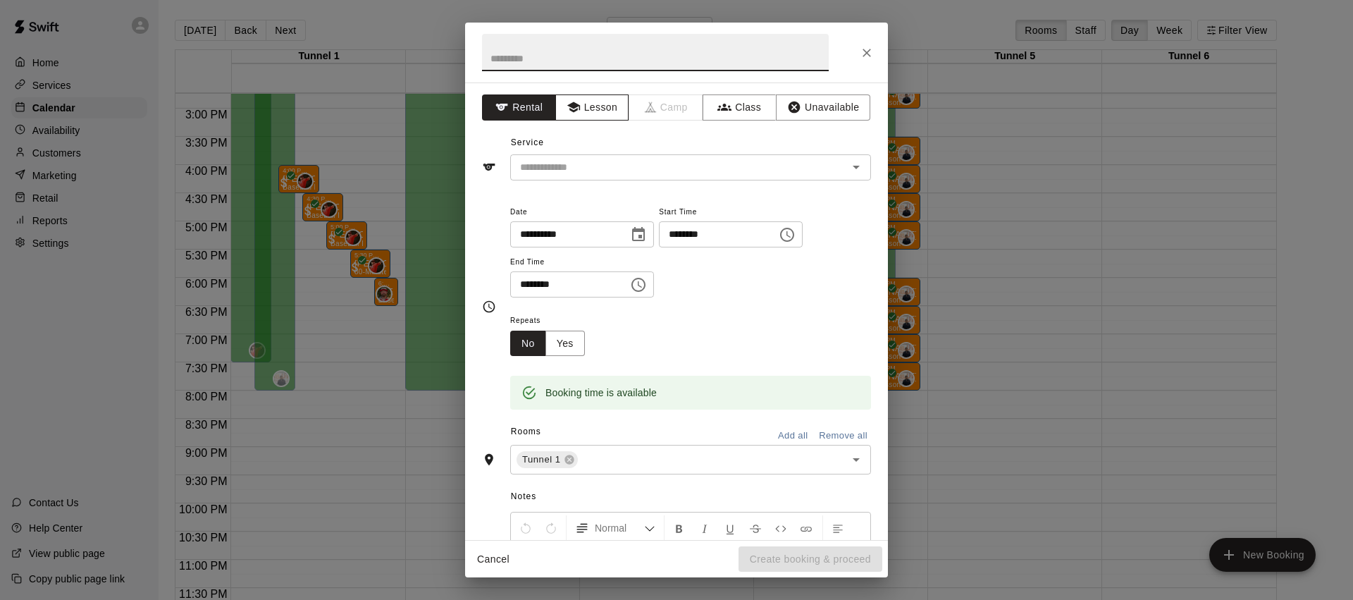
click at [583, 96] on button "Lesson" at bounding box center [592, 107] width 74 height 26
click at [579, 166] on input "text" at bounding box center [669, 168] width 311 height 18
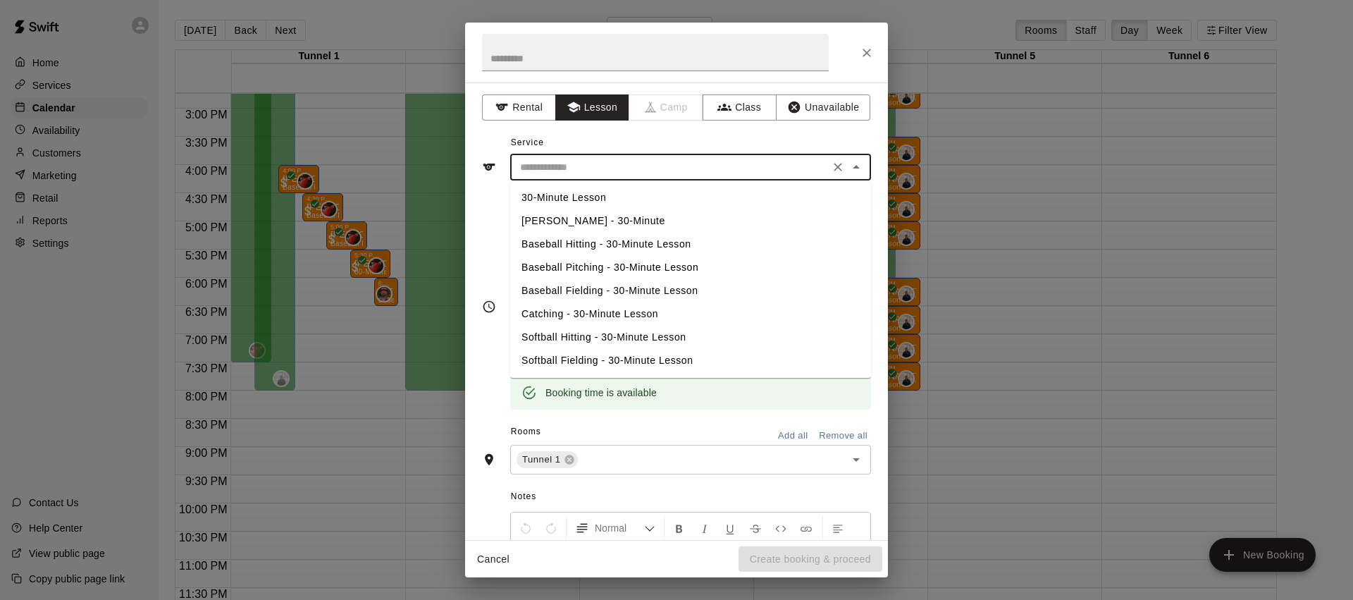
click at [605, 243] on li "Baseball Hitting - 30-Minute Lesson" at bounding box center [690, 244] width 361 height 23
type input "**********"
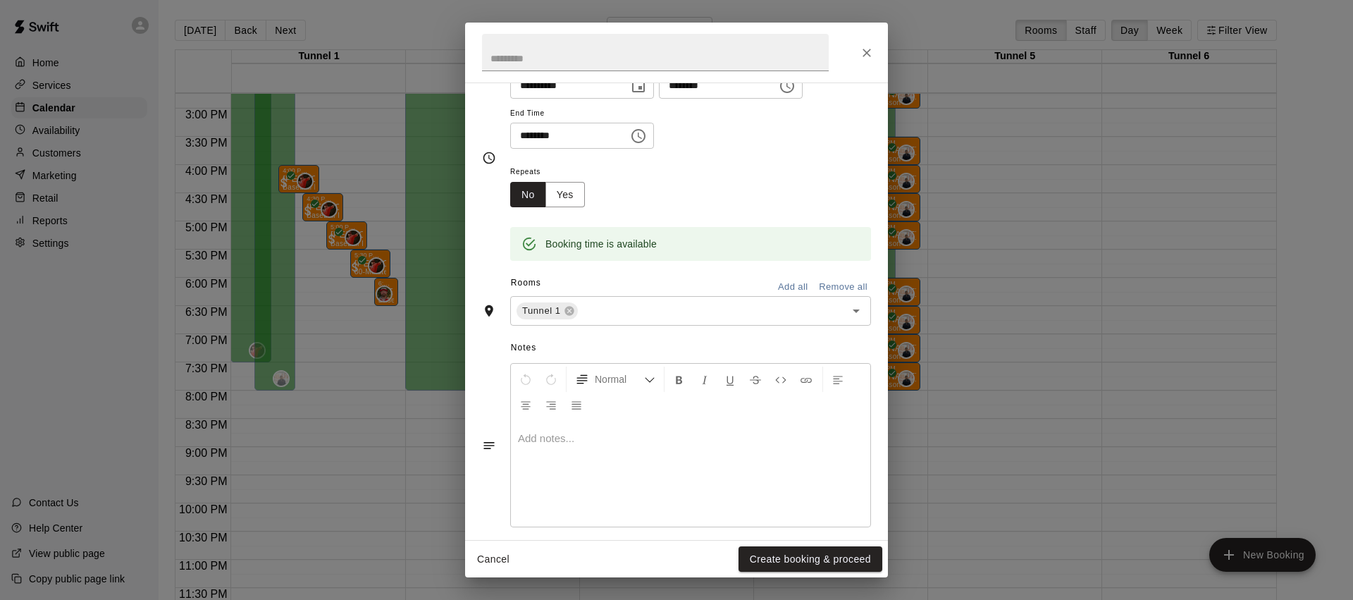
scroll to position [162, 0]
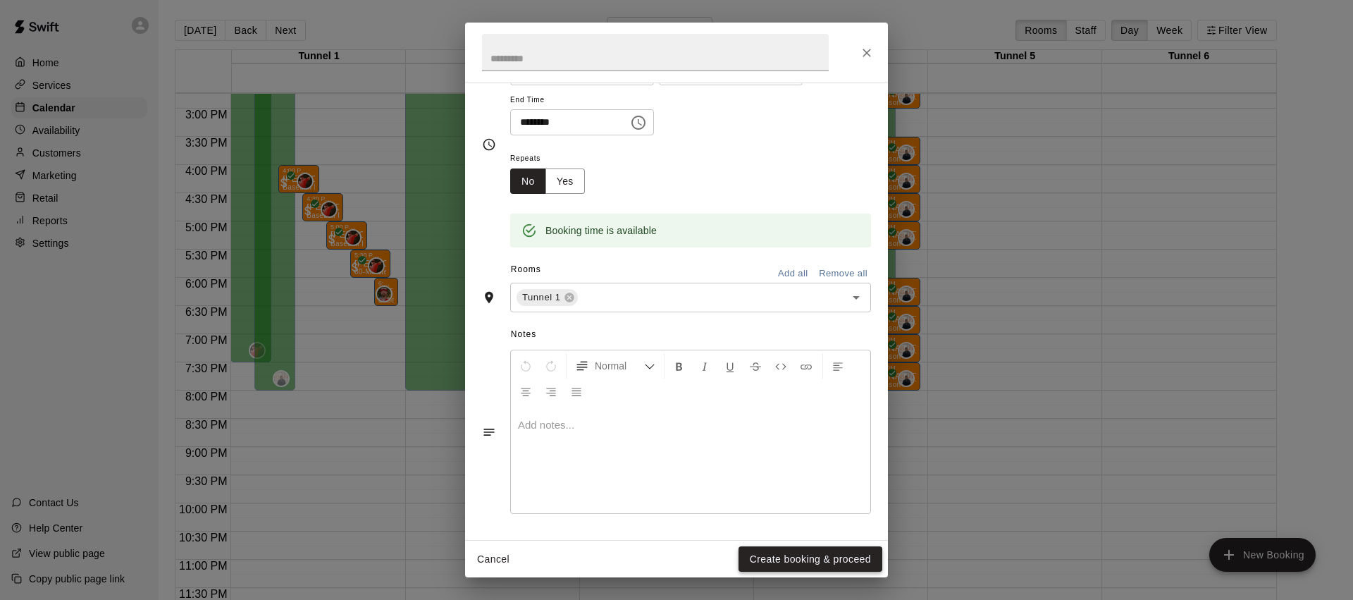
click at [802, 554] on button "Create booking & proceed" at bounding box center [810, 559] width 144 height 26
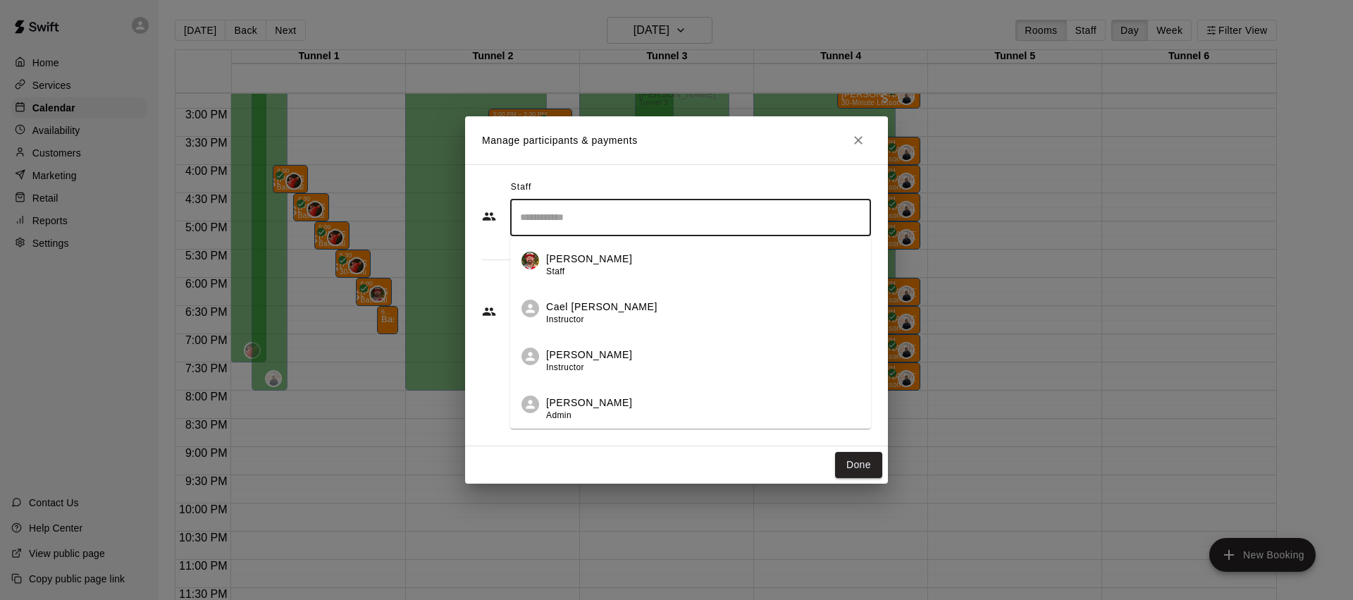
click at [602, 227] on input "Search staff" at bounding box center [690, 217] width 348 height 25
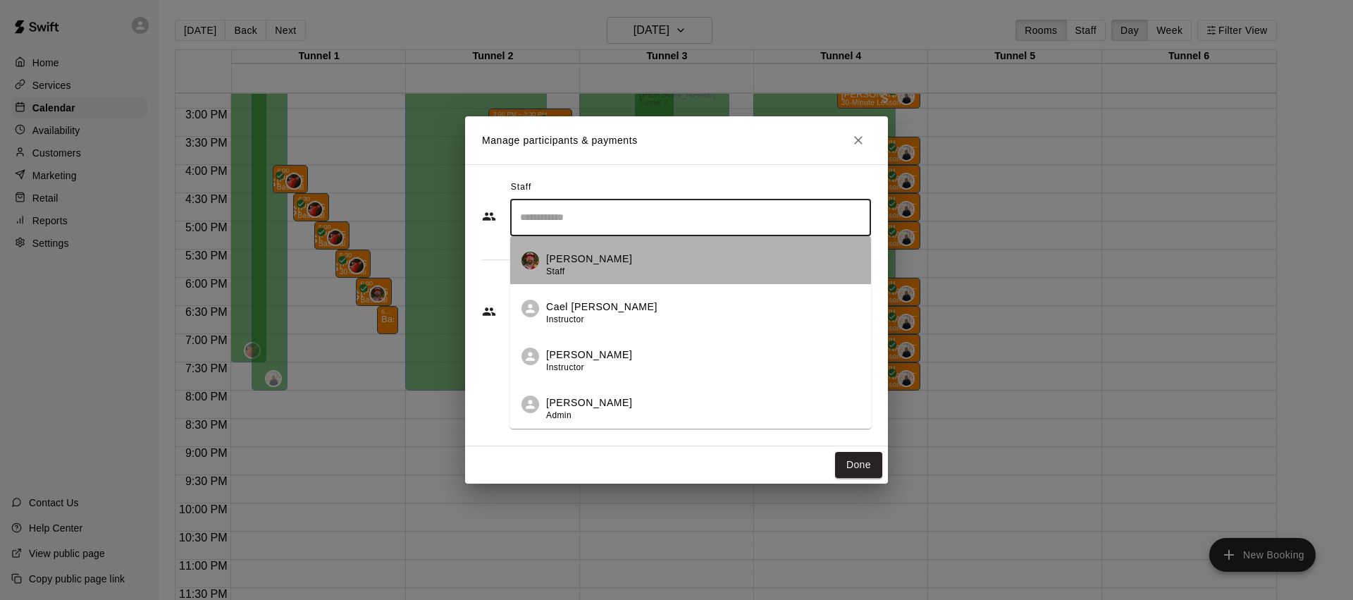
drag, startPoint x: 586, startPoint y: 253, endPoint x: 667, endPoint y: 318, distance: 104.8
click at [586, 253] on p "[PERSON_NAME]" at bounding box center [589, 259] width 86 height 15
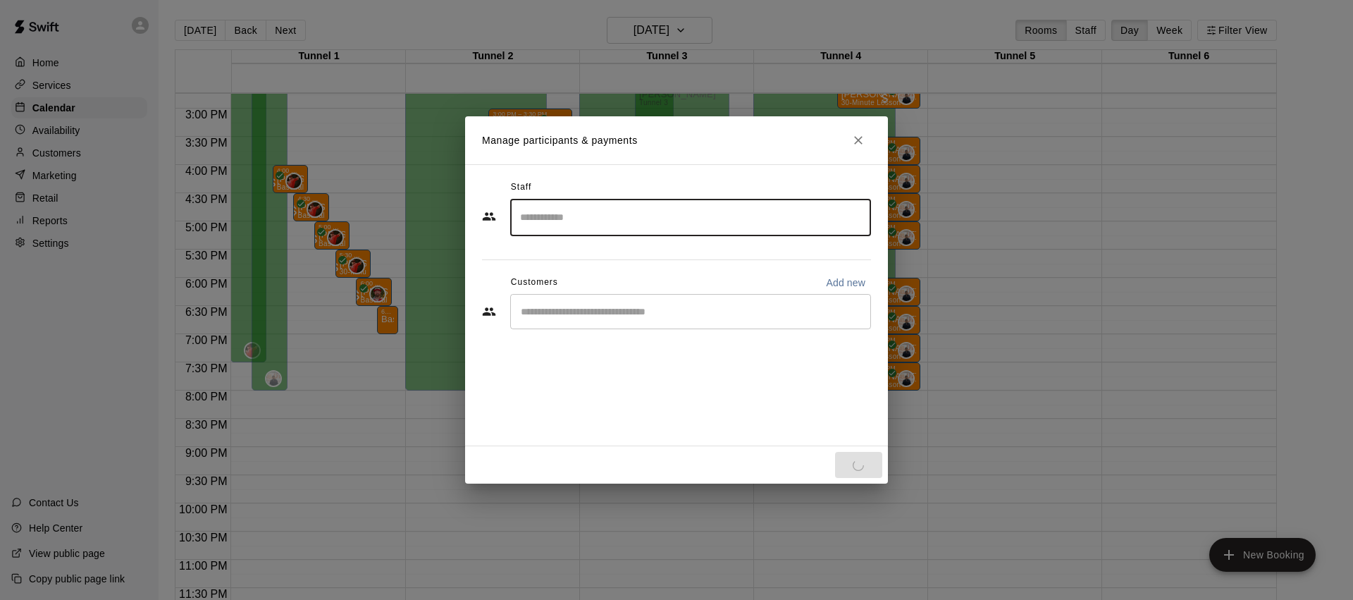
click at [652, 314] on input "Start typing to search customers..." at bounding box center [690, 311] width 348 height 14
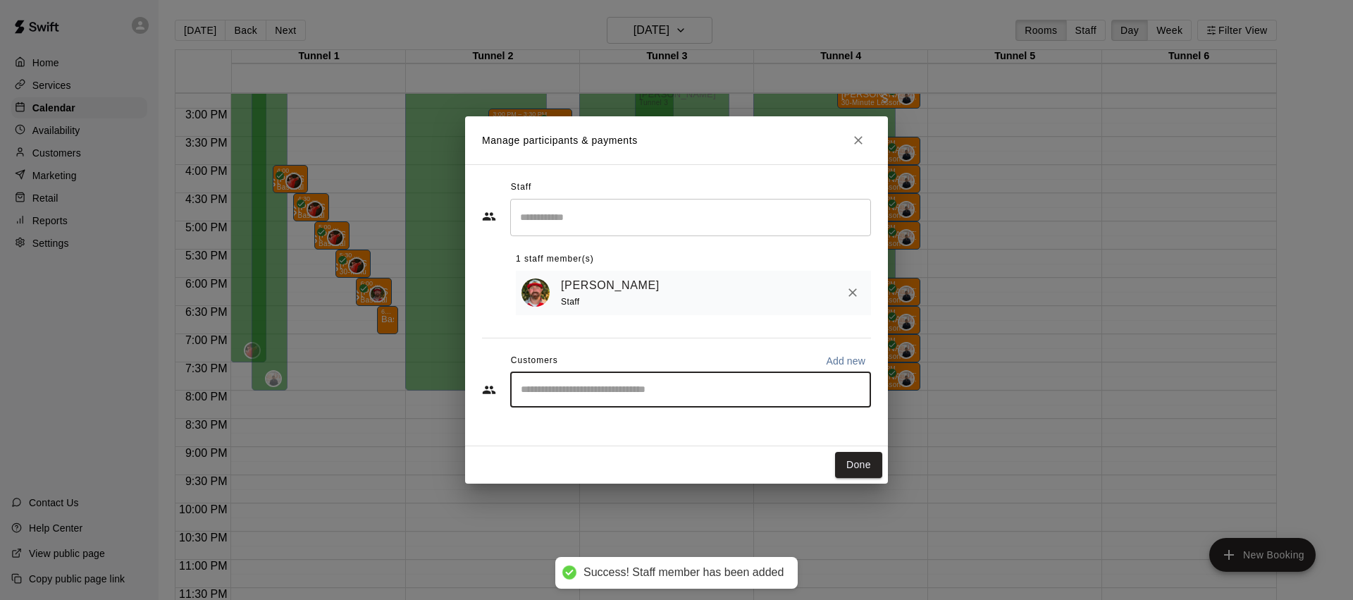
click at [599, 392] on input "Start typing to search customers..." at bounding box center [690, 390] width 348 height 14
type input "******"
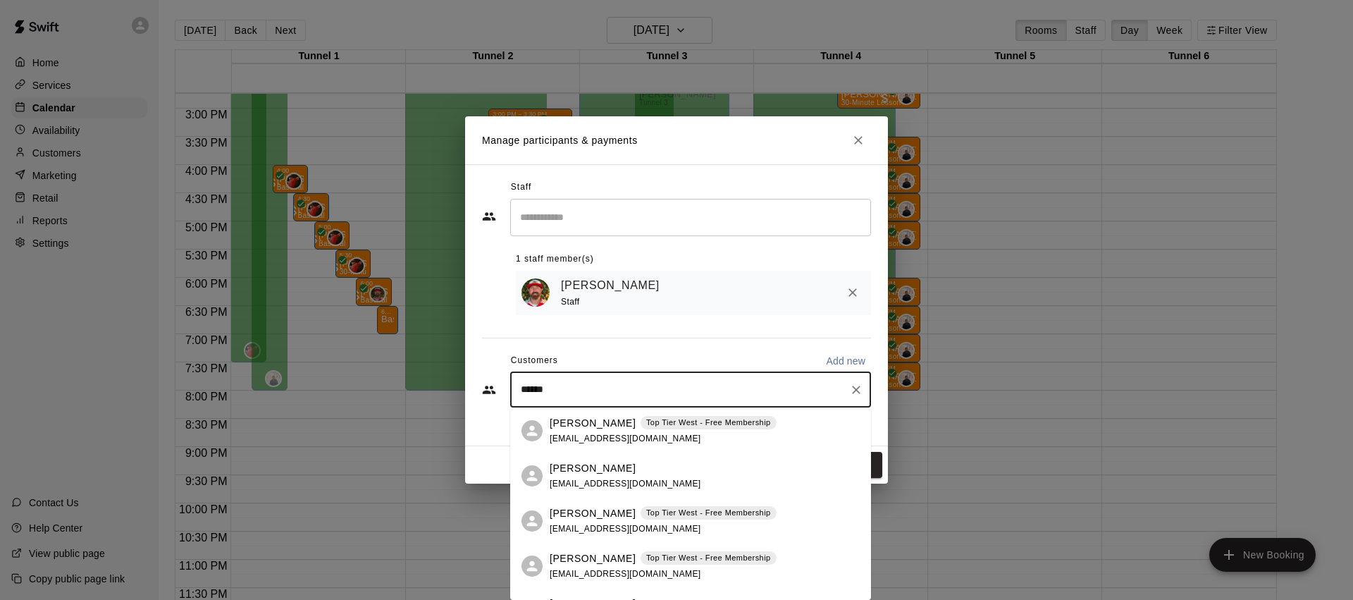
click at [582, 567] on div "[PERSON_NAME] Top Tier West - Free Membership [EMAIL_ADDRESS][DOMAIN_NAME]" at bounding box center [663, 566] width 227 height 30
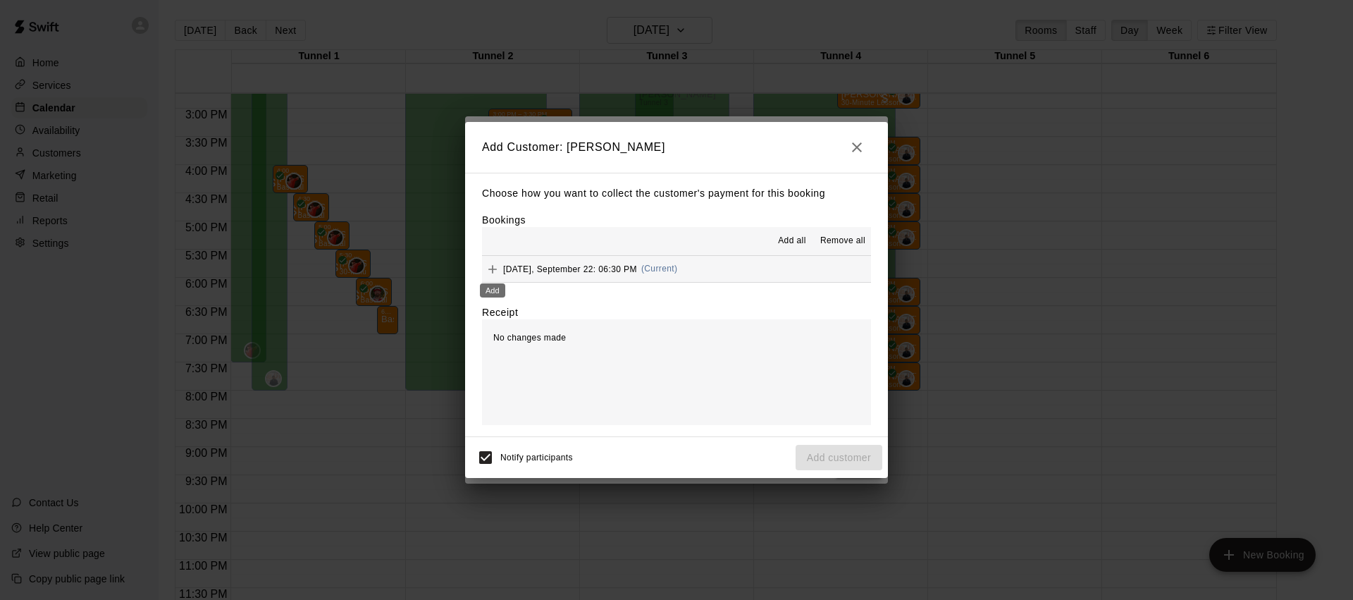
click at [490, 269] on icon "Add" at bounding box center [492, 269] width 8 height 8
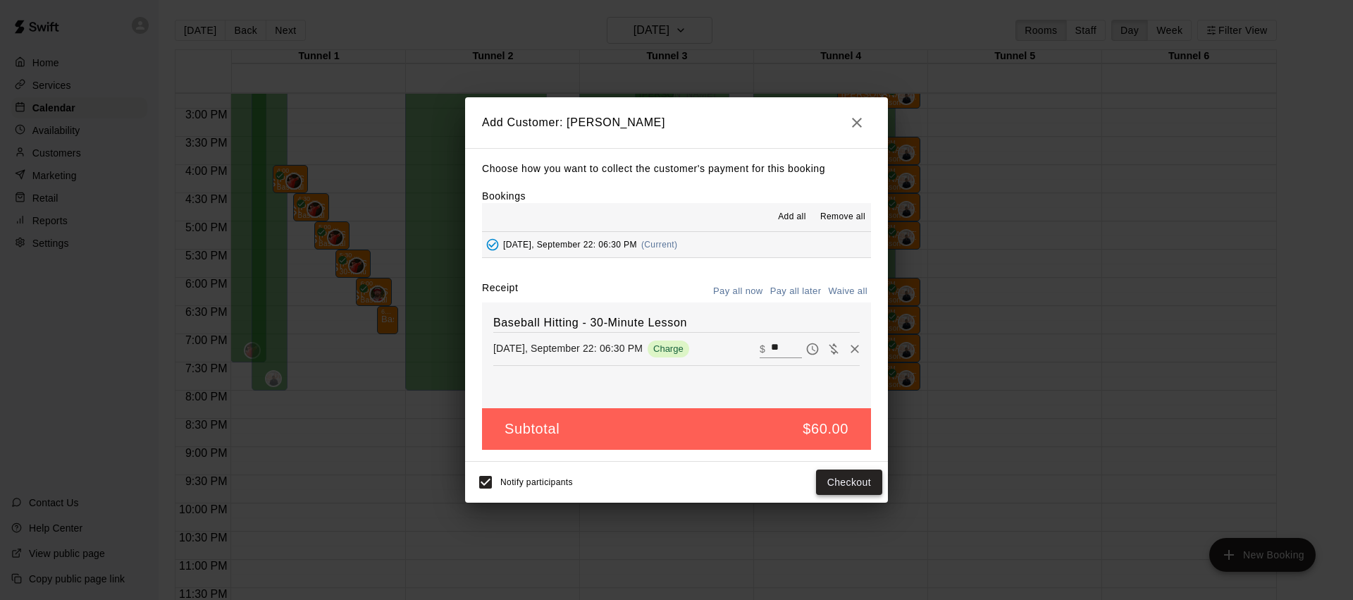
click at [835, 481] on button "Checkout" at bounding box center [849, 482] width 66 height 26
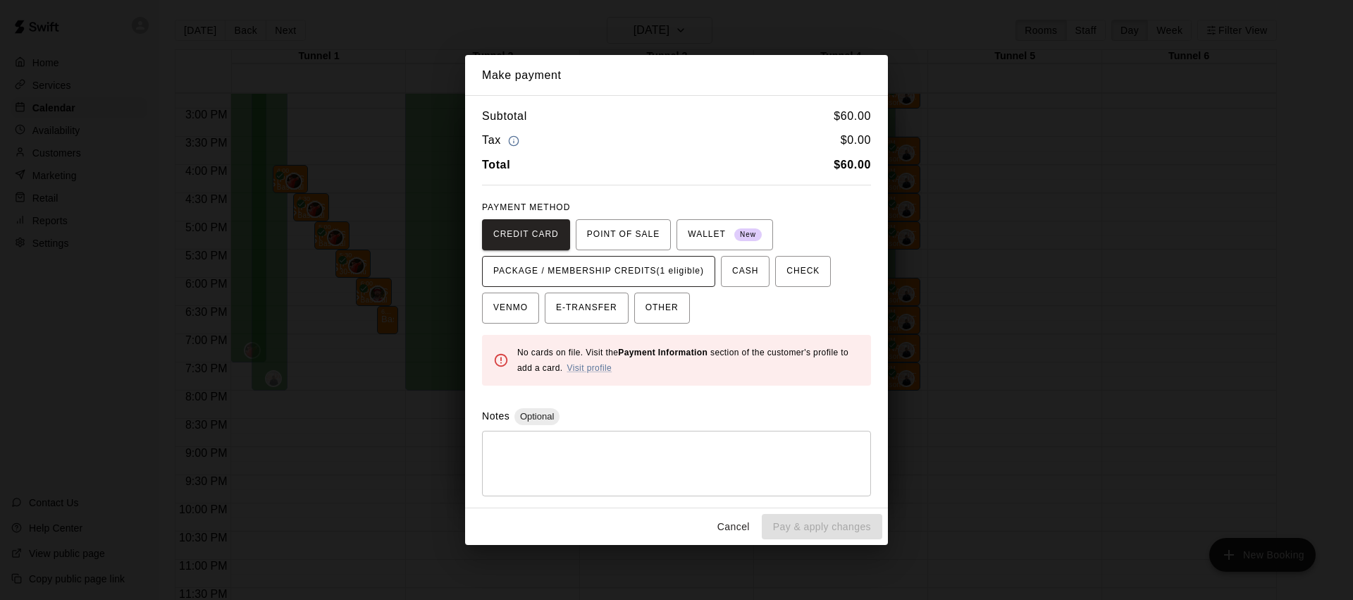
click at [577, 278] on span "PACKAGE / MEMBERSHIP CREDITS (1 eligible)" at bounding box center [598, 271] width 211 height 23
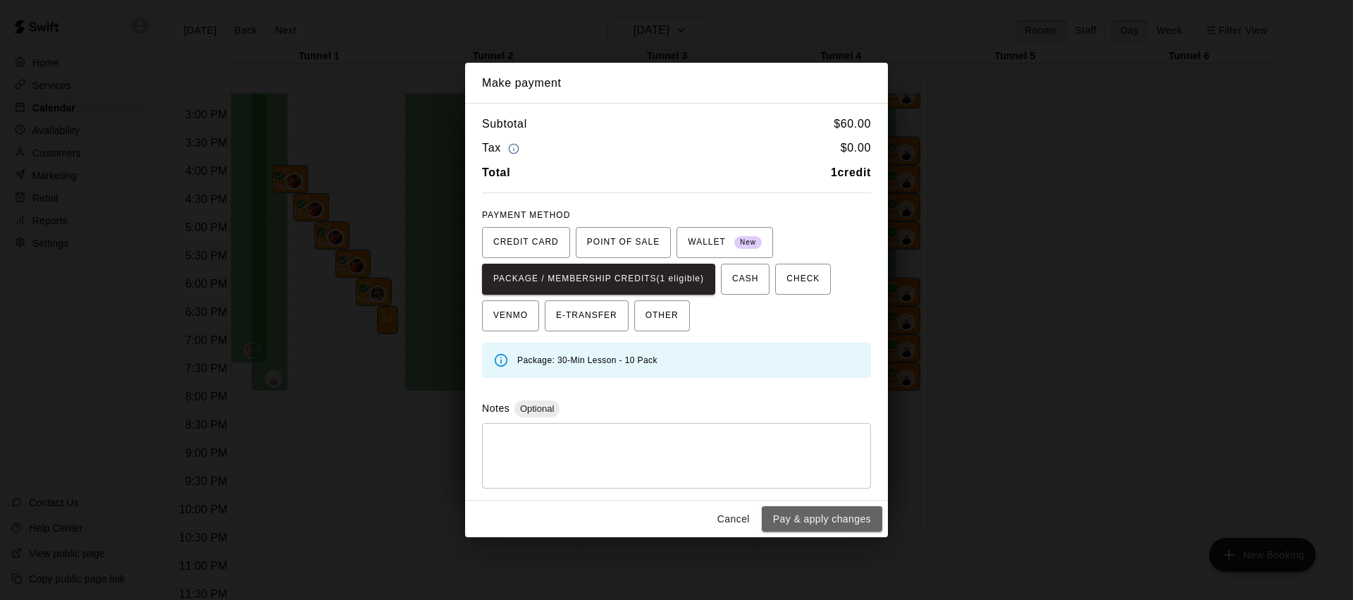
drag, startPoint x: 826, startPoint y: 521, endPoint x: 813, endPoint y: 489, distance: 34.2
click at [826, 521] on button "Pay & apply changes" at bounding box center [822, 519] width 120 height 26
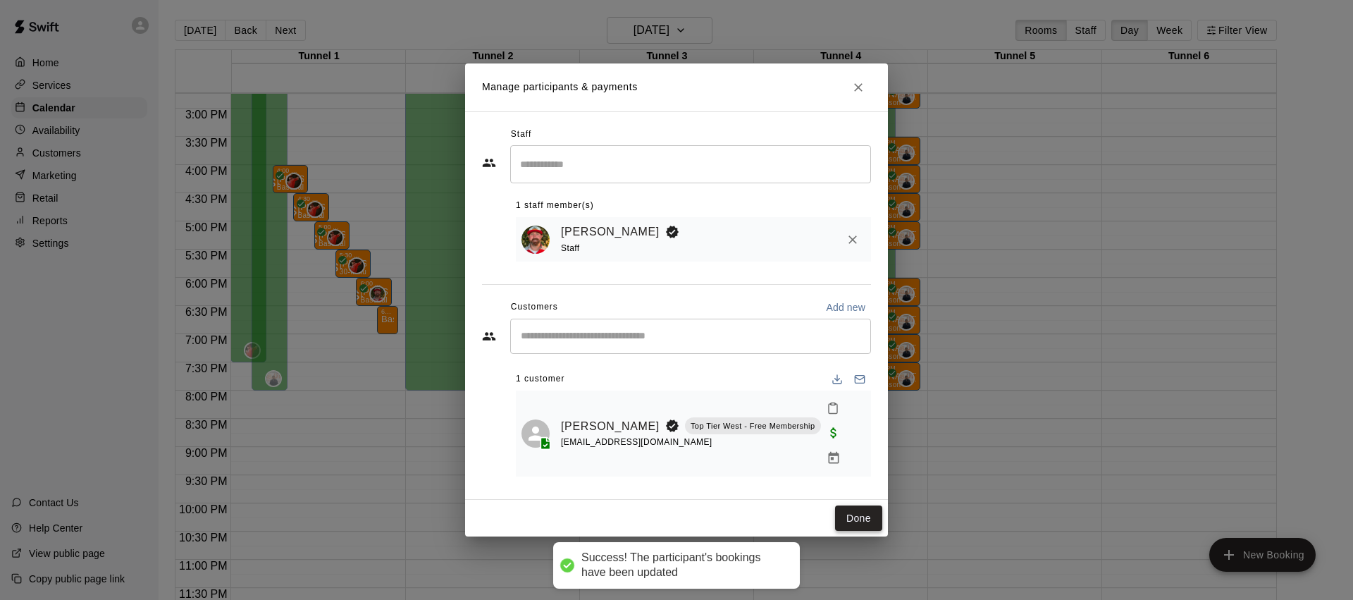
click at [865, 509] on button "Done" at bounding box center [858, 518] width 47 height 26
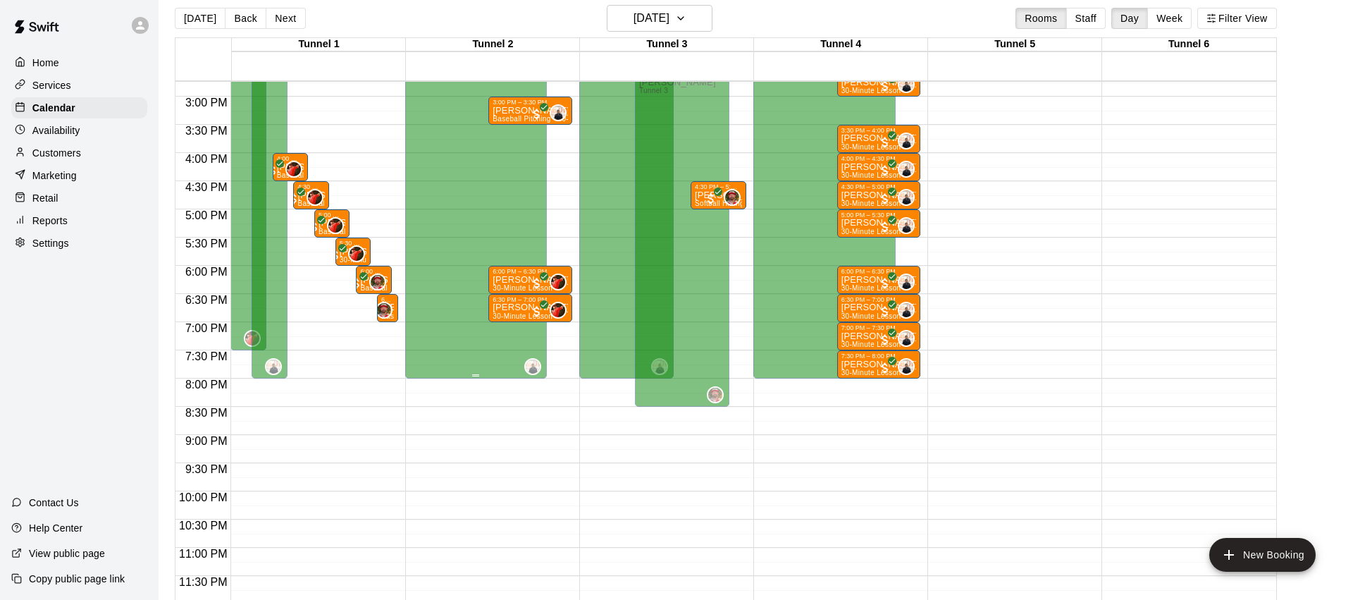
scroll to position [11, 0]
click at [52, 218] on p "Reports" at bounding box center [49, 221] width 35 height 14
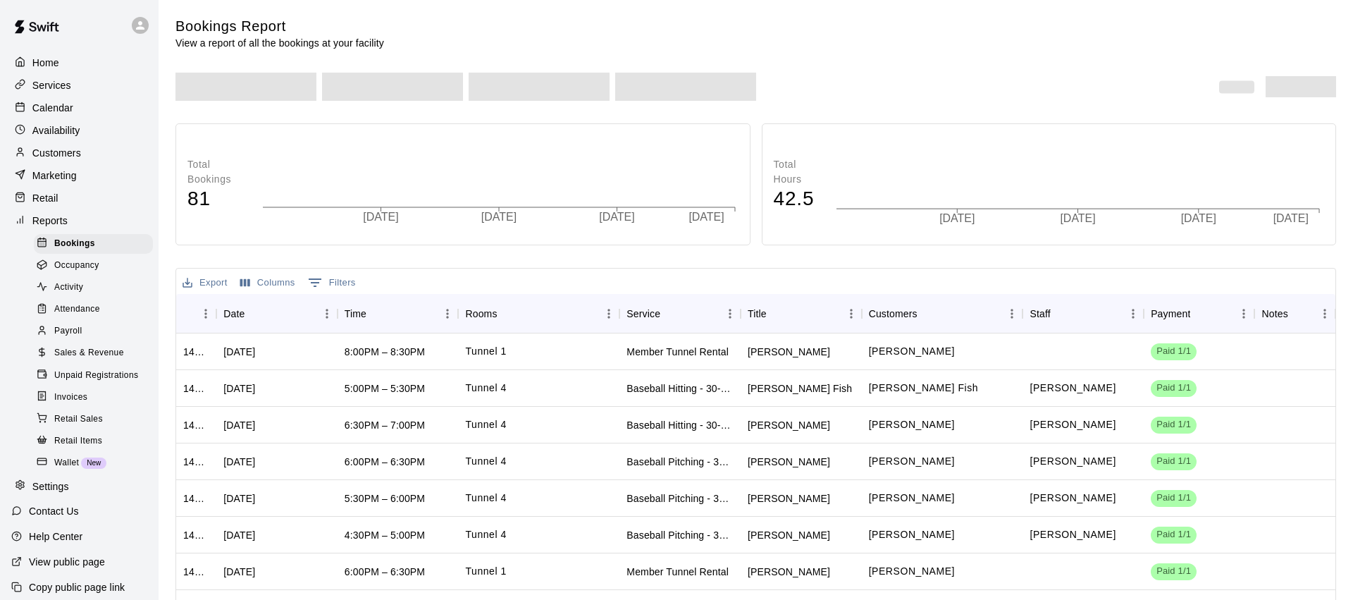
click at [89, 154] on div "Customers" at bounding box center [79, 152] width 136 height 21
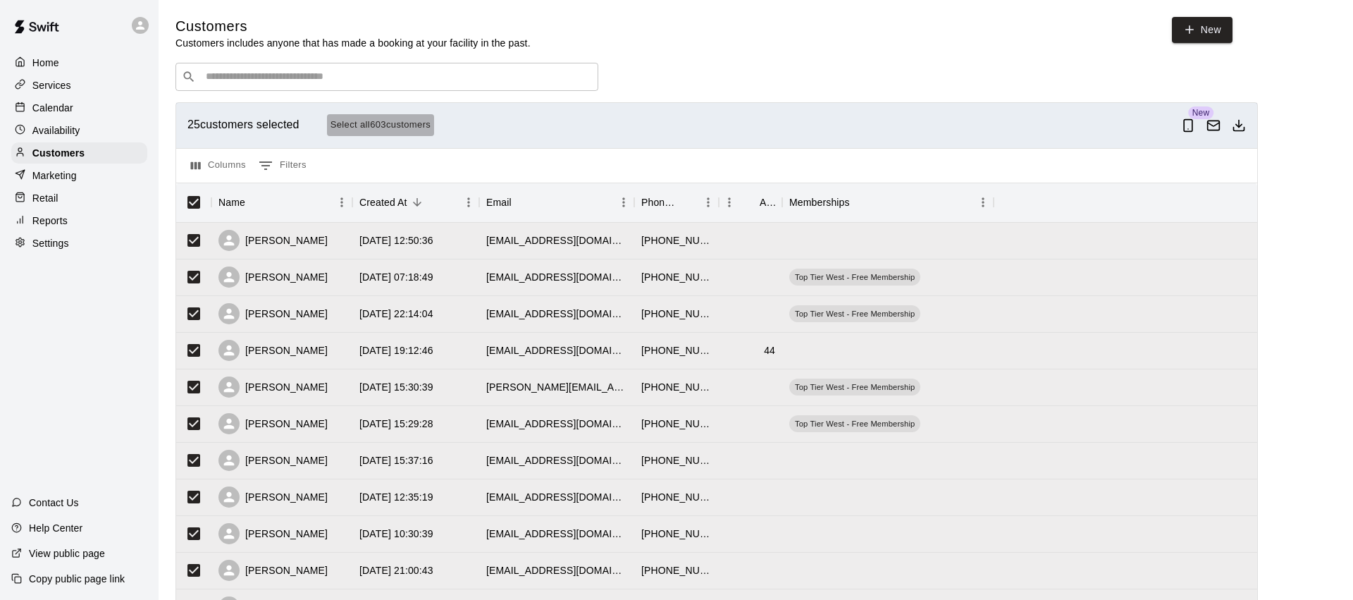
click at [420, 121] on button "Select all 603 customers" at bounding box center [381, 125] width 108 height 22
click at [1237, 126] on icon "Download as csv" at bounding box center [1239, 125] width 14 height 14
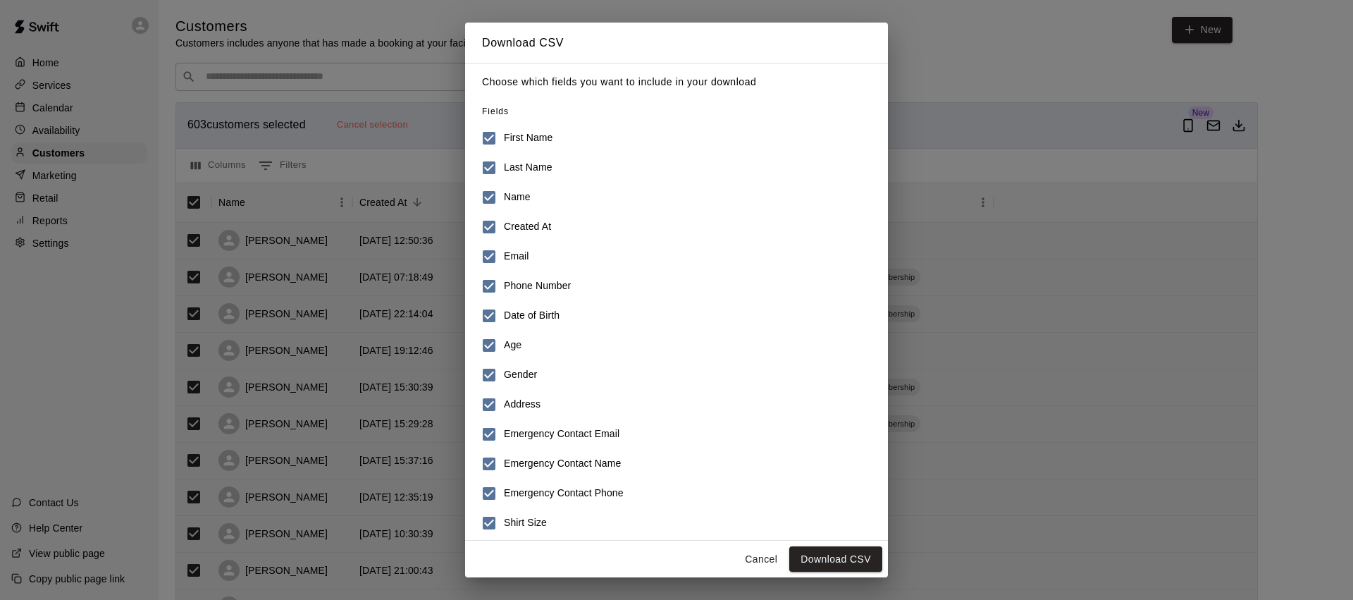
scroll to position [99, 0]
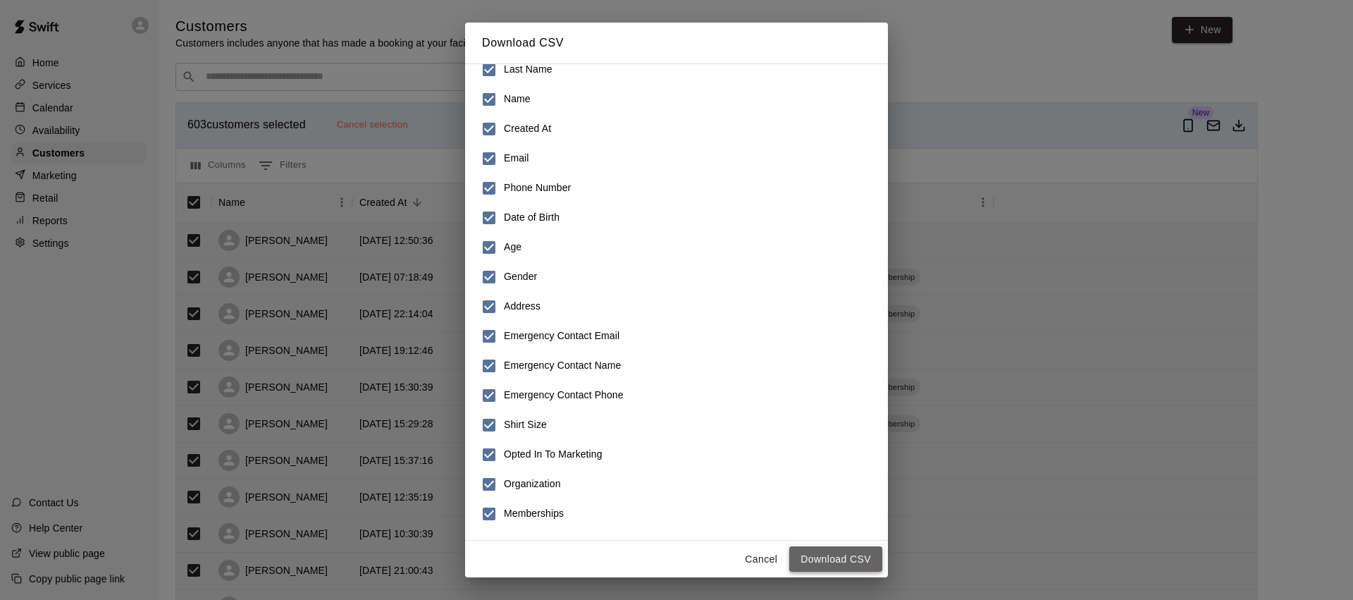
click at [822, 560] on button "Download CSV" at bounding box center [835, 559] width 93 height 26
